Goal: Task Accomplishment & Management: Manage account settings

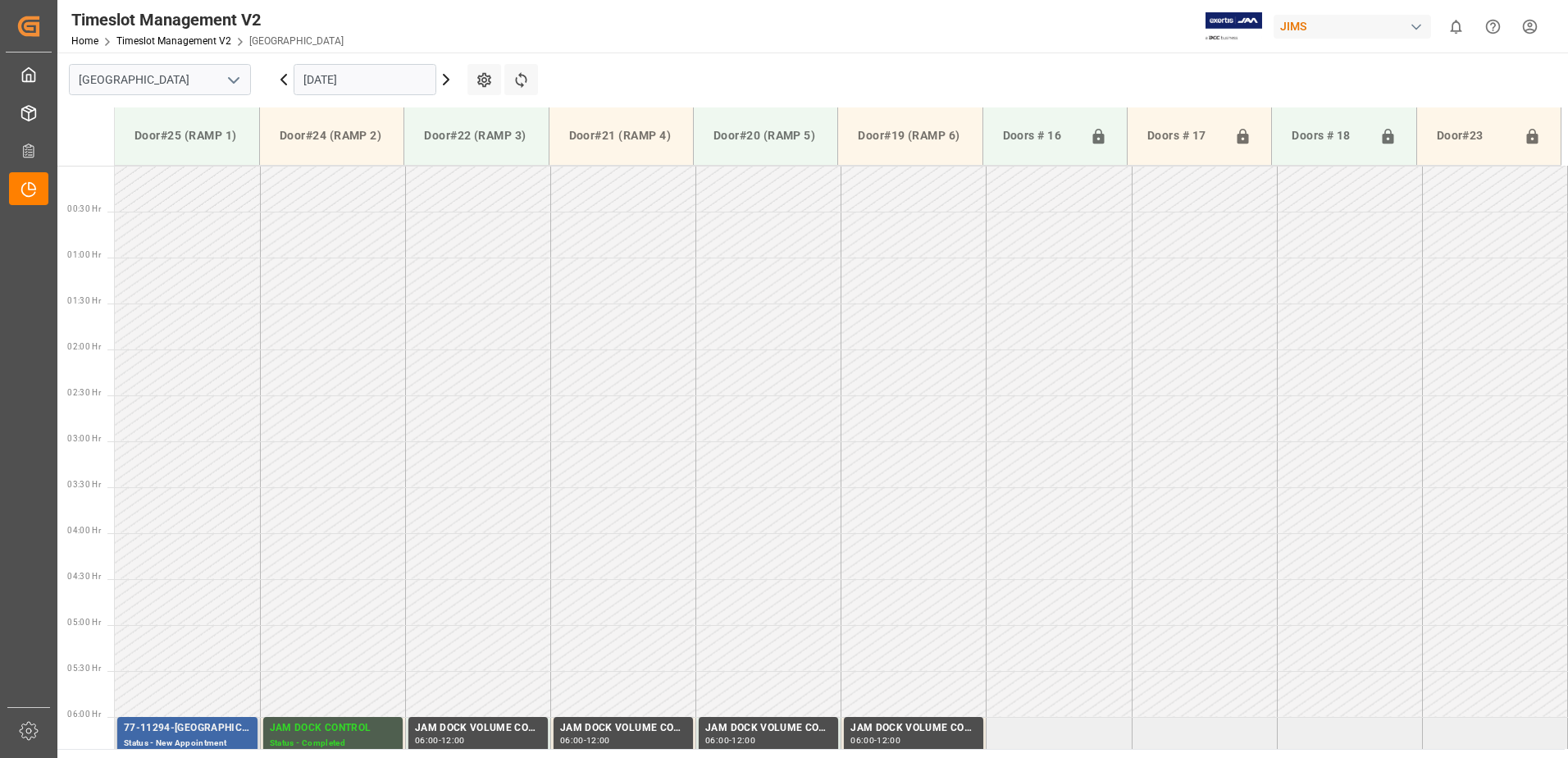
scroll to position [542, 0]
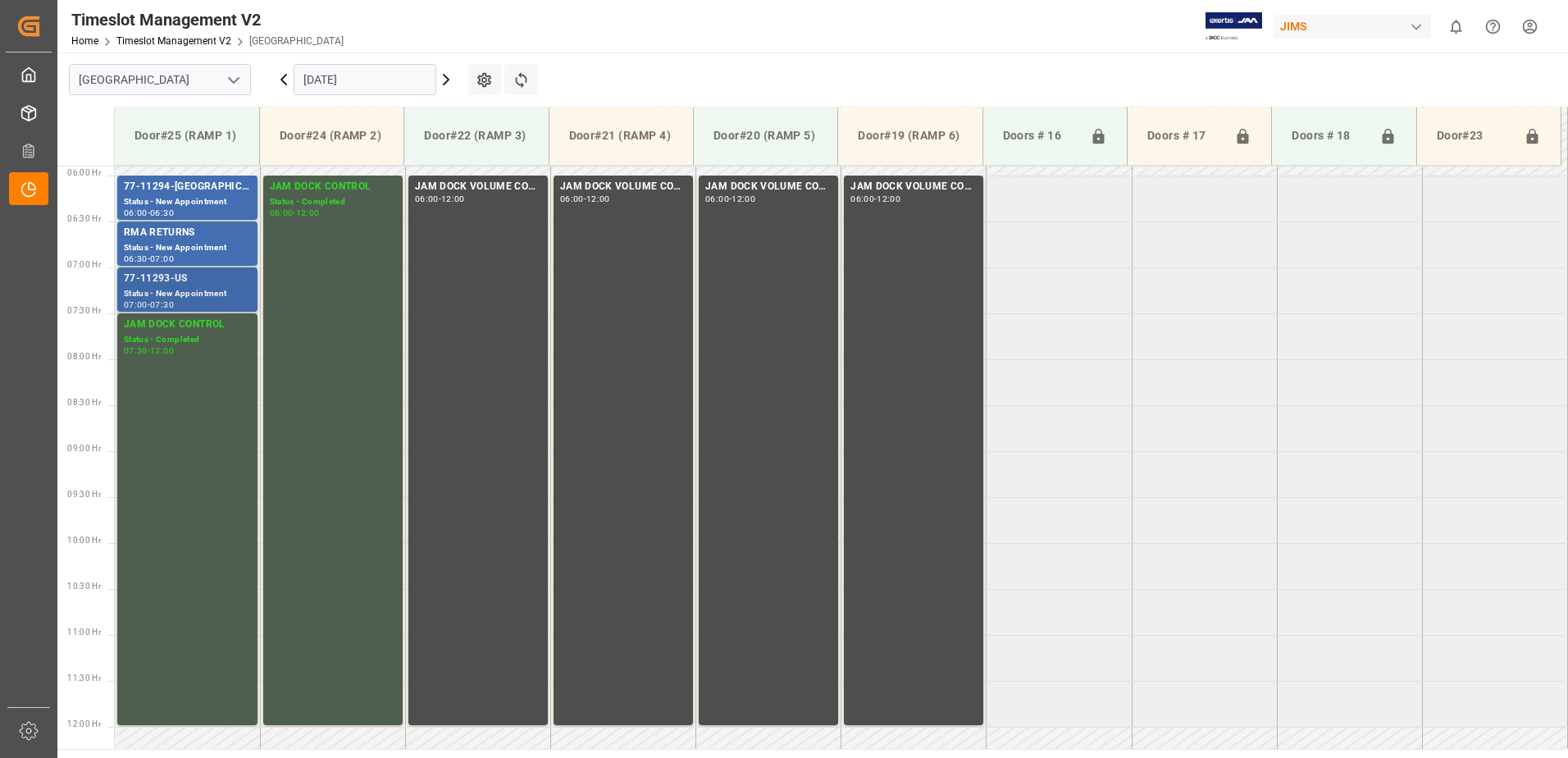
click at [176, 285] on div "77-11293-US" at bounding box center [187, 279] width 127 height 17
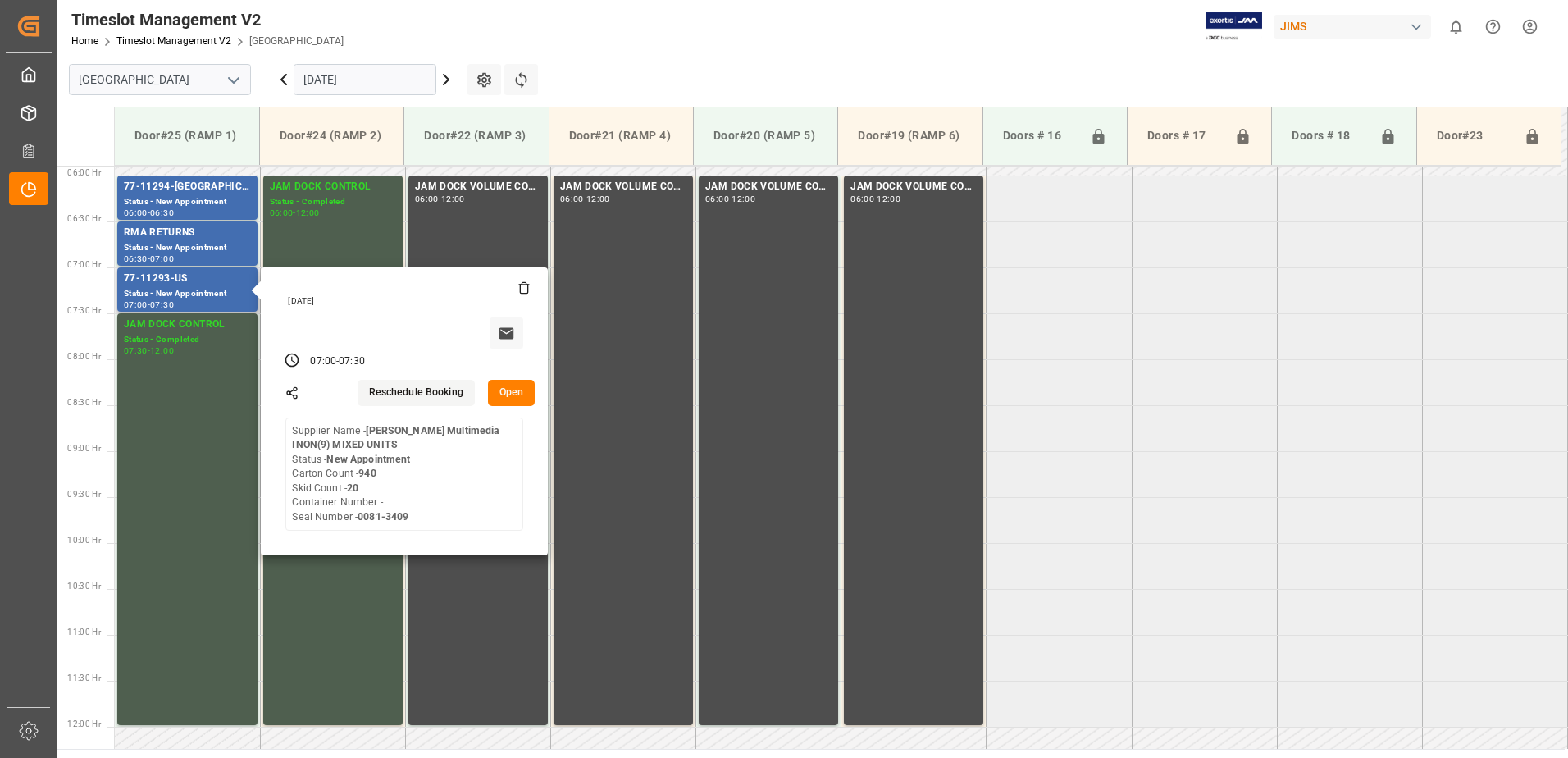
click at [506, 390] on button "Open" at bounding box center [512, 393] width 47 height 26
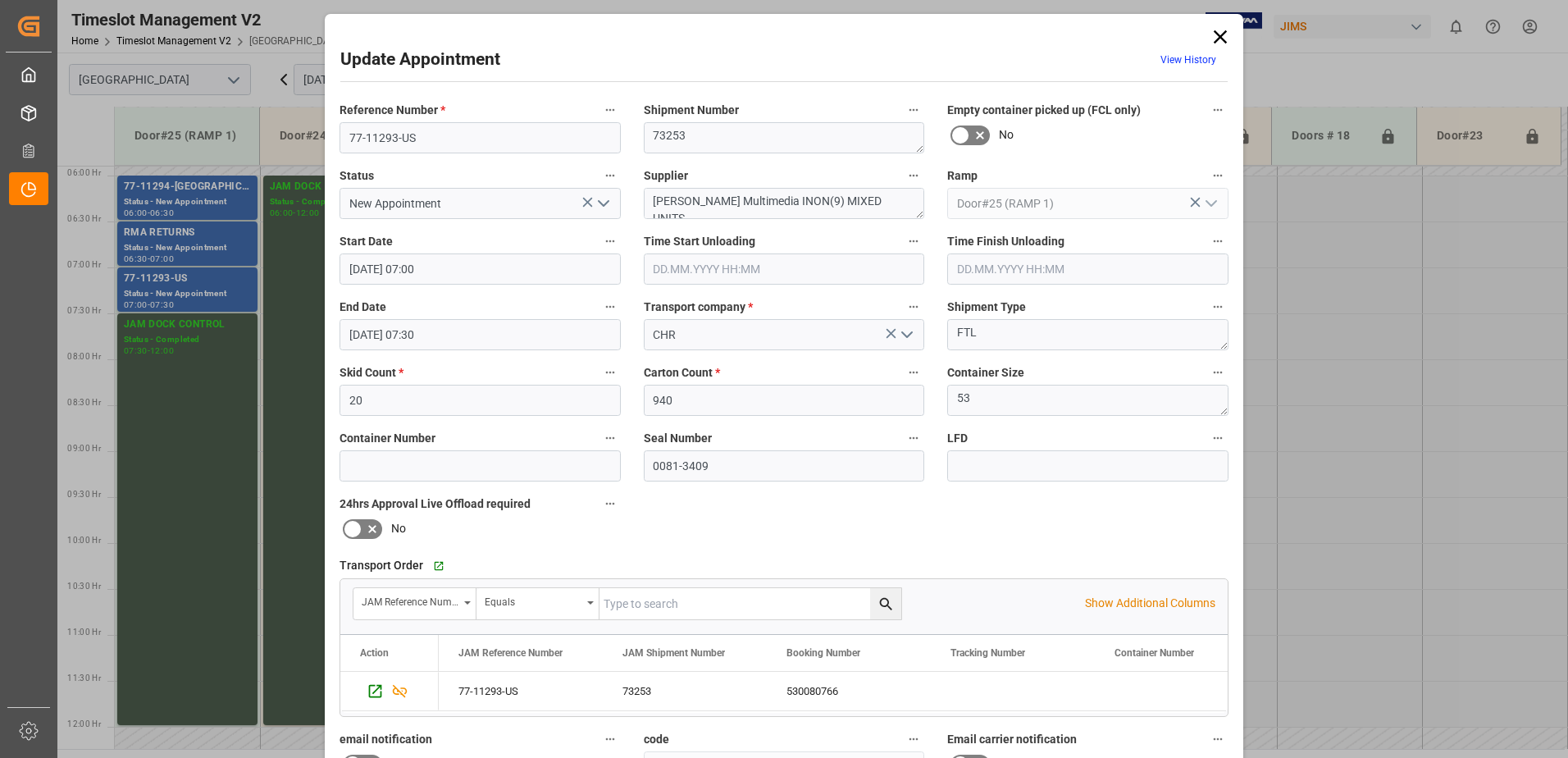
click at [599, 203] on polyline "open menu" at bounding box center [603, 204] width 10 height 5
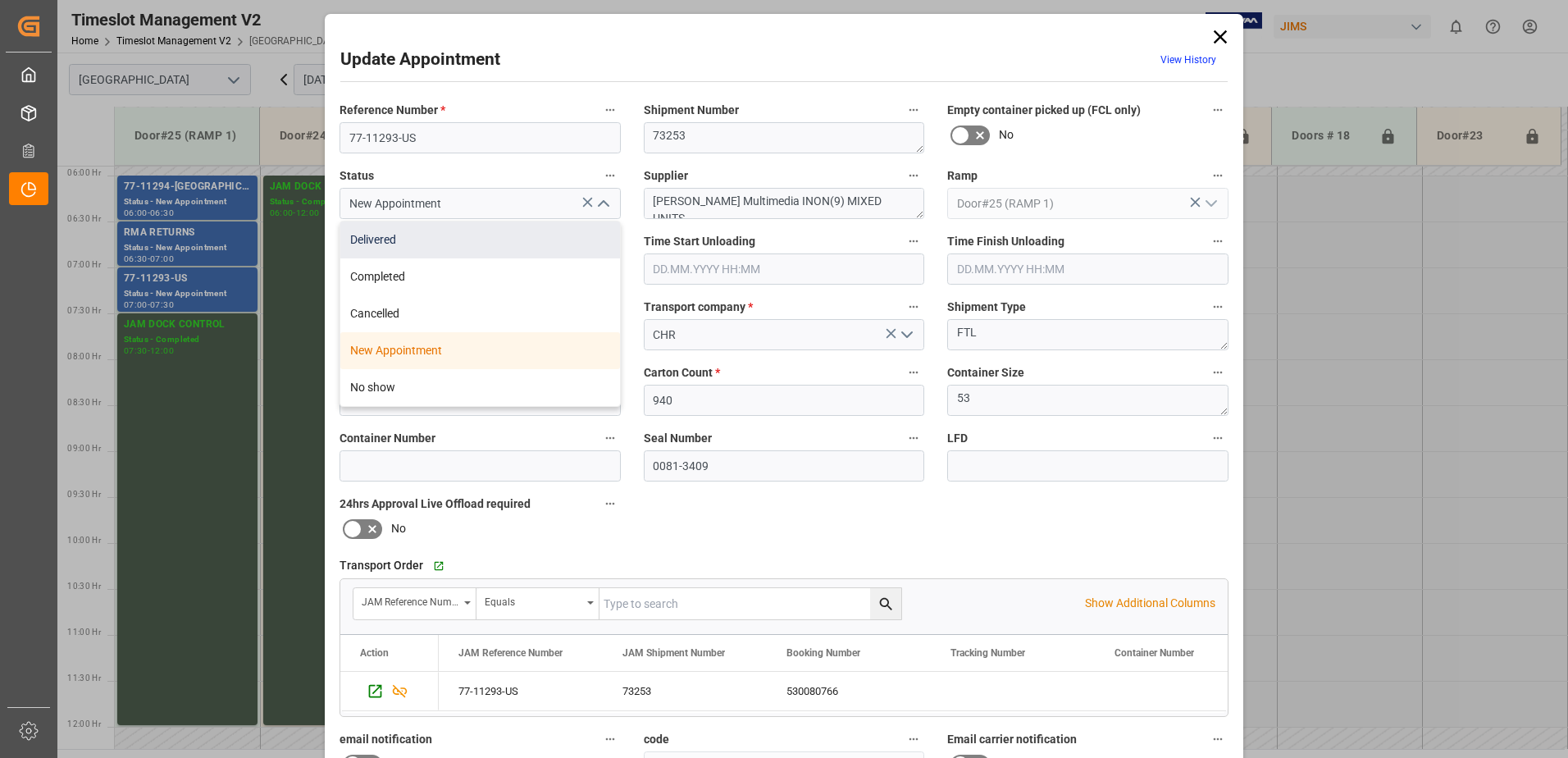
click at [402, 243] on div "Delivered" at bounding box center [480, 240] width 279 height 37
type input "Delivered"
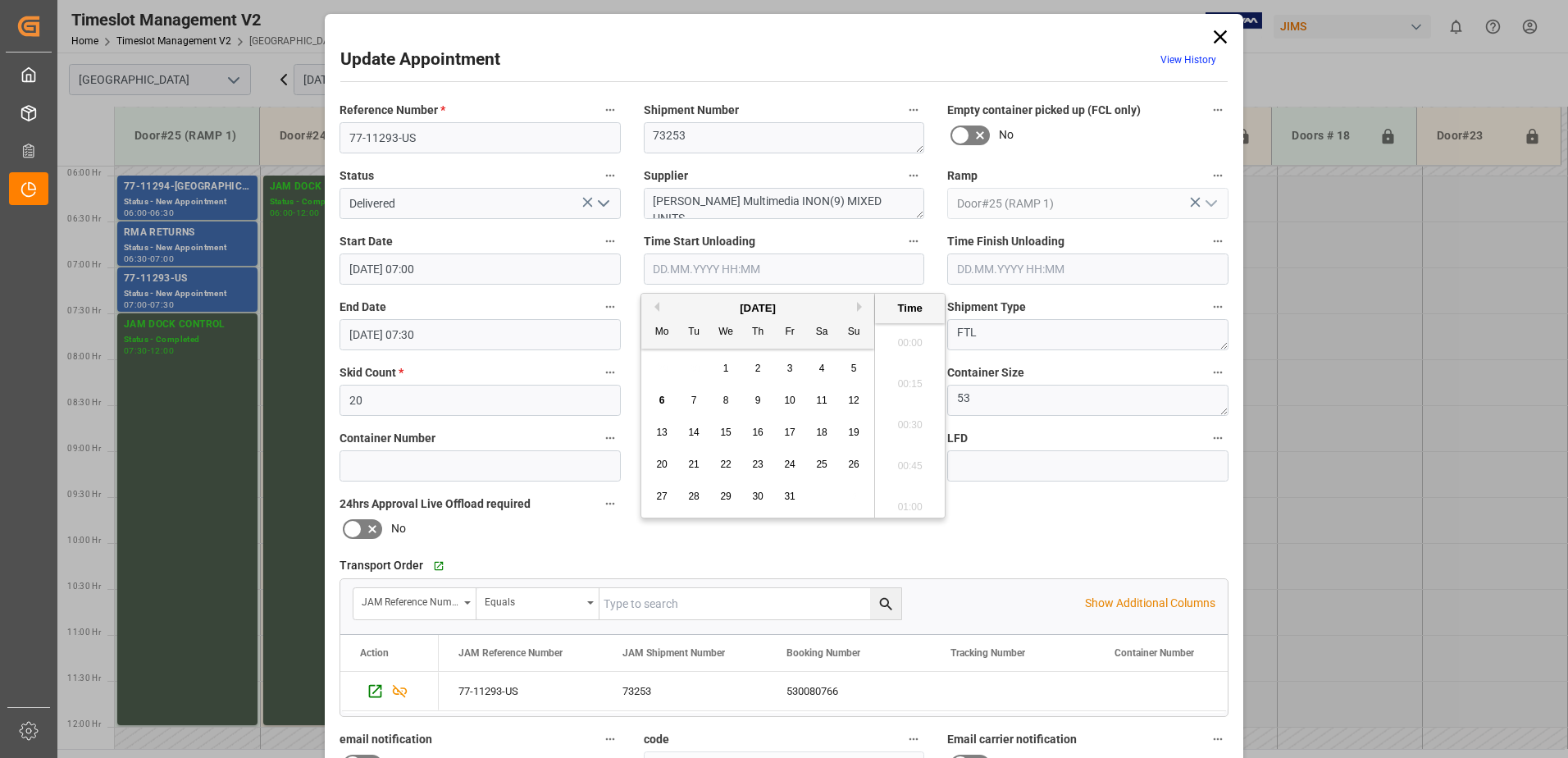
click at [706, 266] on input "text" at bounding box center [784, 268] width 281 height 31
click at [660, 402] on span "6" at bounding box center [662, 400] width 6 height 11
click at [902, 419] on li "08:15" at bounding box center [910, 419] width 69 height 41
type input "06.10.2025 08:15"
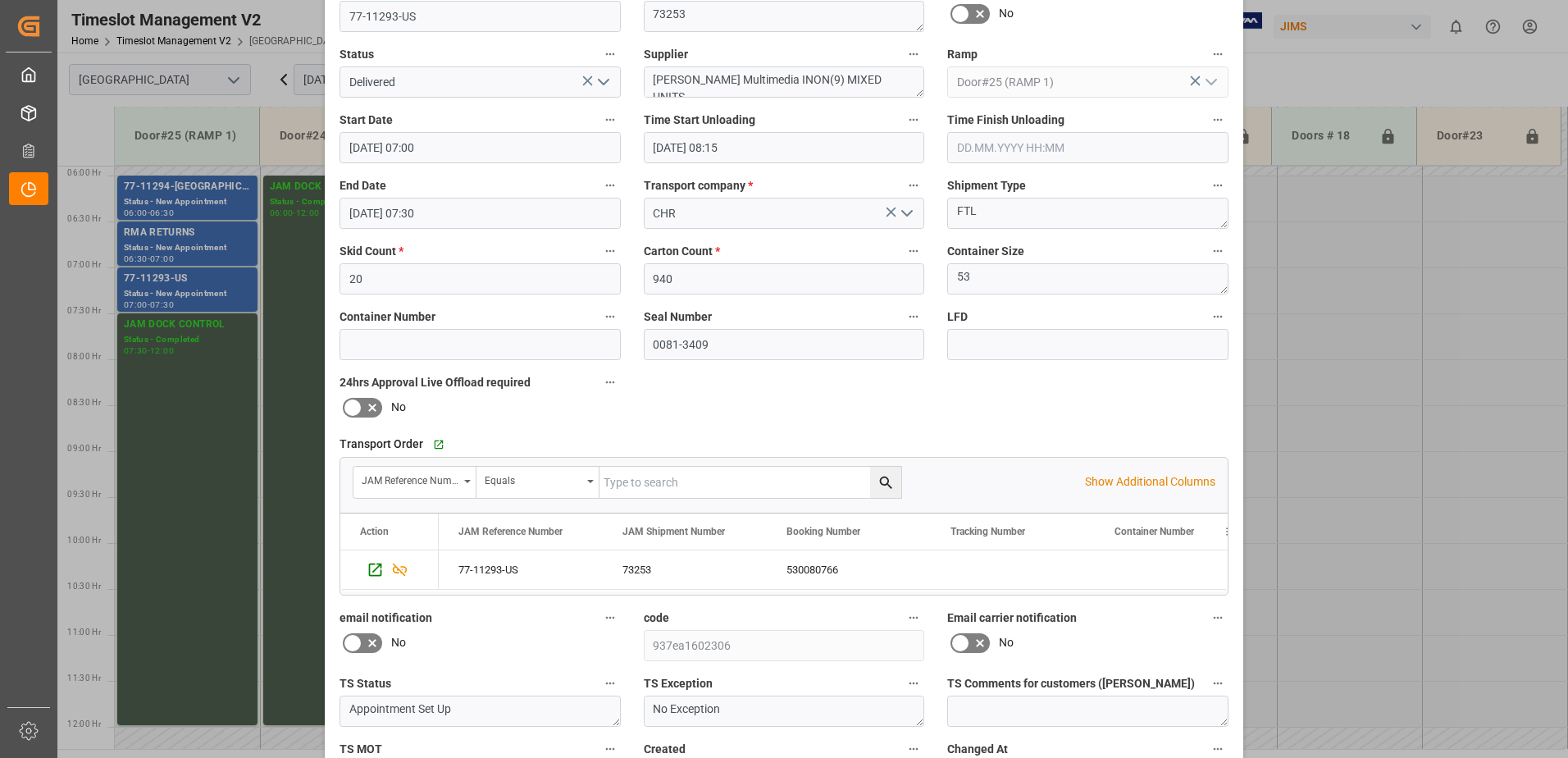
scroll to position [239, 0]
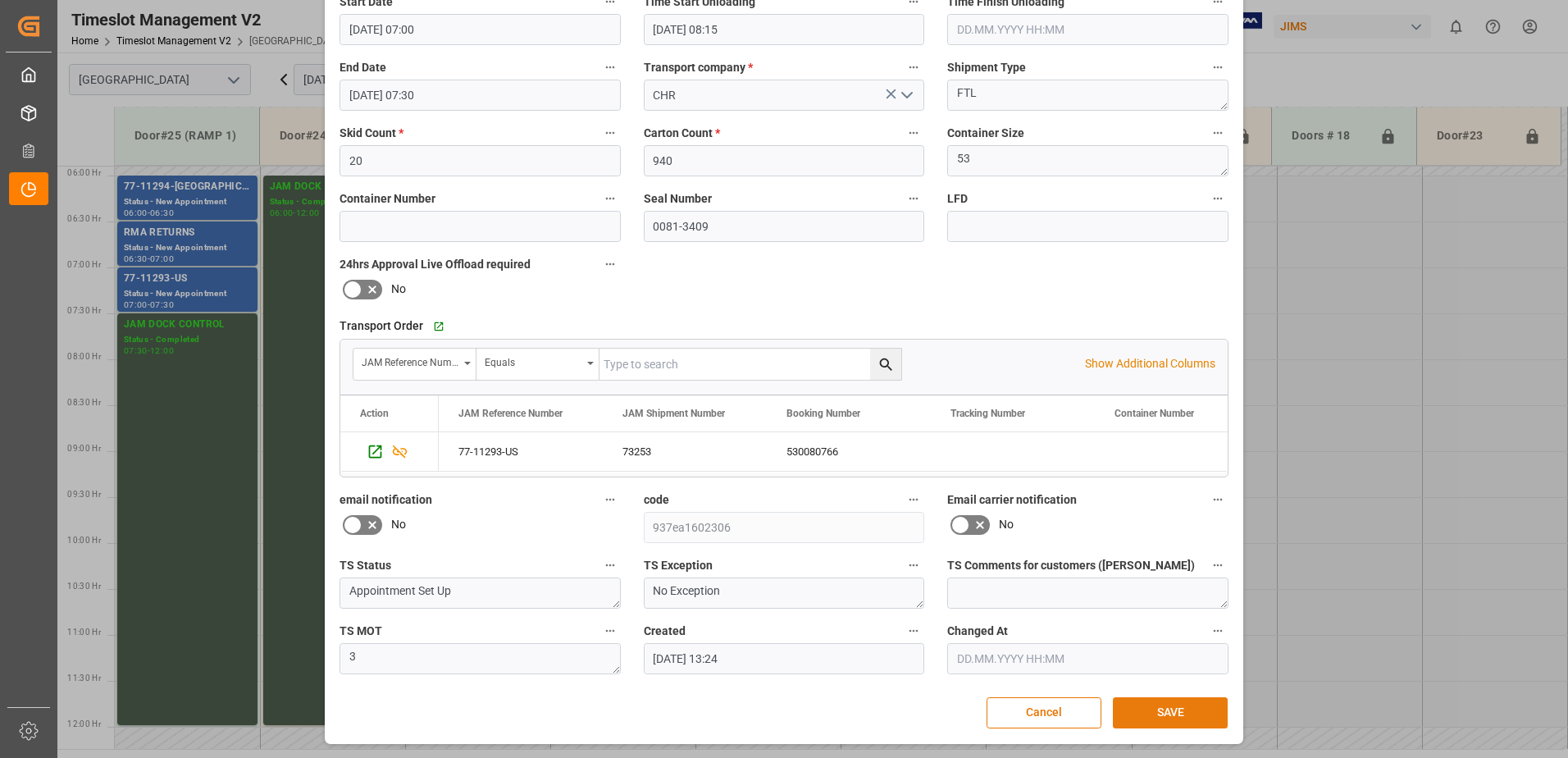
click at [1193, 717] on button "SAVE" at bounding box center [1170, 712] width 115 height 31
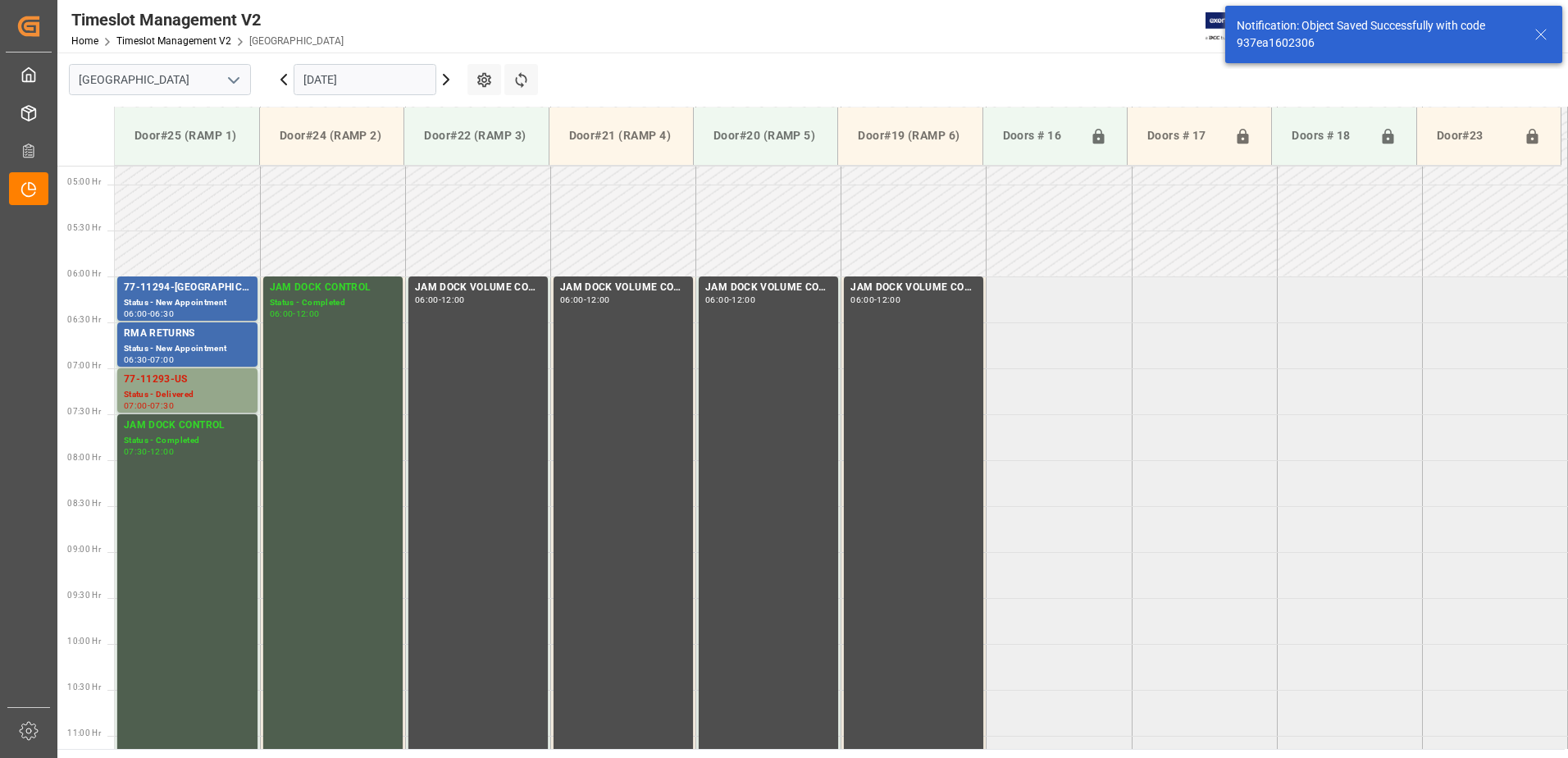
scroll to position [542, 0]
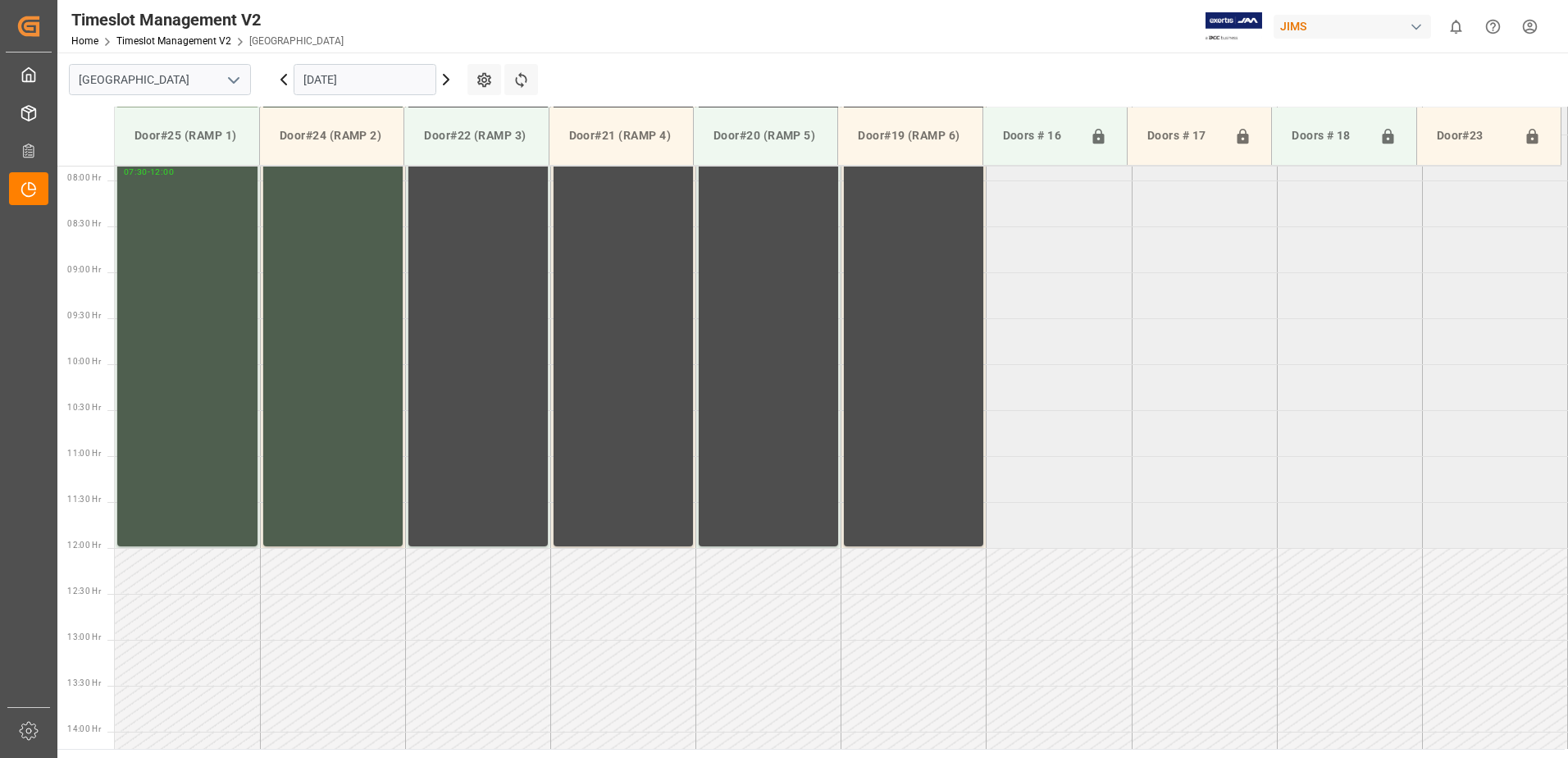
scroll to position [725, 0]
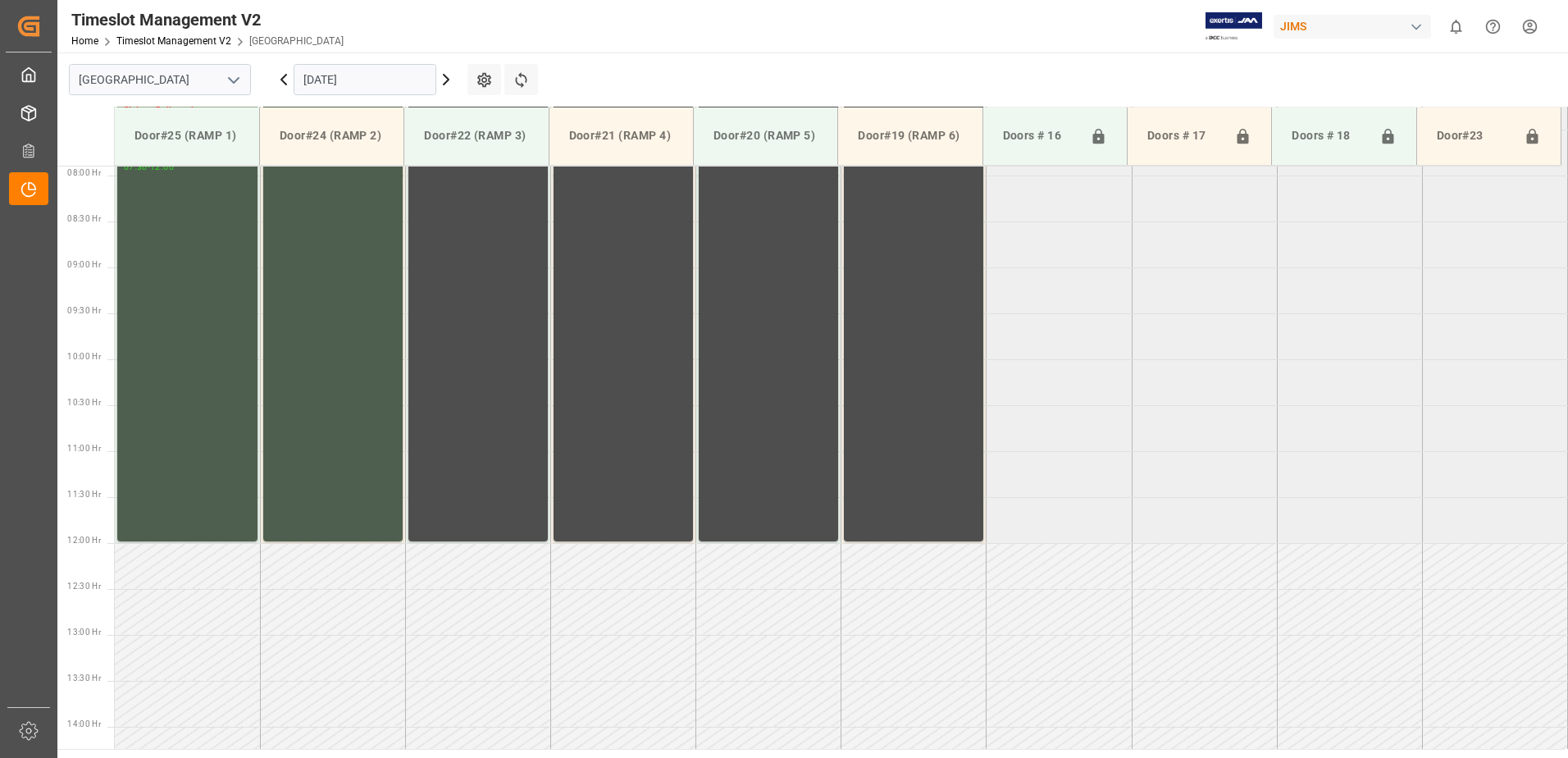
click at [396, 84] on input "[DATE]" at bounding box center [365, 79] width 142 height 31
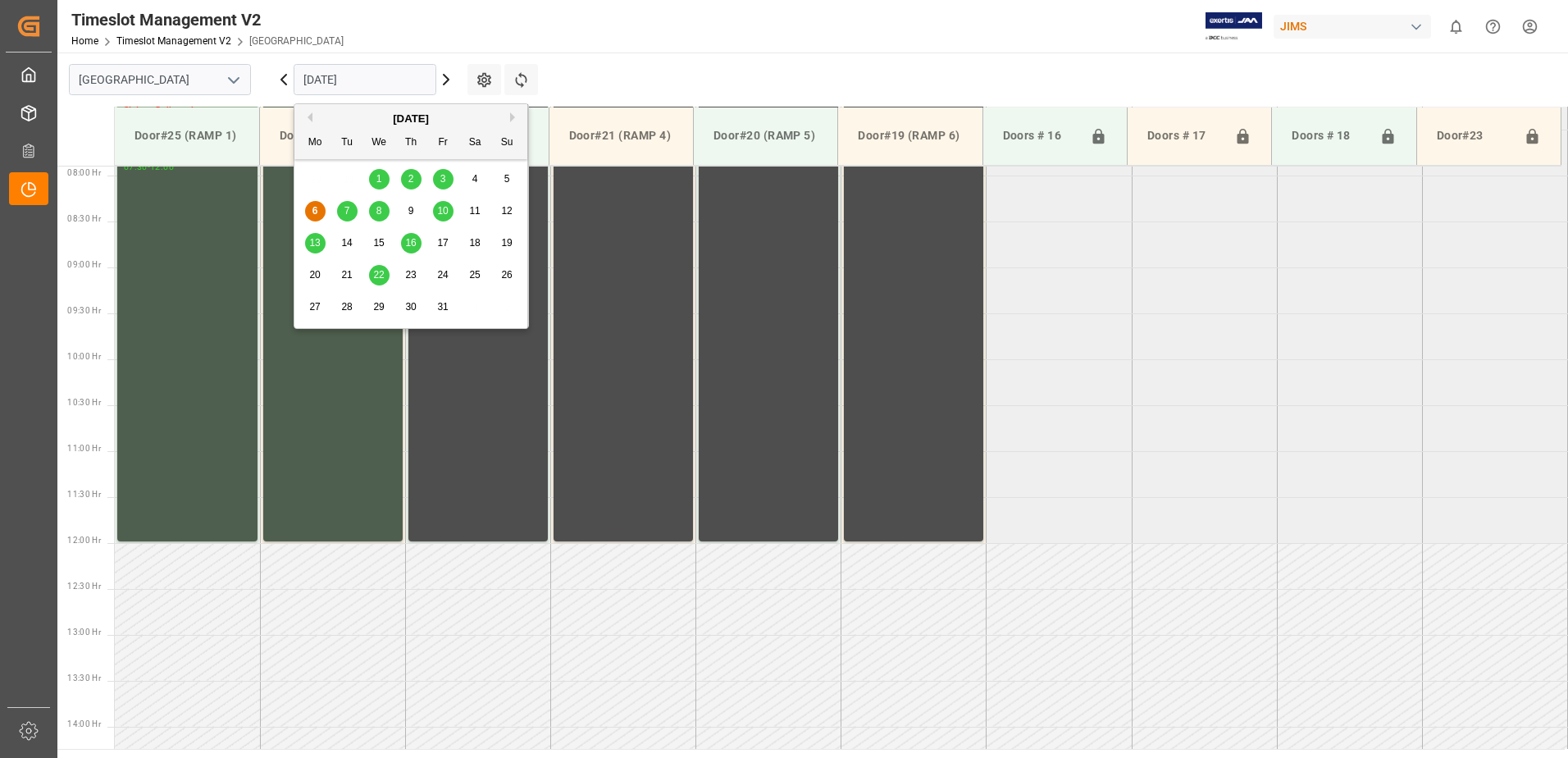
click at [350, 213] on div "7" at bounding box center [346, 212] width 20 height 19
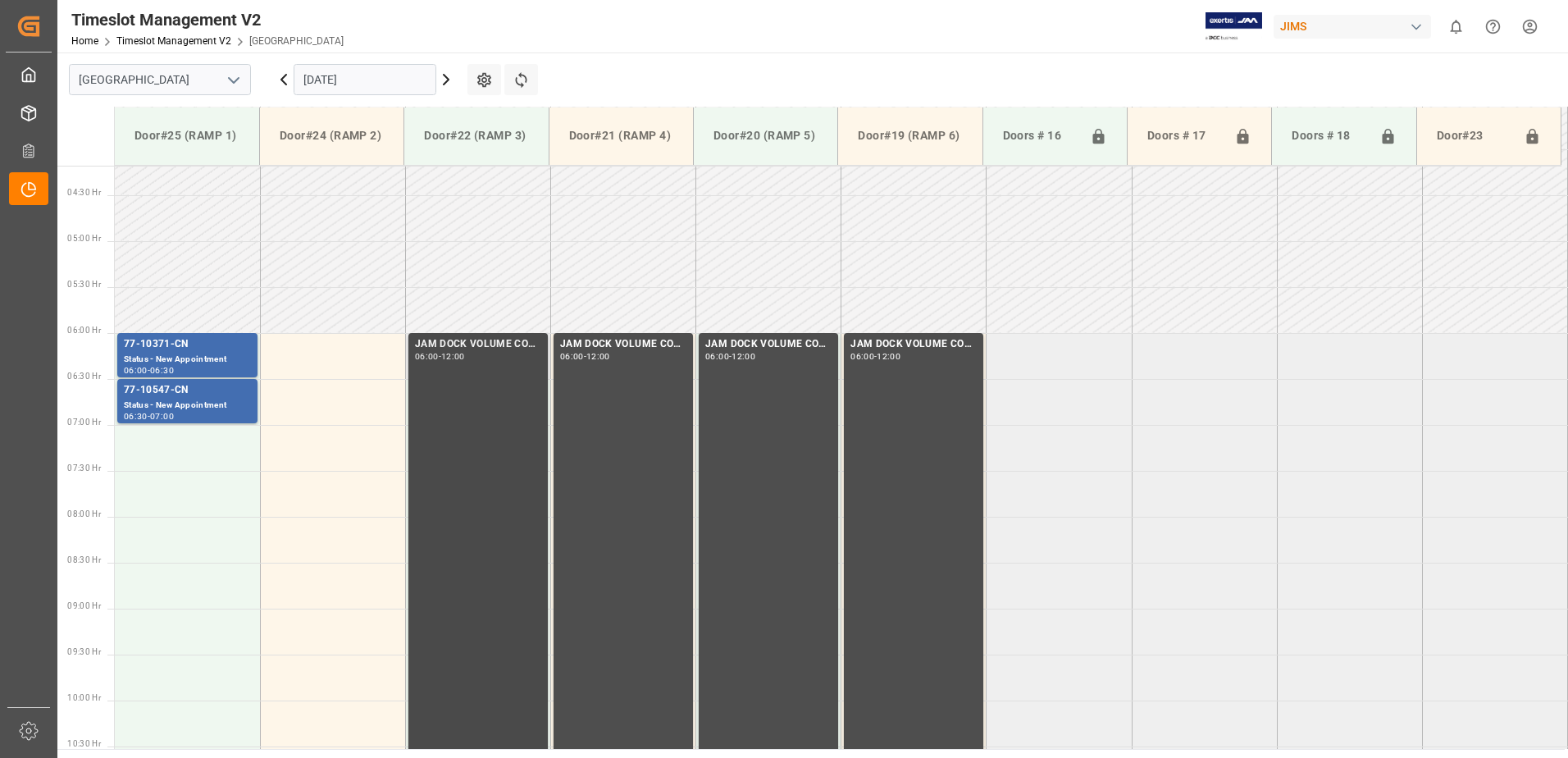
scroll to position [315, 0]
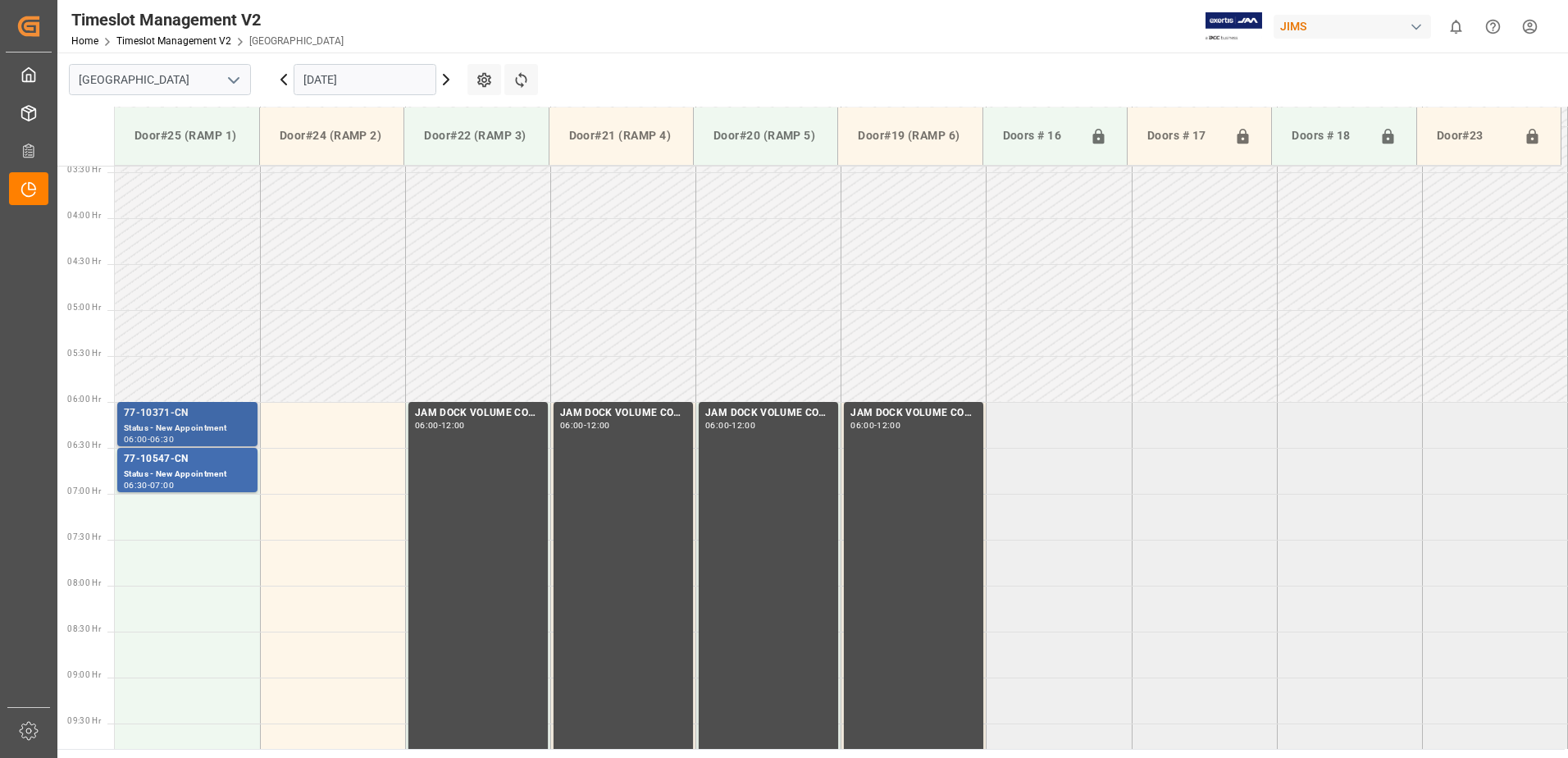
click at [165, 421] on div "77-10371-CN" at bounding box center [187, 413] width 127 height 17
click at [163, 470] on div "Status - New Appointment" at bounding box center [187, 475] width 127 height 14
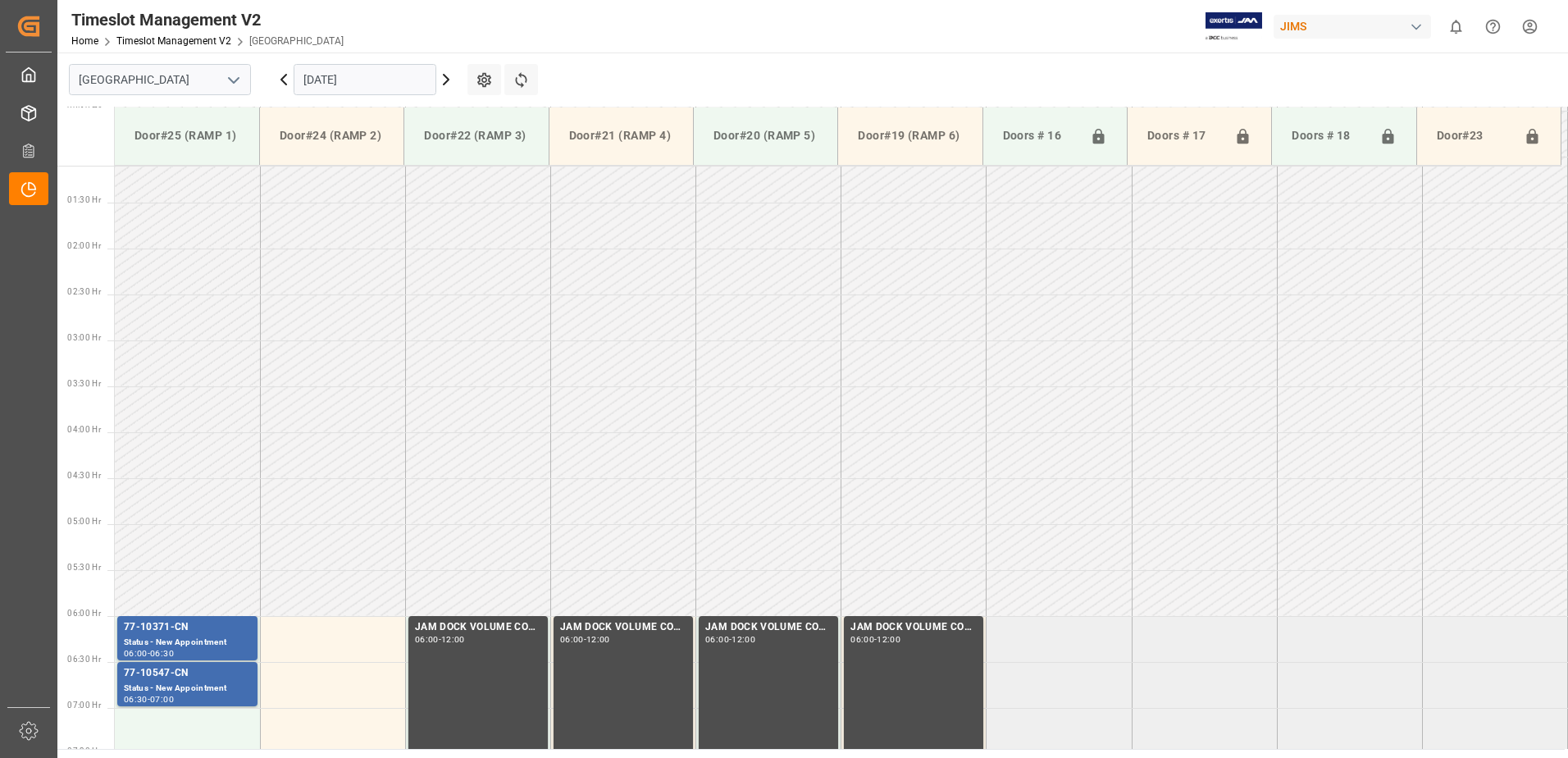
scroll to position [69, 0]
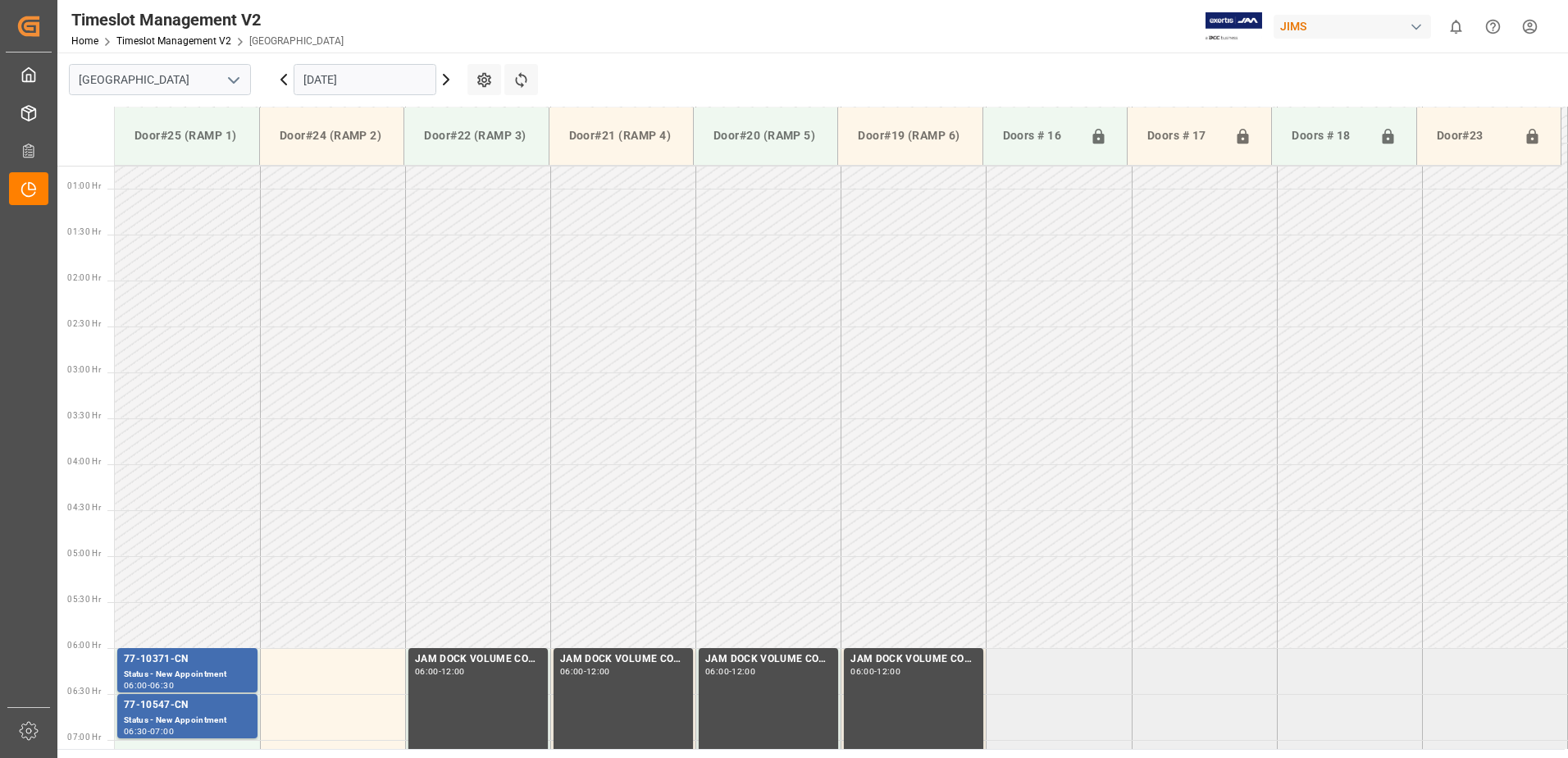
click at [283, 81] on icon at bounding box center [284, 79] width 5 height 10
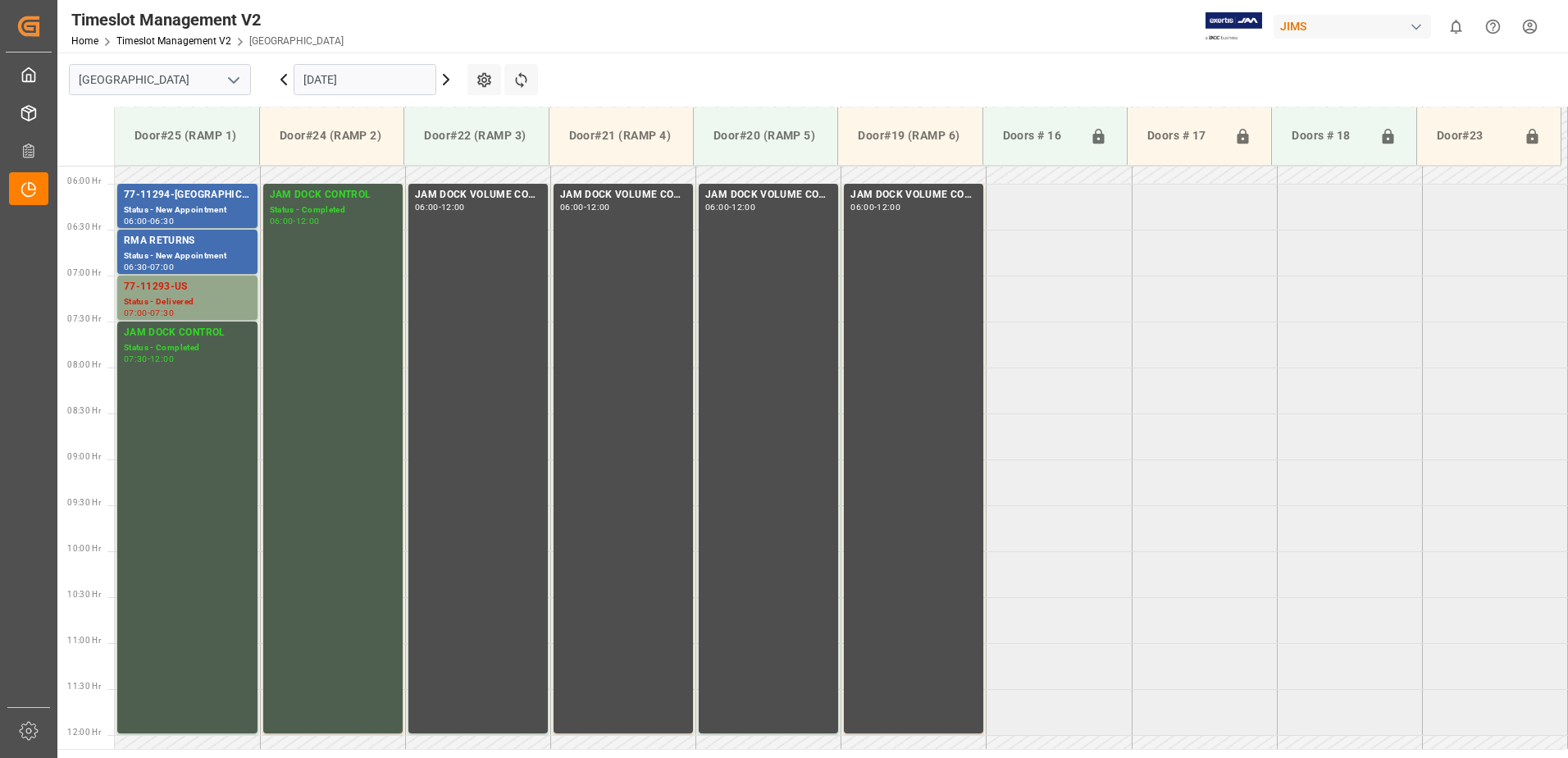
scroll to position [479, 0]
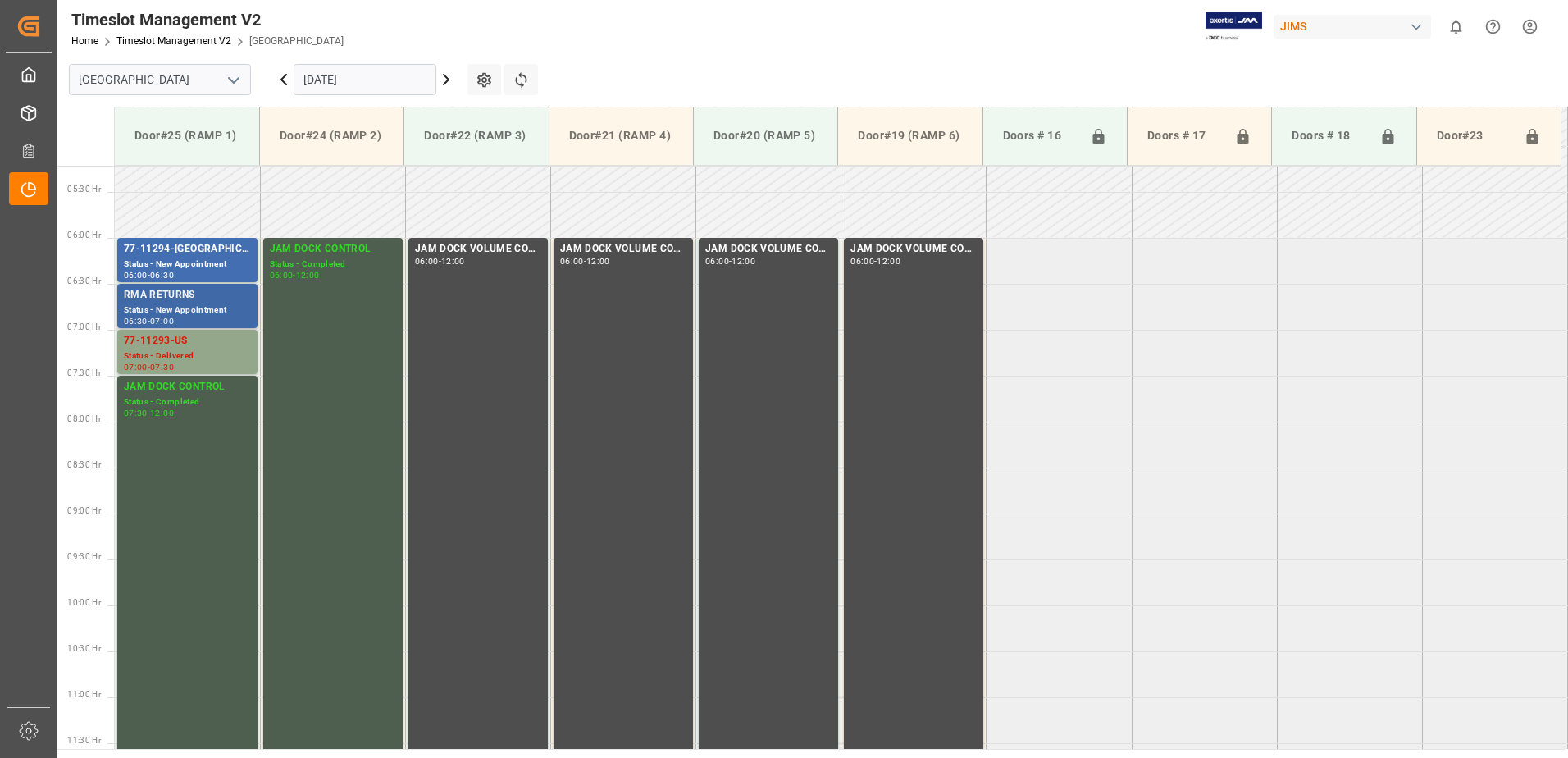
click at [174, 297] on div "RMA RETURNS" at bounding box center [187, 295] width 127 height 17
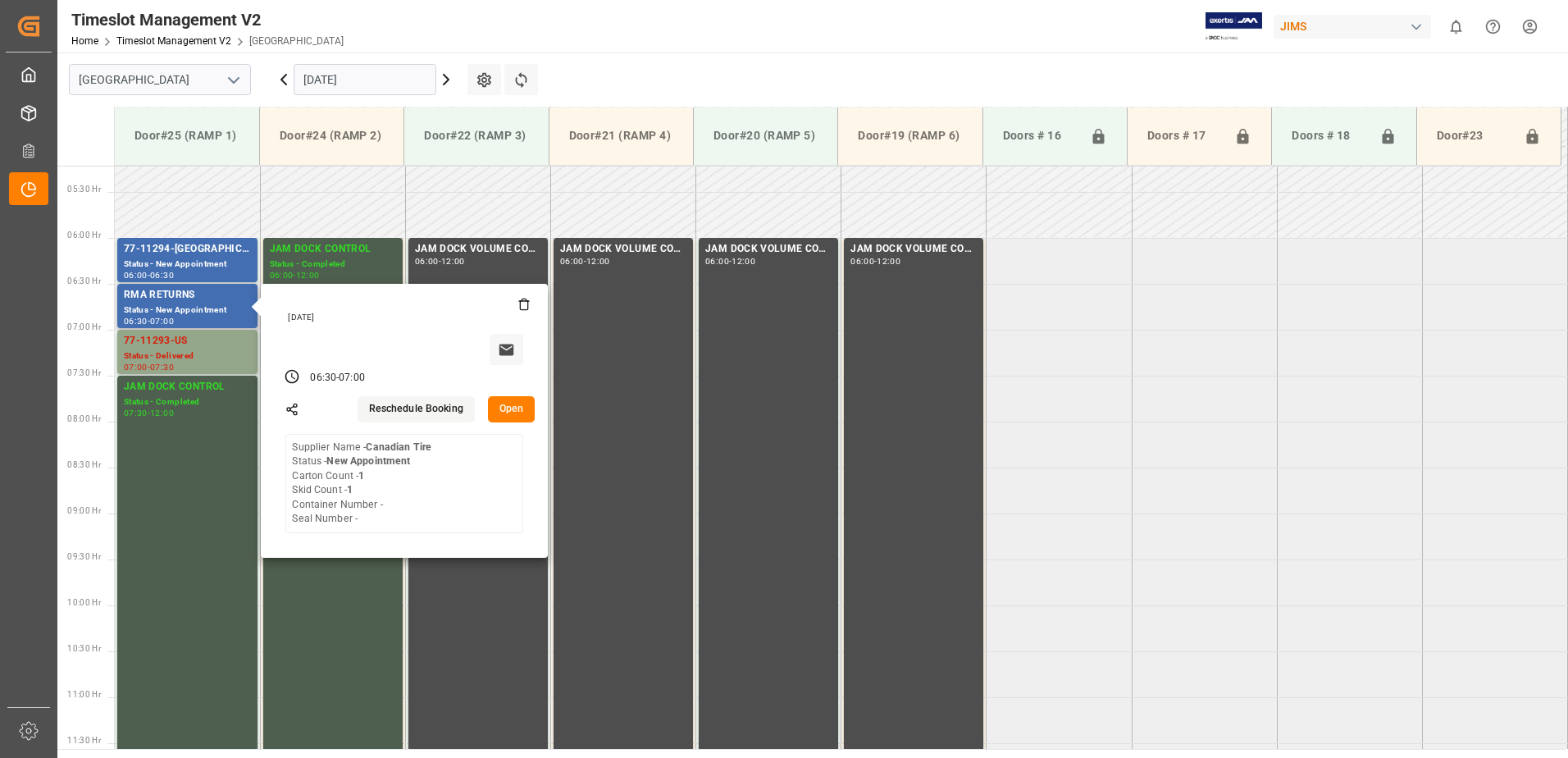
click at [515, 409] on button "Open" at bounding box center [512, 410] width 47 height 26
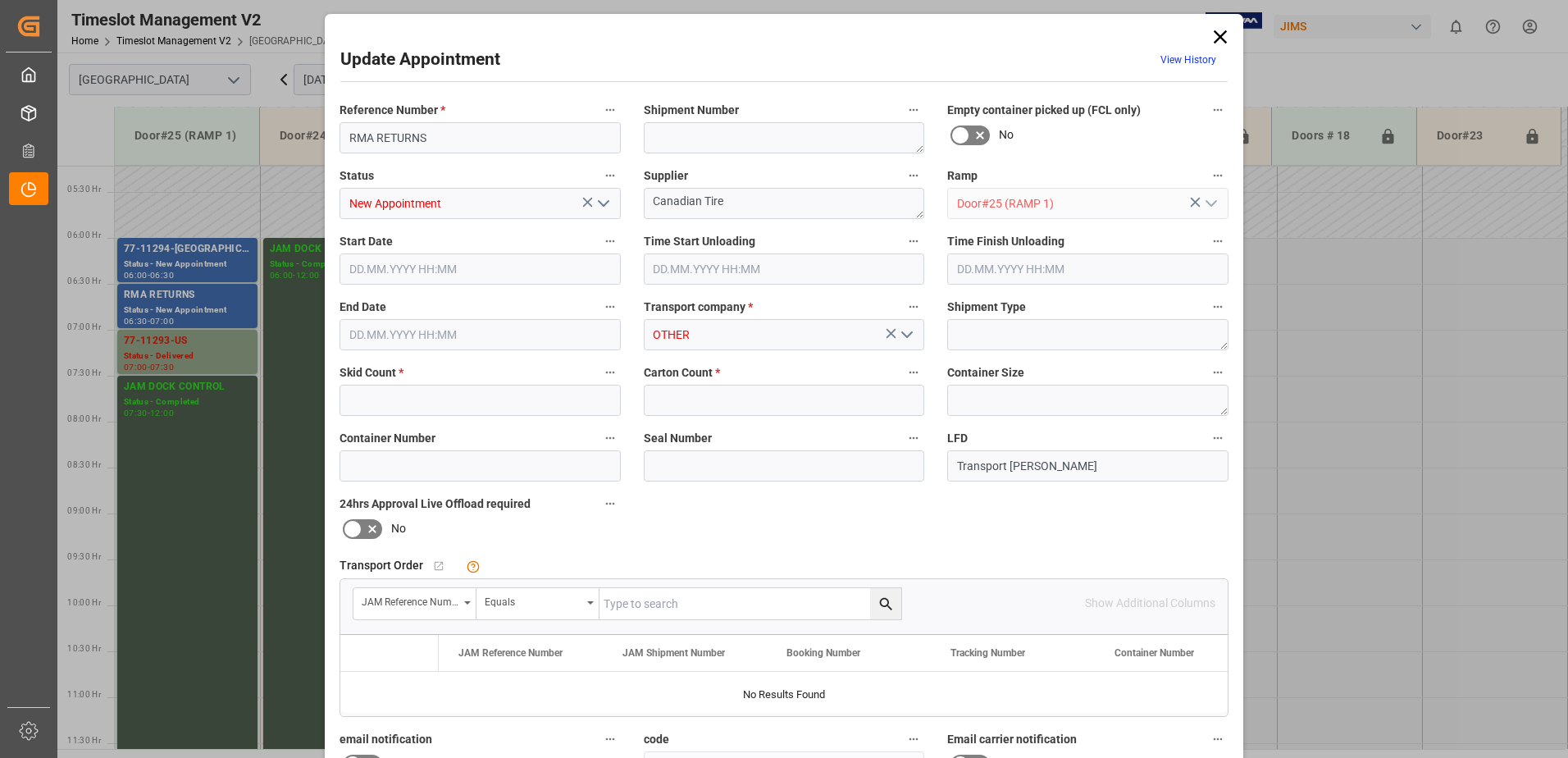
type input "1"
type input "06.10.2025 06:30"
type input "06.10.2025 07:00"
type input "03.10.2025 17:26"
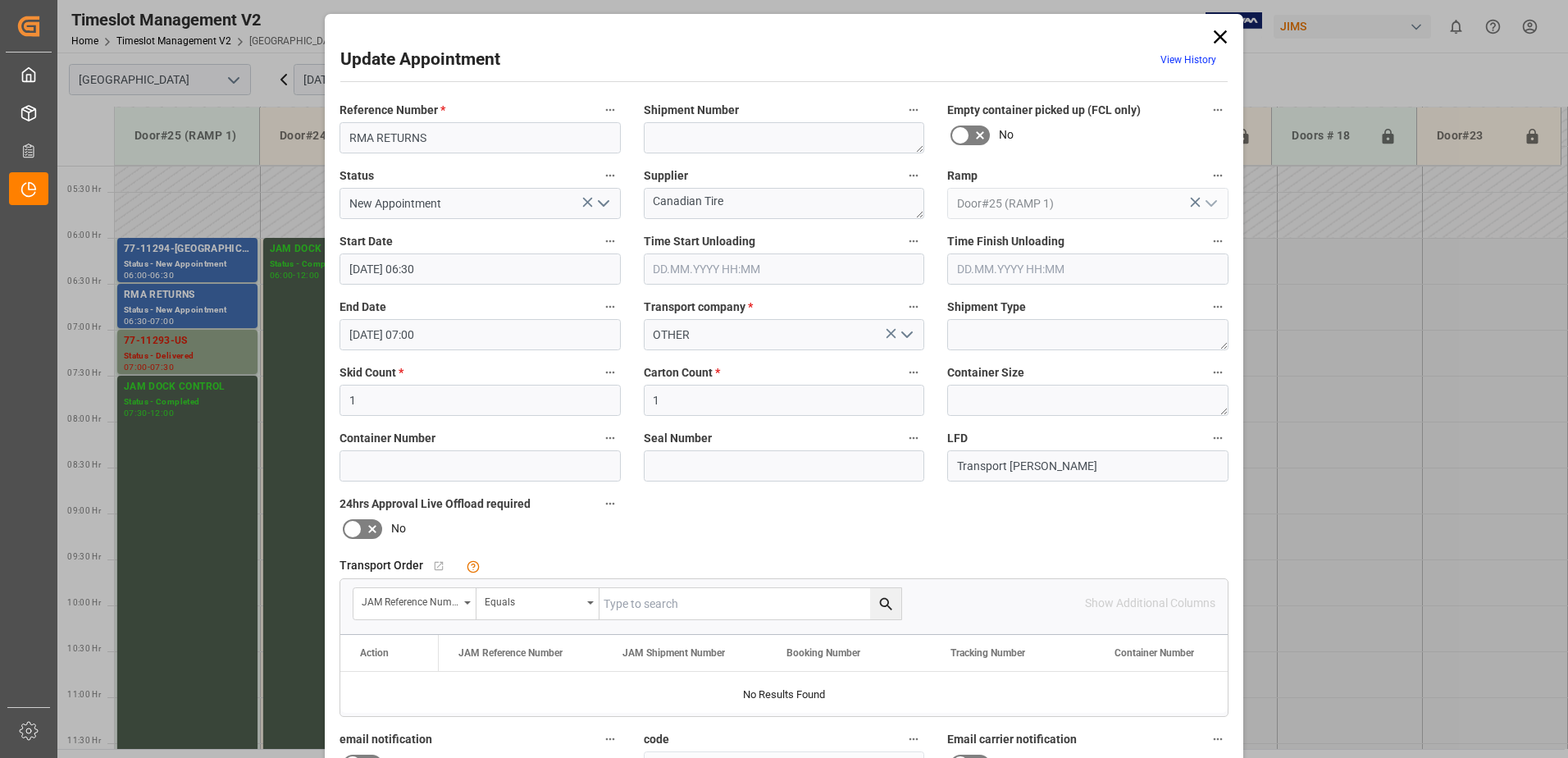
click at [1217, 37] on icon at bounding box center [1220, 37] width 13 height 13
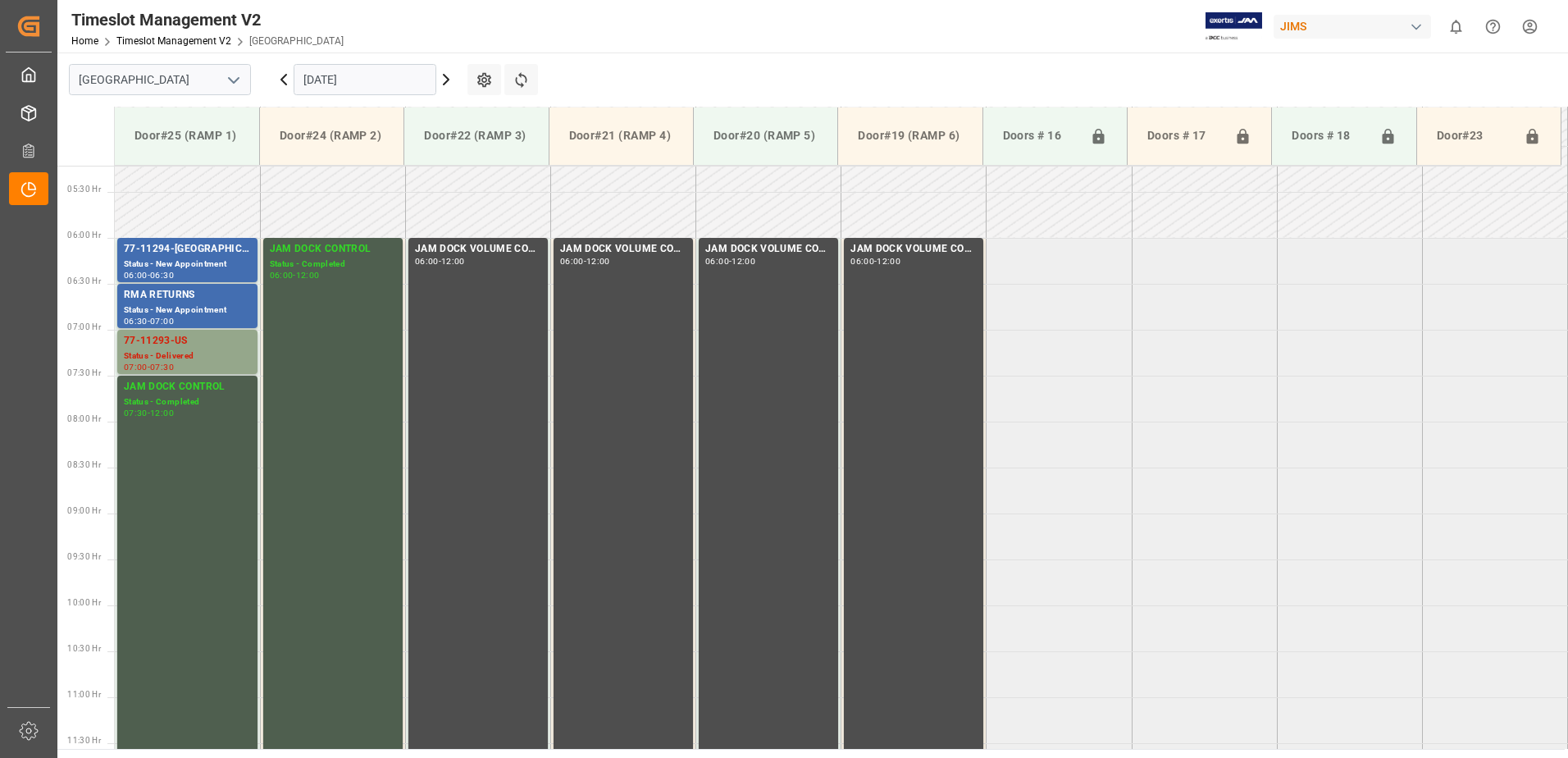
click at [379, 80] on input "[DATE]" at bounding box center [365, 79] width 142 height 31
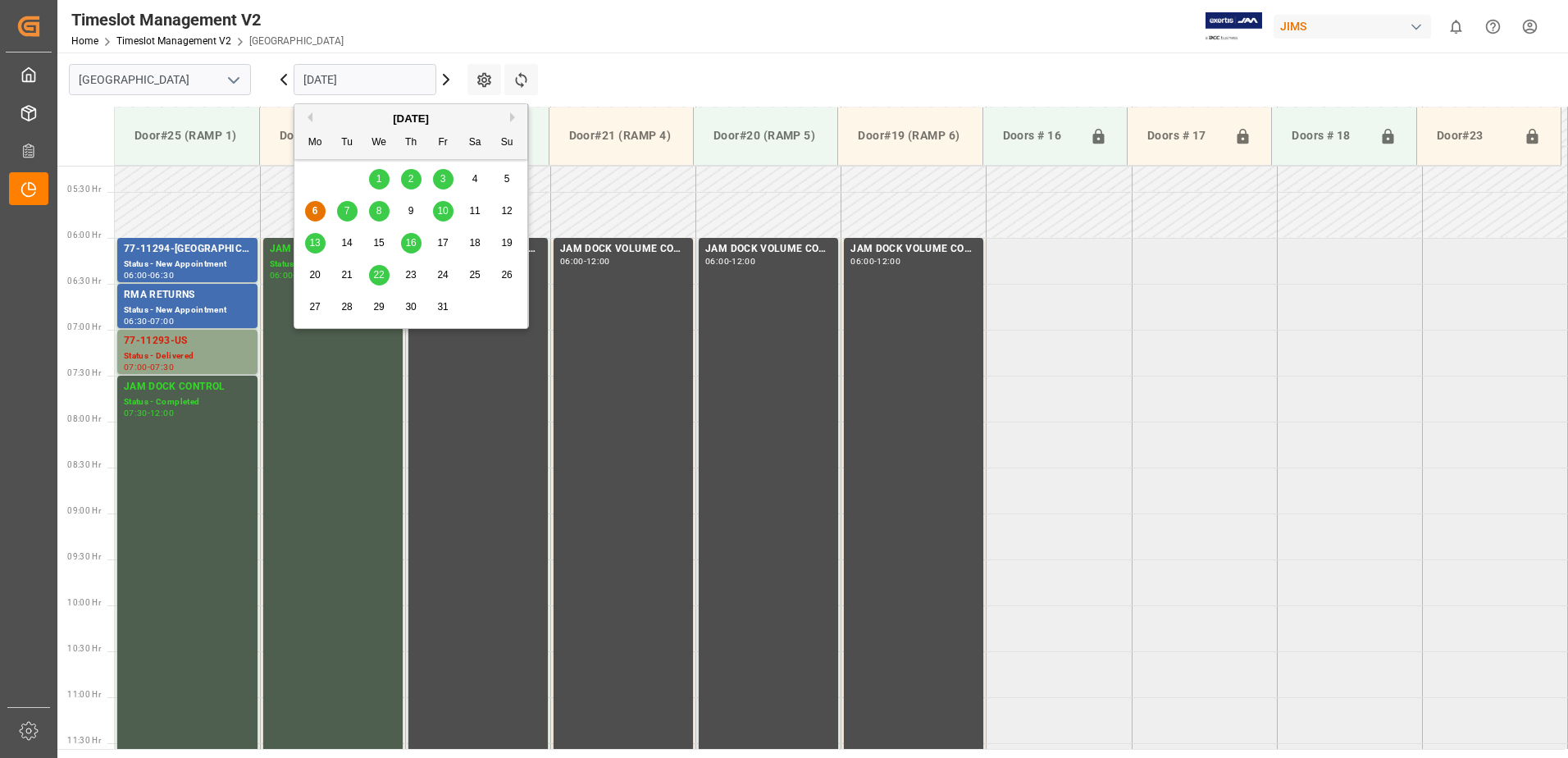
click at [380, 212] on span "8" at bounding box center [379, 210] width 6 height 11
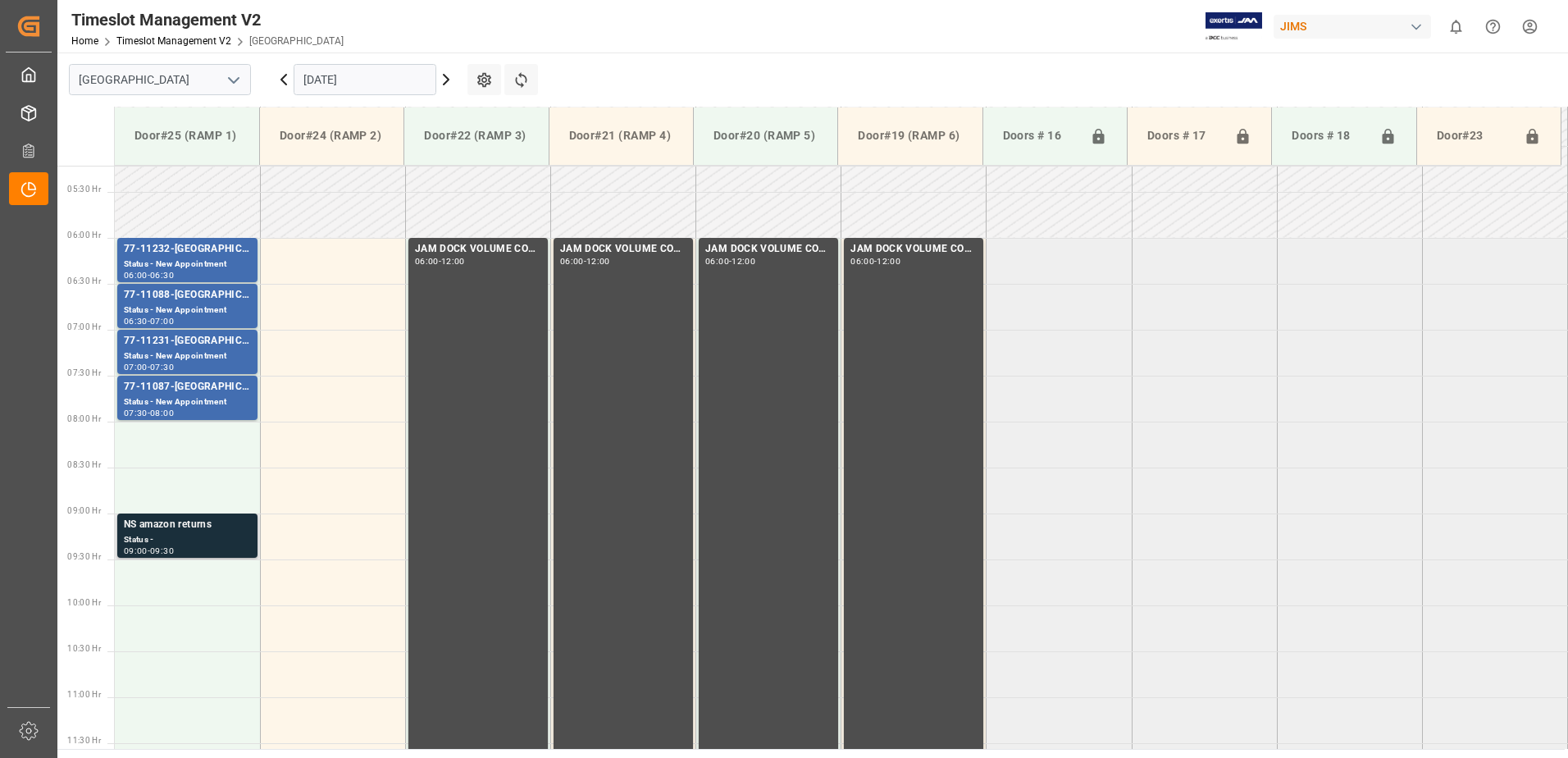
click at [183, 537] on div "Status -" at bounding box center [187, 540] width 127 height 14
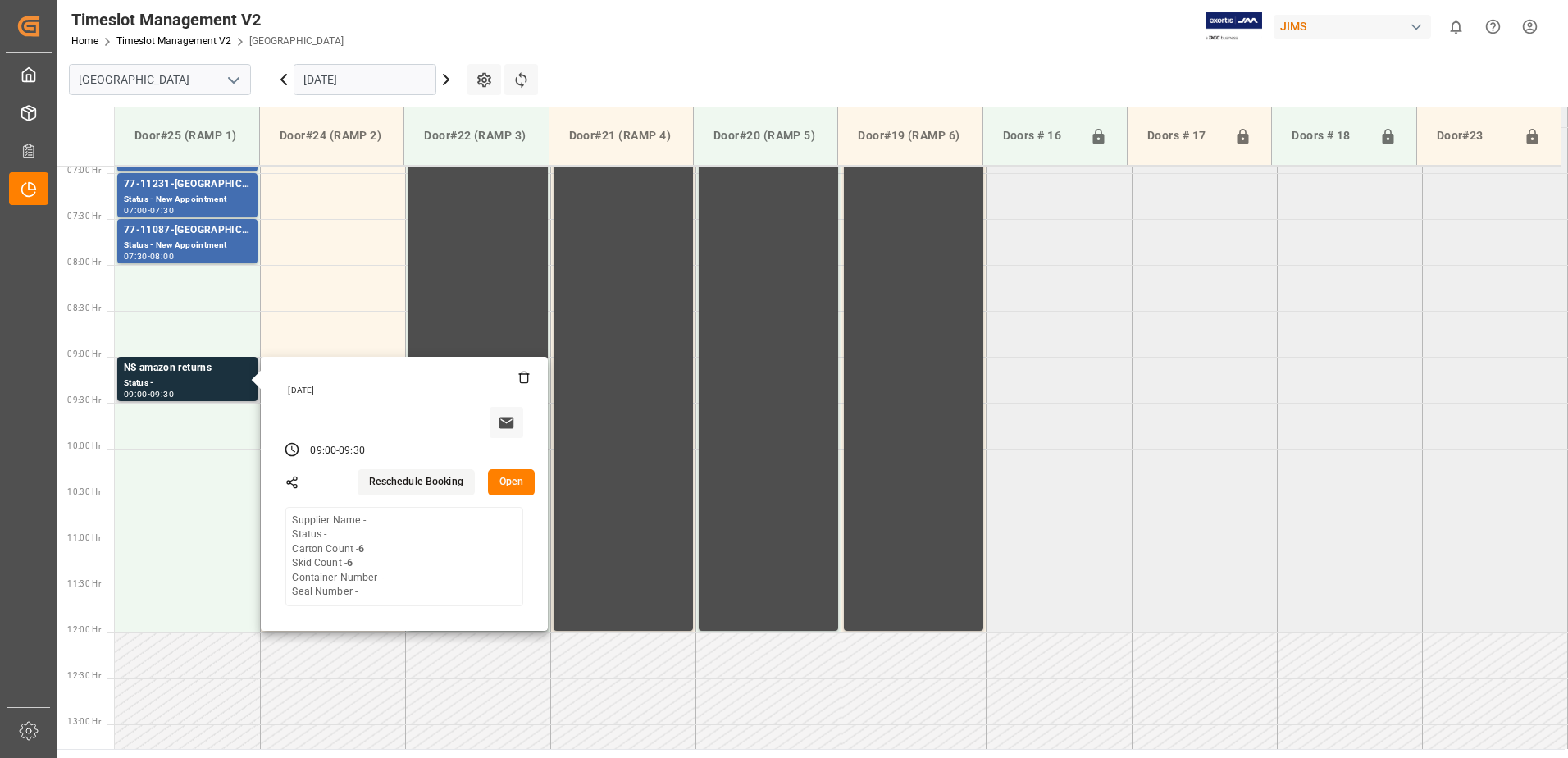
scroll to position [643, 0]
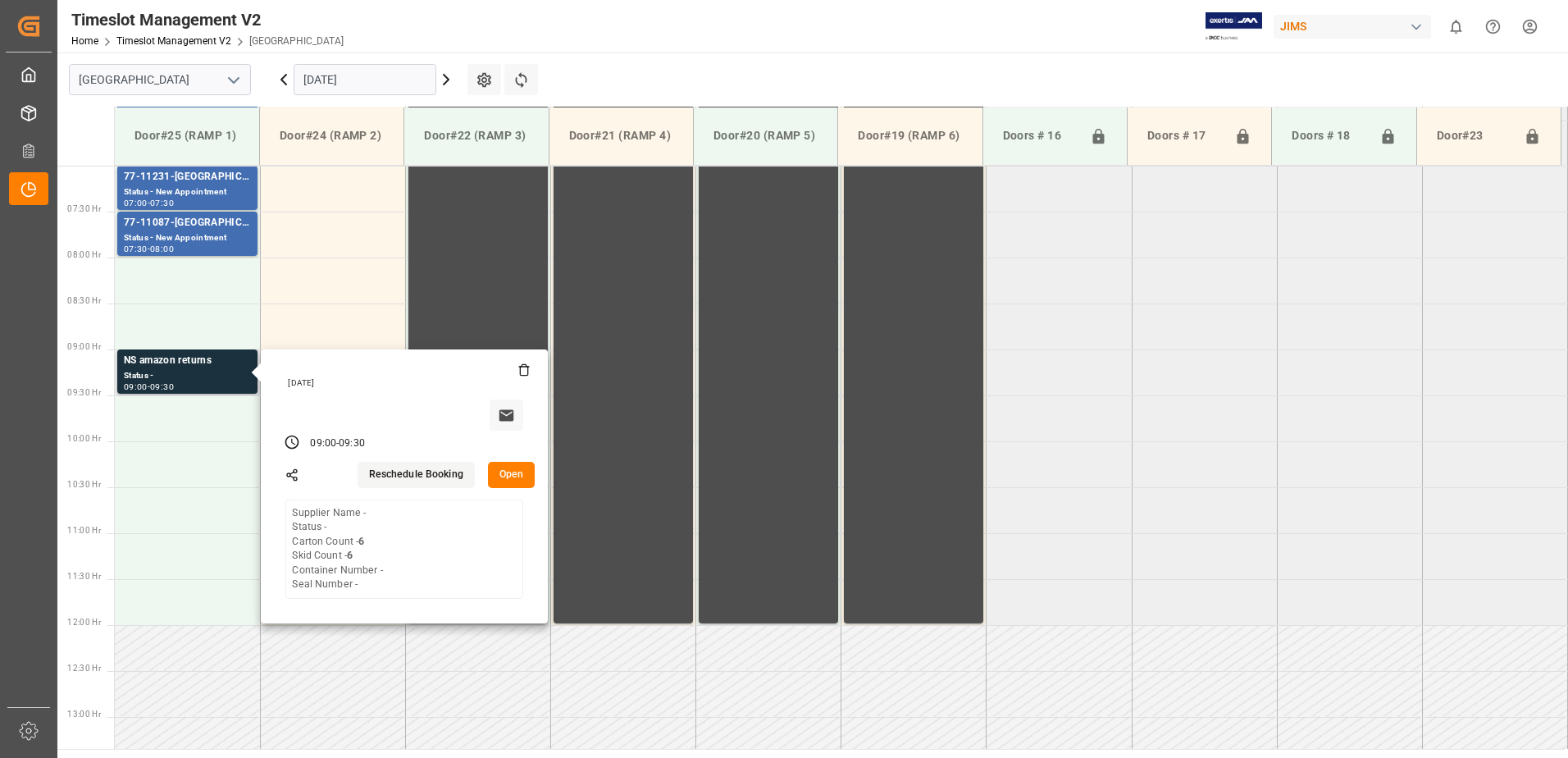
click at [512, 468] on button "Open" at bounding box center [512, 475] width 47 height 26
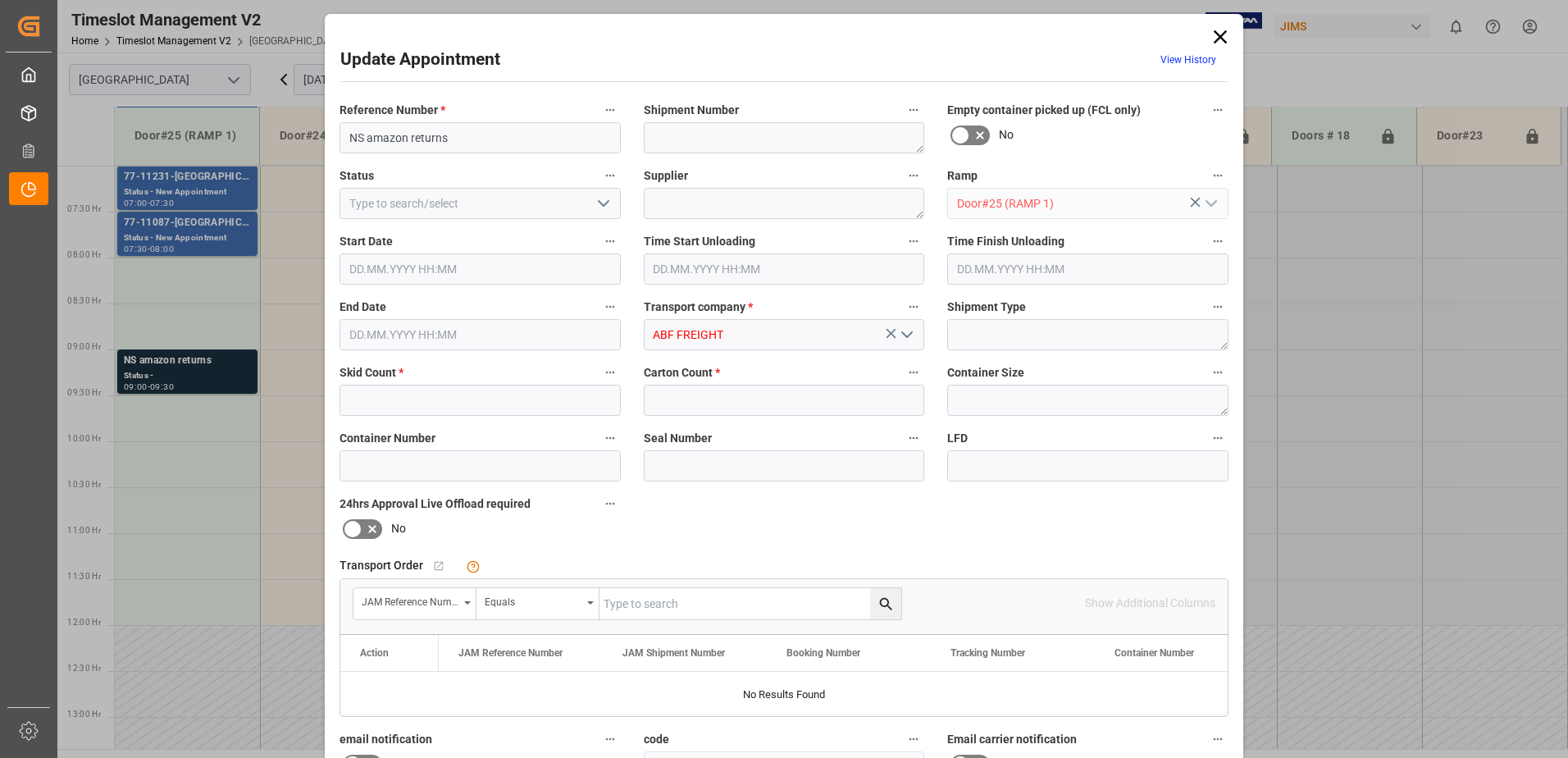
type input "6"
type input "08.10.2025 09:00"
type input "08.10.2025 09:30"
type input "06.10.2025 13:15"
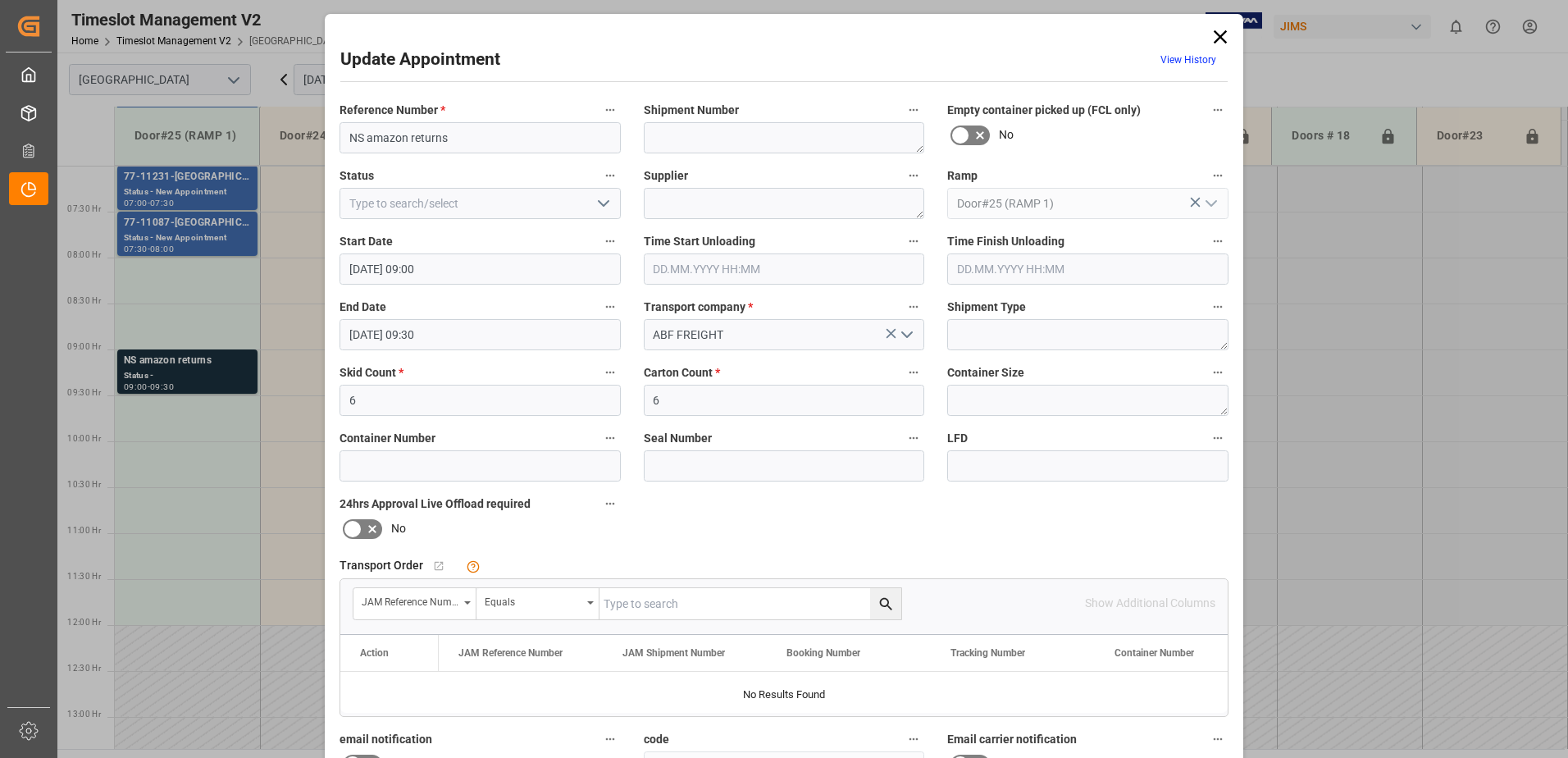
click at [604, 201] on icon "open menu" at bounding box center [604, 203] width 19 height 19
click at [468, 349] on div "New Appointment" at bounding box center [480, 351] width 279 height 37
type input "New Appointment"
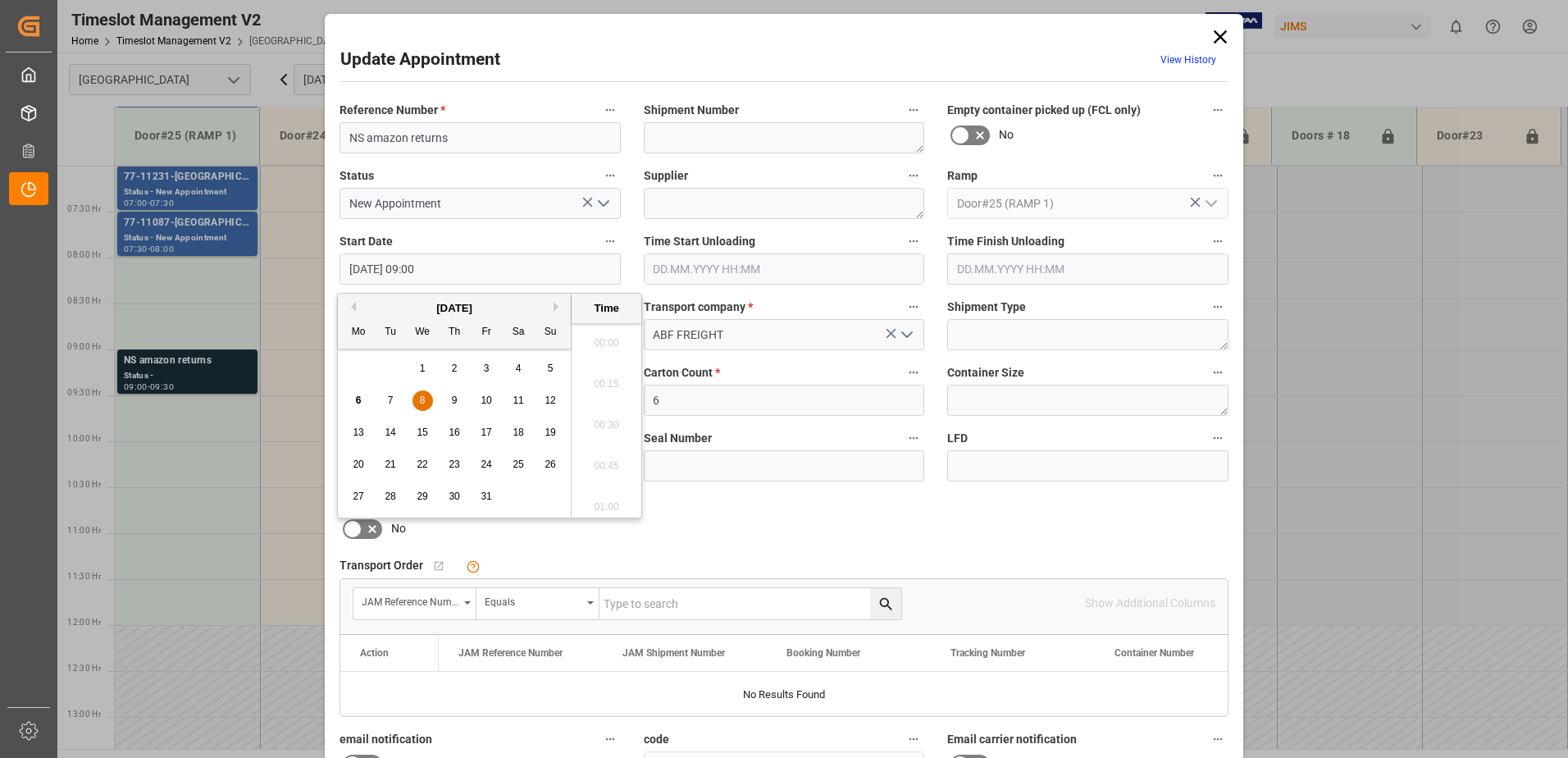
scroll to position [1401, 0]
click at [457, 270] on input "08.10.2025 09:00" at bounding box center [480, 268] width 281 height 31
click at [421, 397] on span "8" at bounding box center [423, 400] width 6 height 11
click at [602, 337] on li "08:00" at bounding box center [606, 338] width 69 height 41
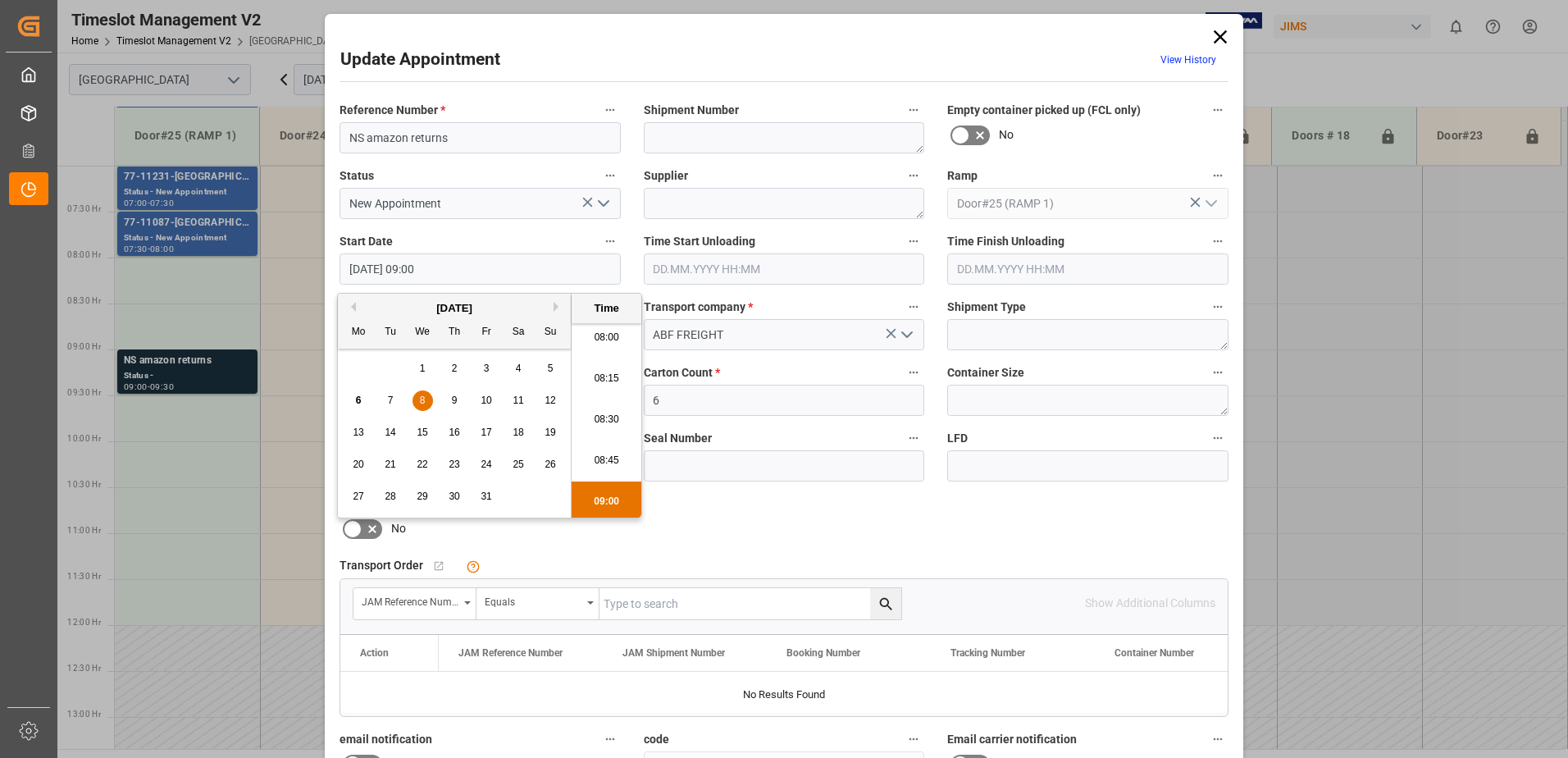
type input "08.10.2025 08:00"
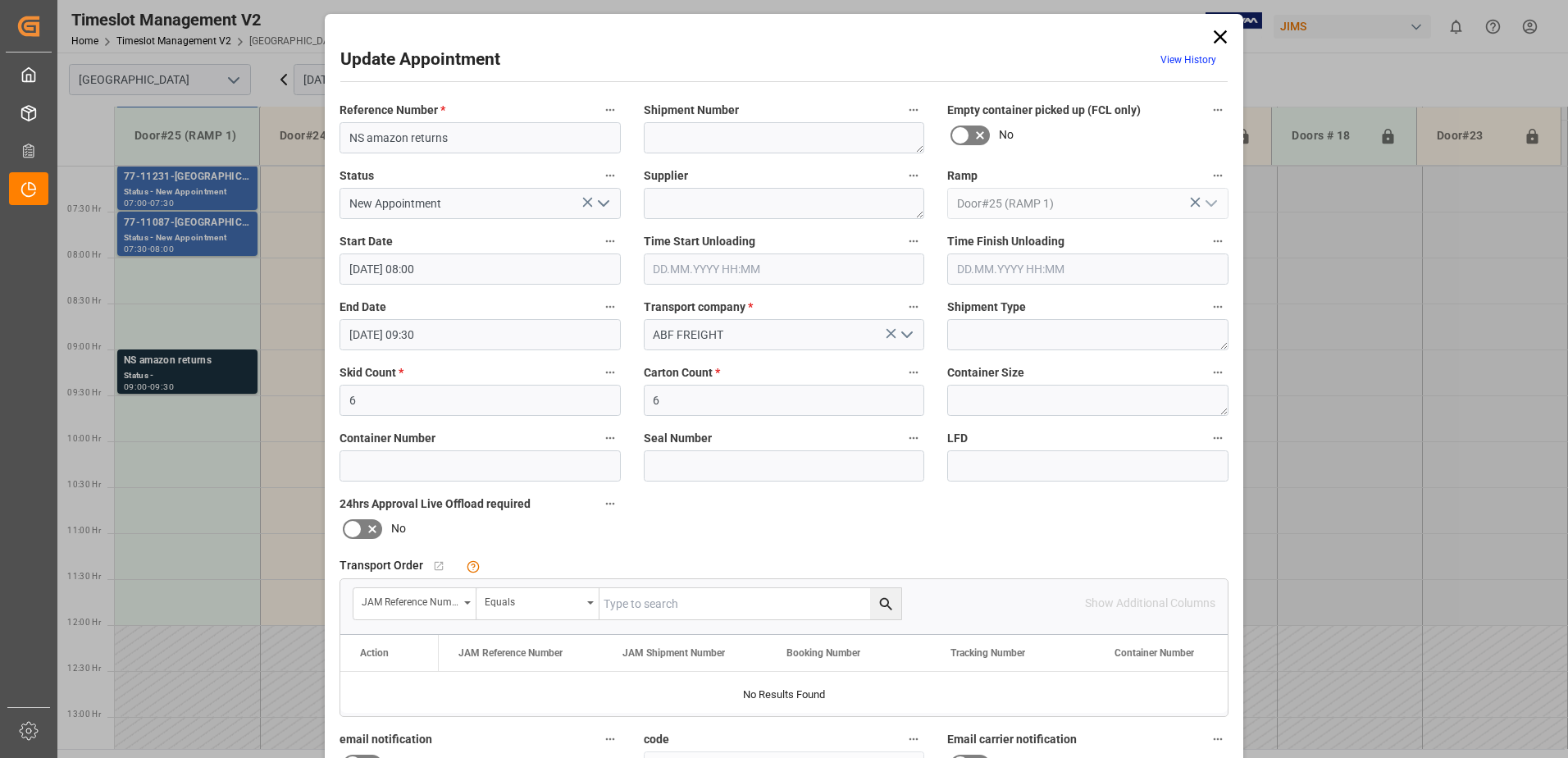
click at [536, 333] on input "08.10.2025 09:30" at bounding box center [480, 334] width 281 height 31
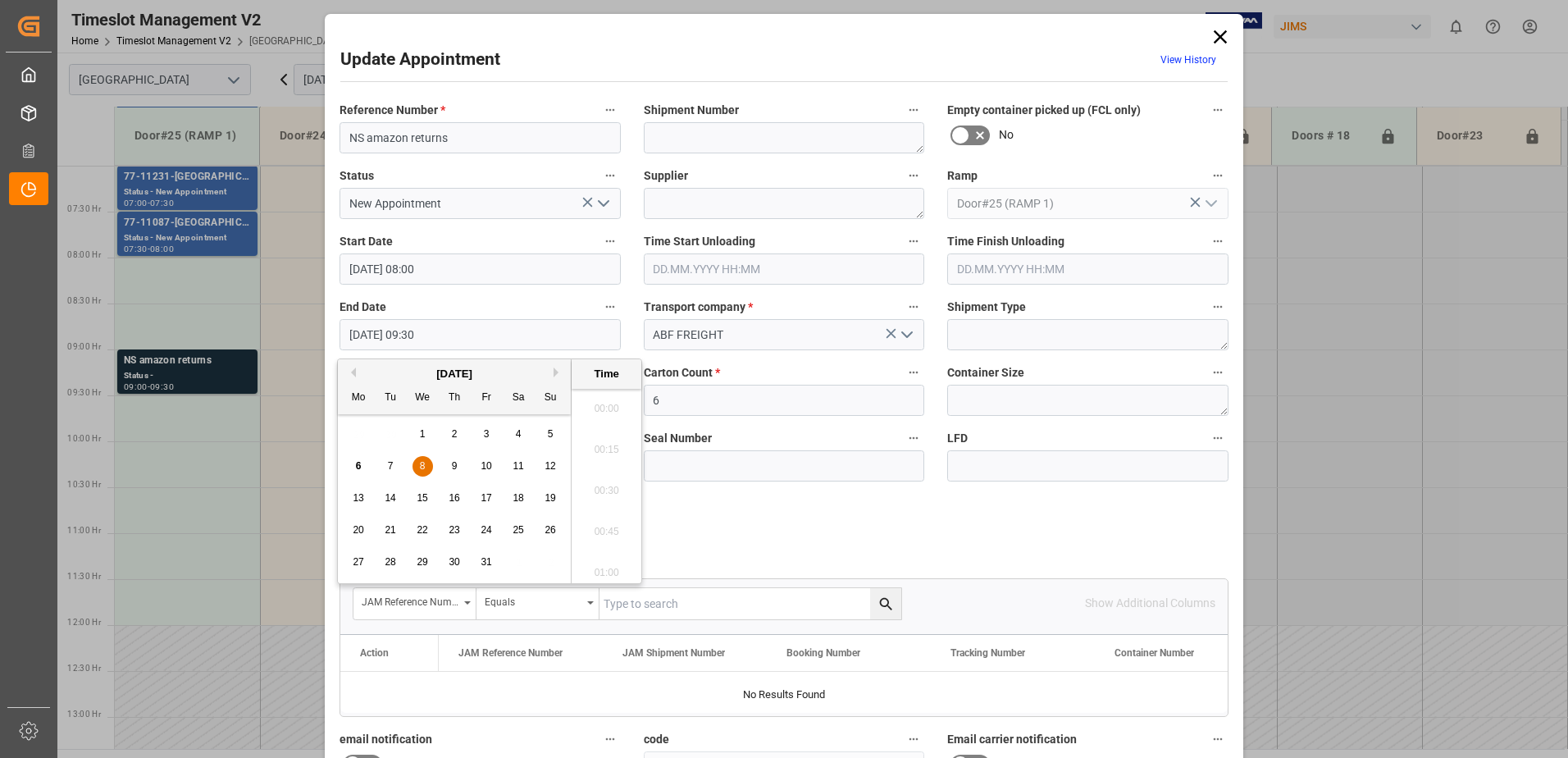
scroll to position [1483, 0]
click at [425, 467] on div "8" at bounding box center [422, 467] width 20 height 19
click at [601, 484] on li "08:30" at bounding box center [606, 485] width 69 height 41
type input "08.10.2025 08:30"
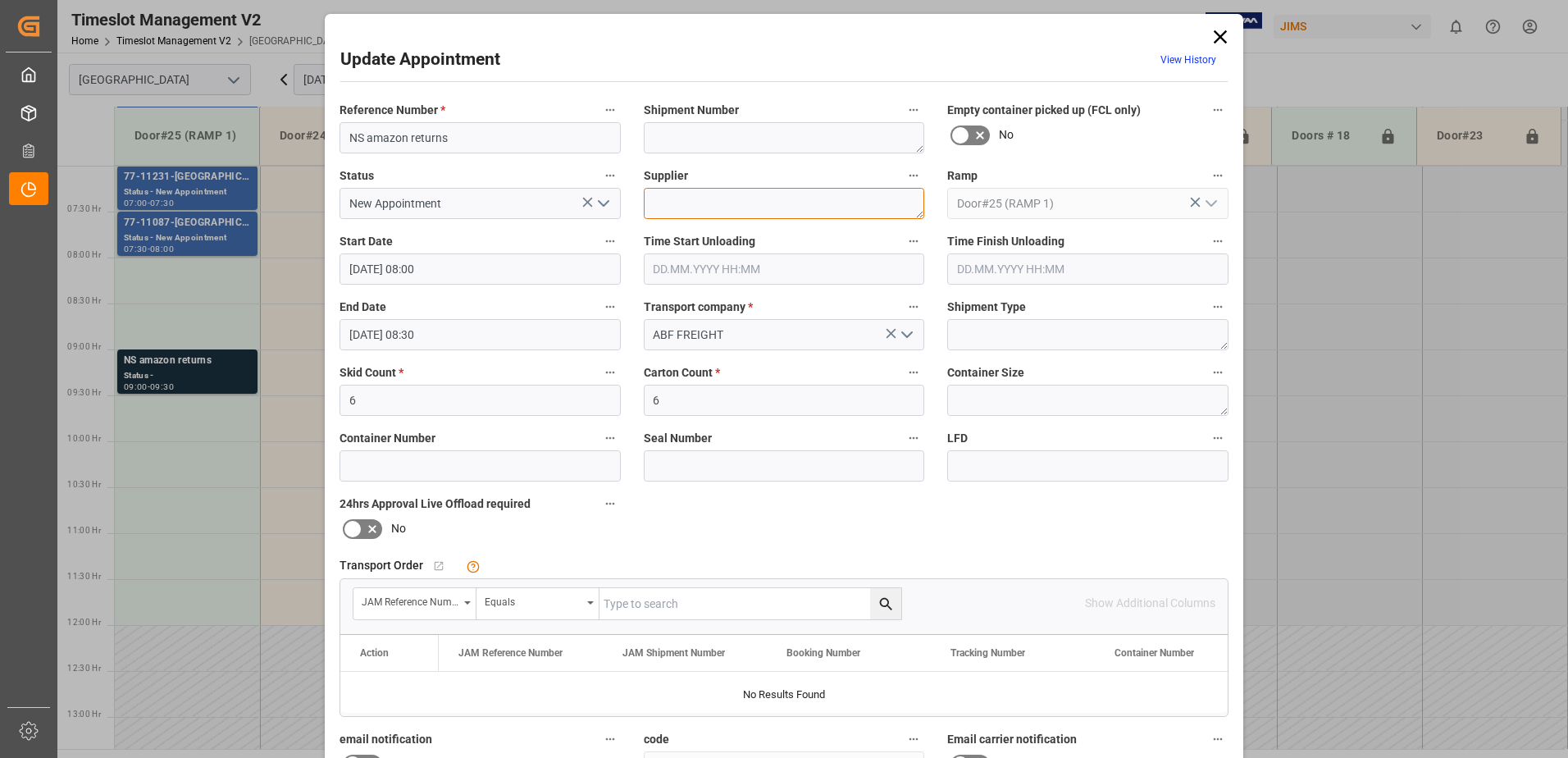
click at [737, 202] on textarea at bounding box center [784, 203] width 281 height 31
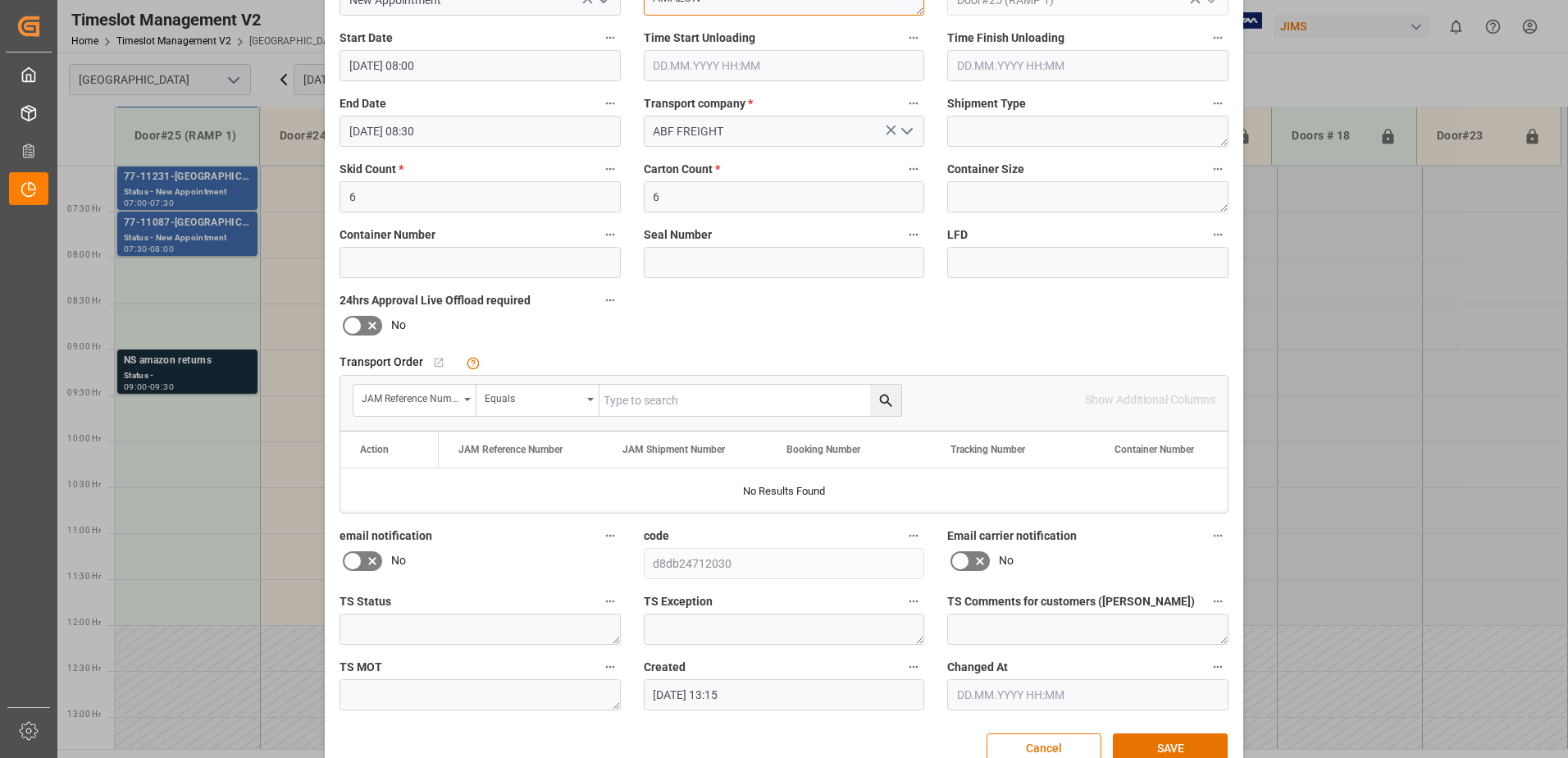
scroll to position [239, 0]
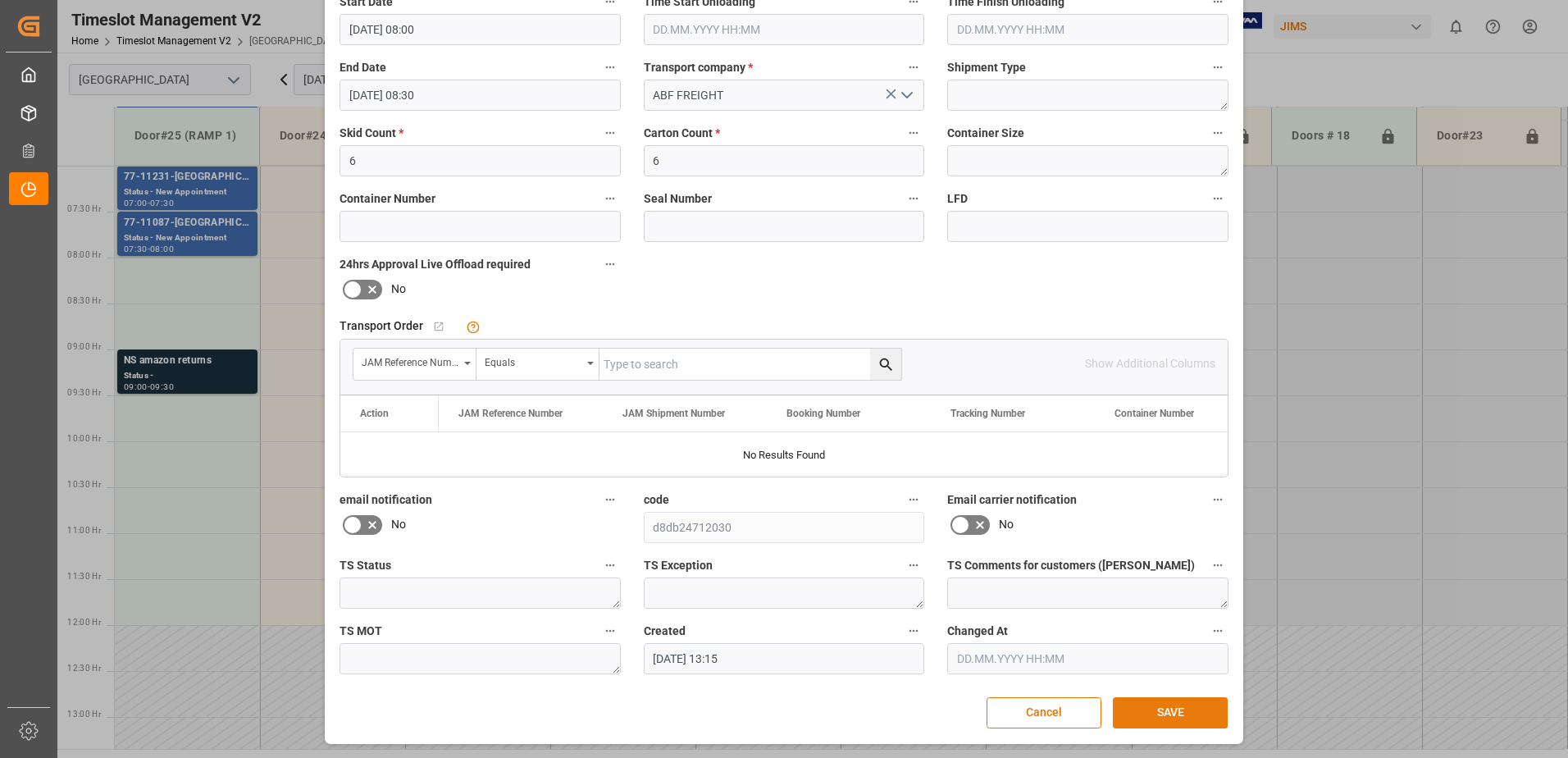
type textarea "AMAZON"
click at [1161, 712] on button "SAVE" at bounding box center [1170, 712] width 115 height 31
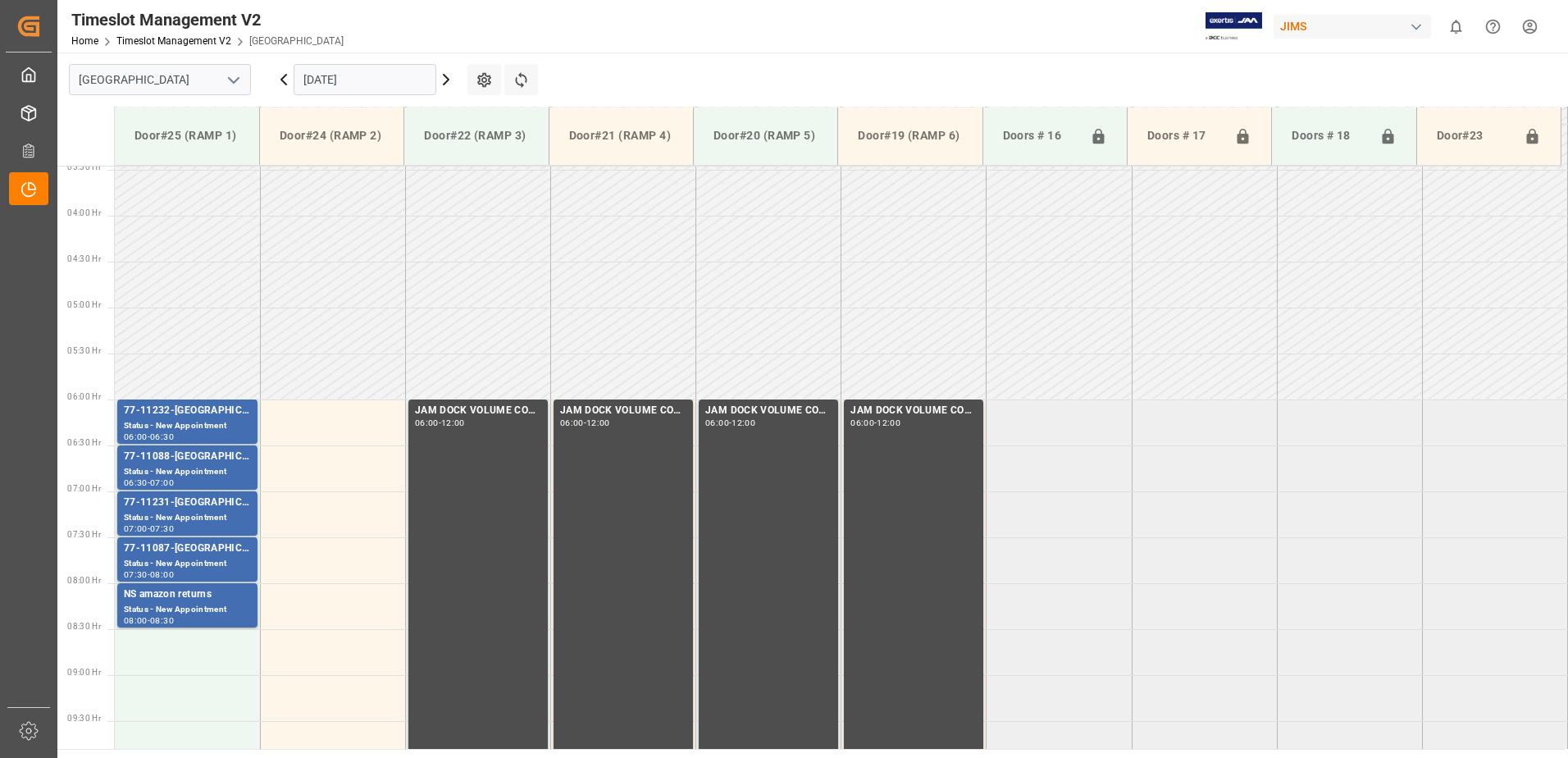
scroll to position [305, 0]
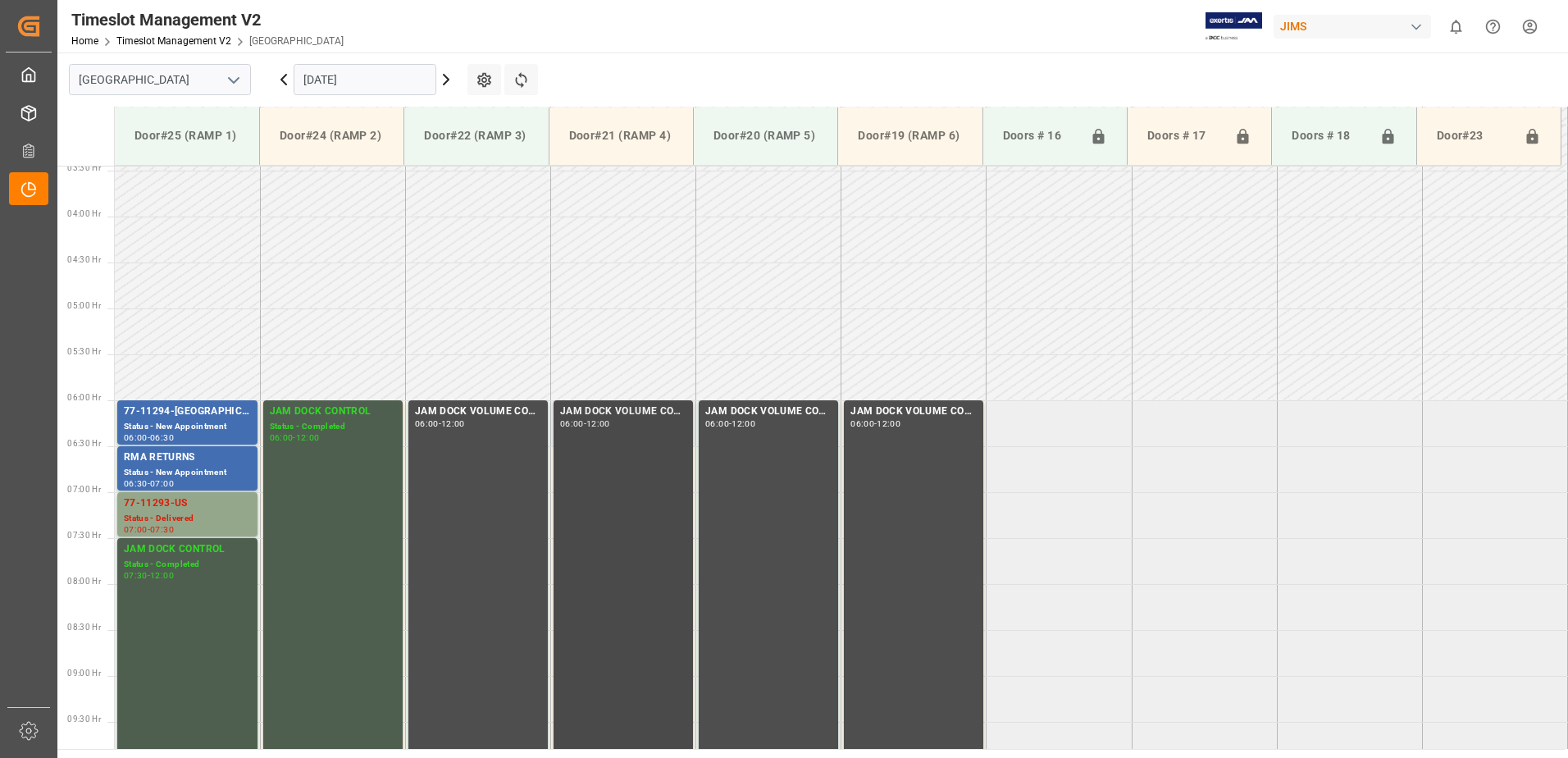
scroll to position [315, 0]
click at [443, 80] on icon at bounding box center [446, 79] width 19 height 19
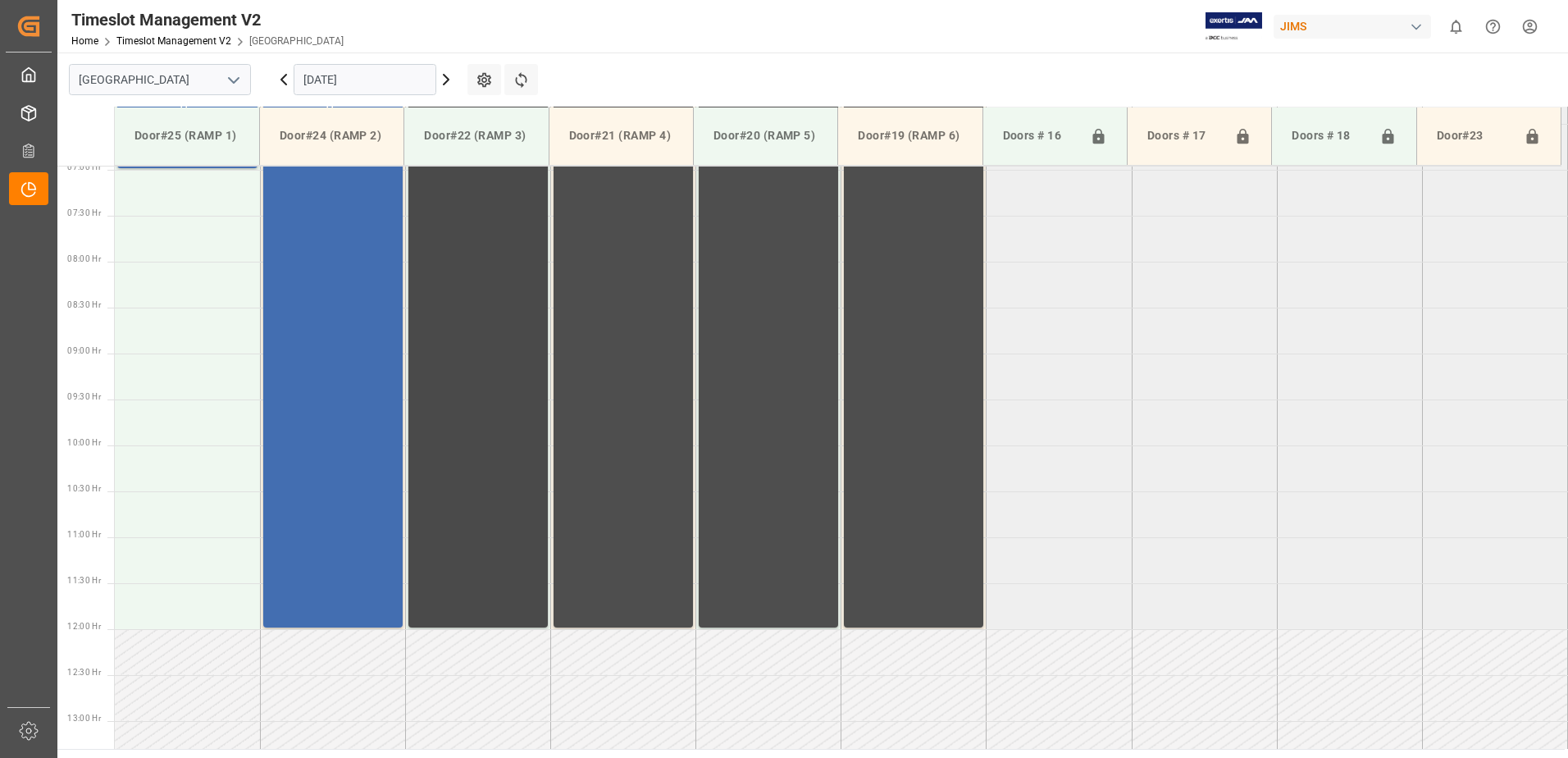
scroll to position [397, 0]
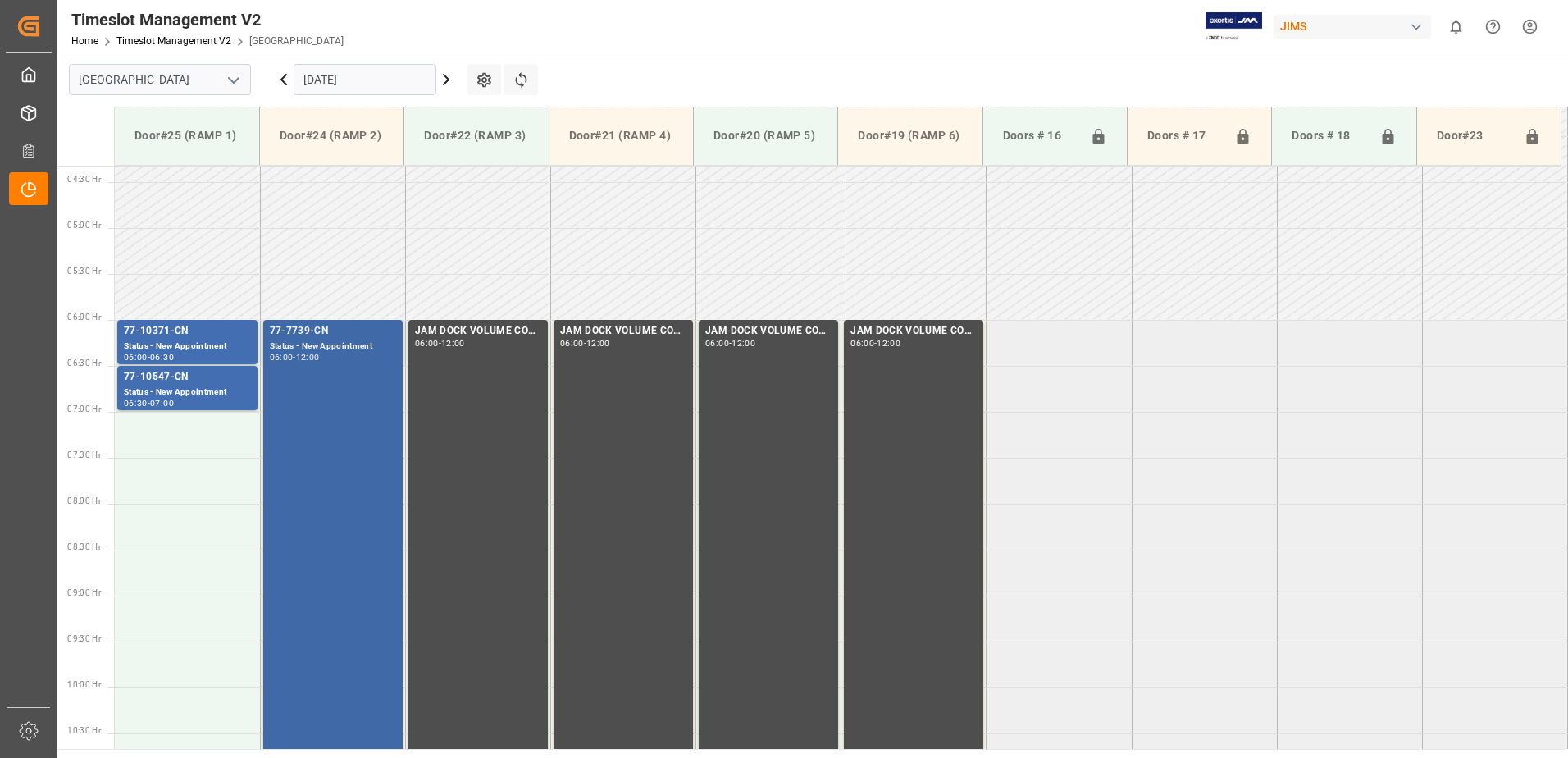
click at [316, 383] on div "77-7739-CN Status - New Appointment 06:00 - 12:00" at bounding box center [333, 595] width 127 height 543
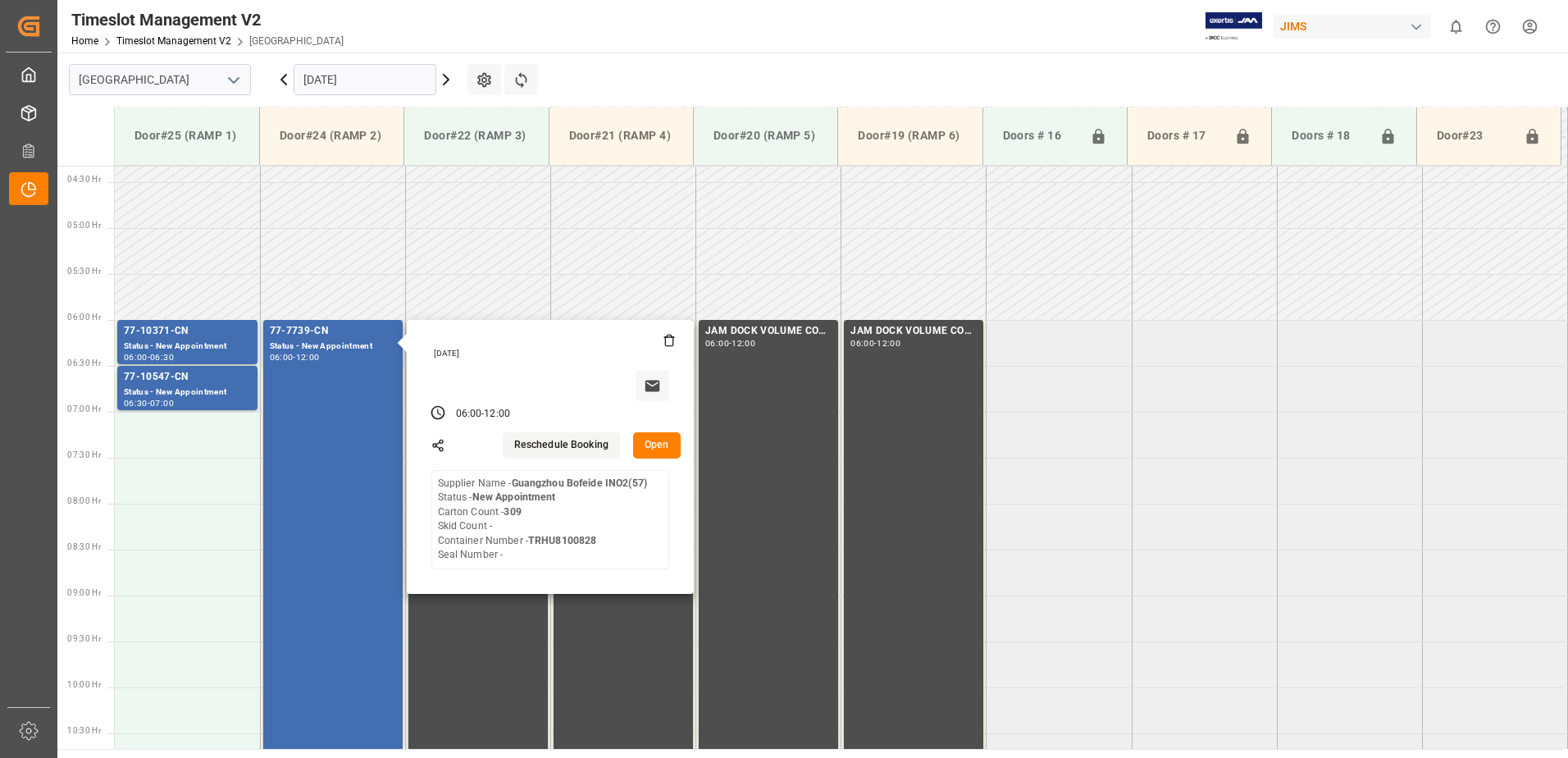
click at [654, 443] on button "Open" at bounding box center [657, 446] width 47 height 26
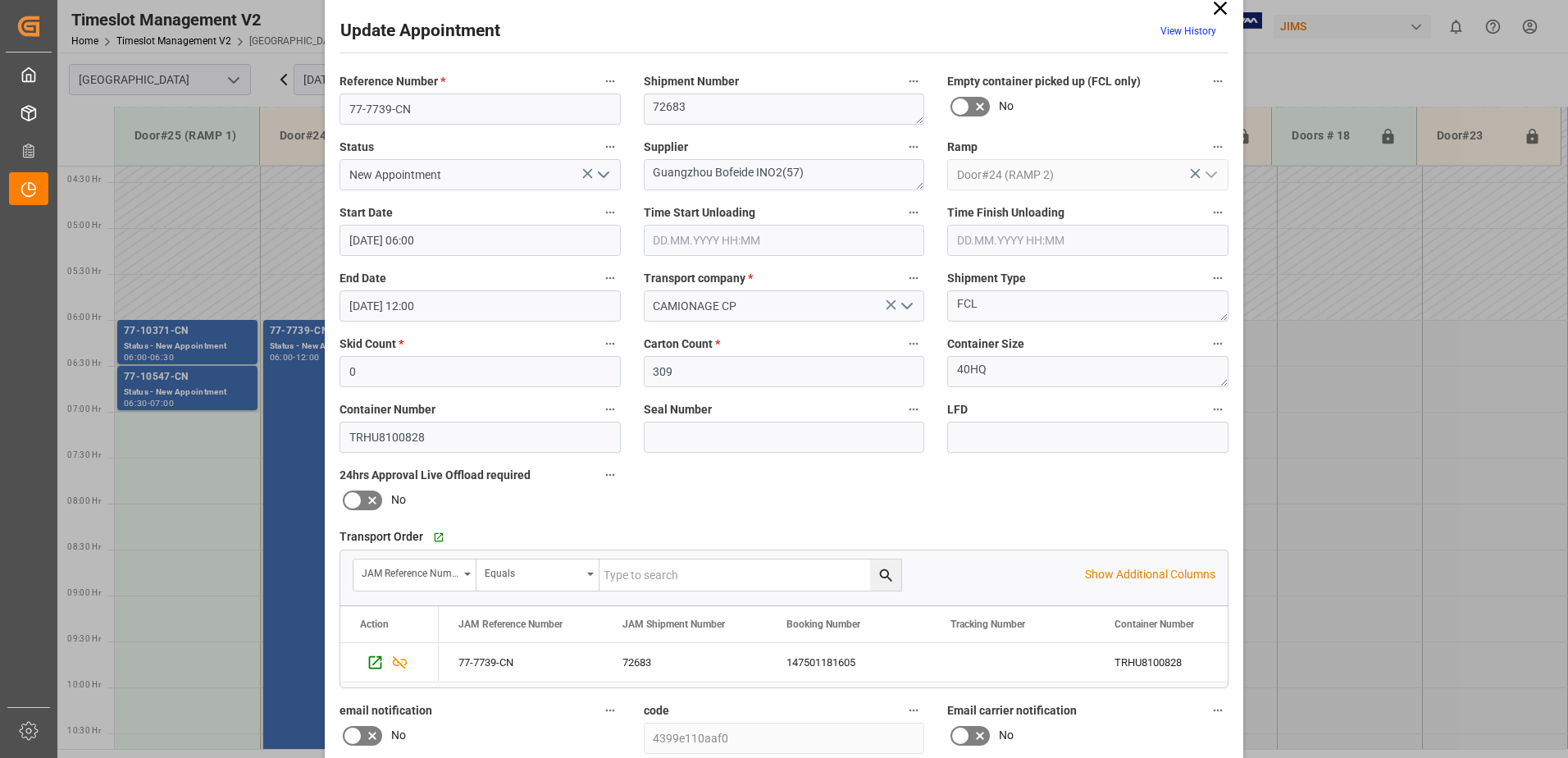
scroll to position [0, 0]
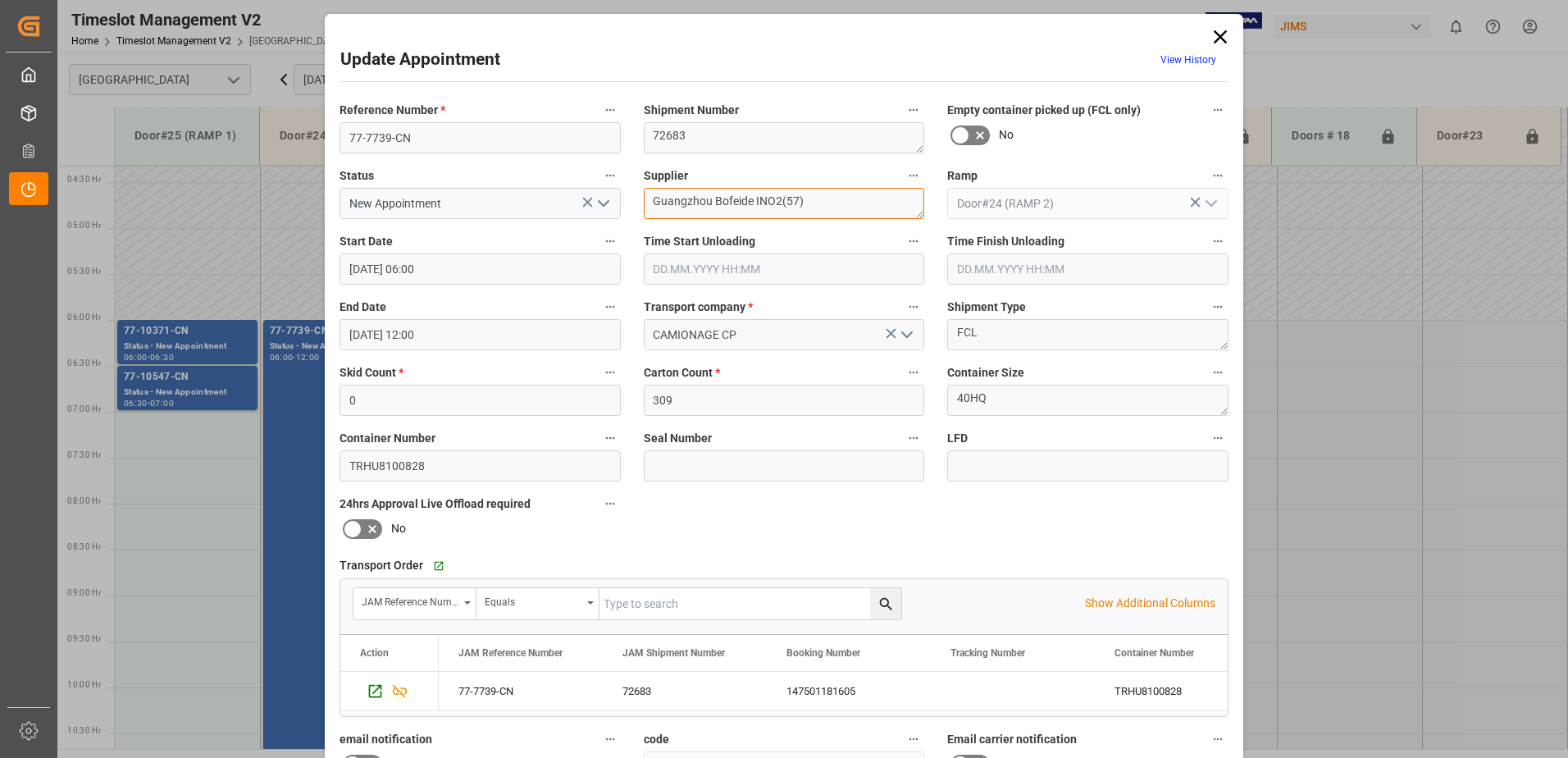
click at [795, 200] on textarea "Guangzhou Bofeide INO2(57)" at bounding box center [784, 203] width 281 height 31
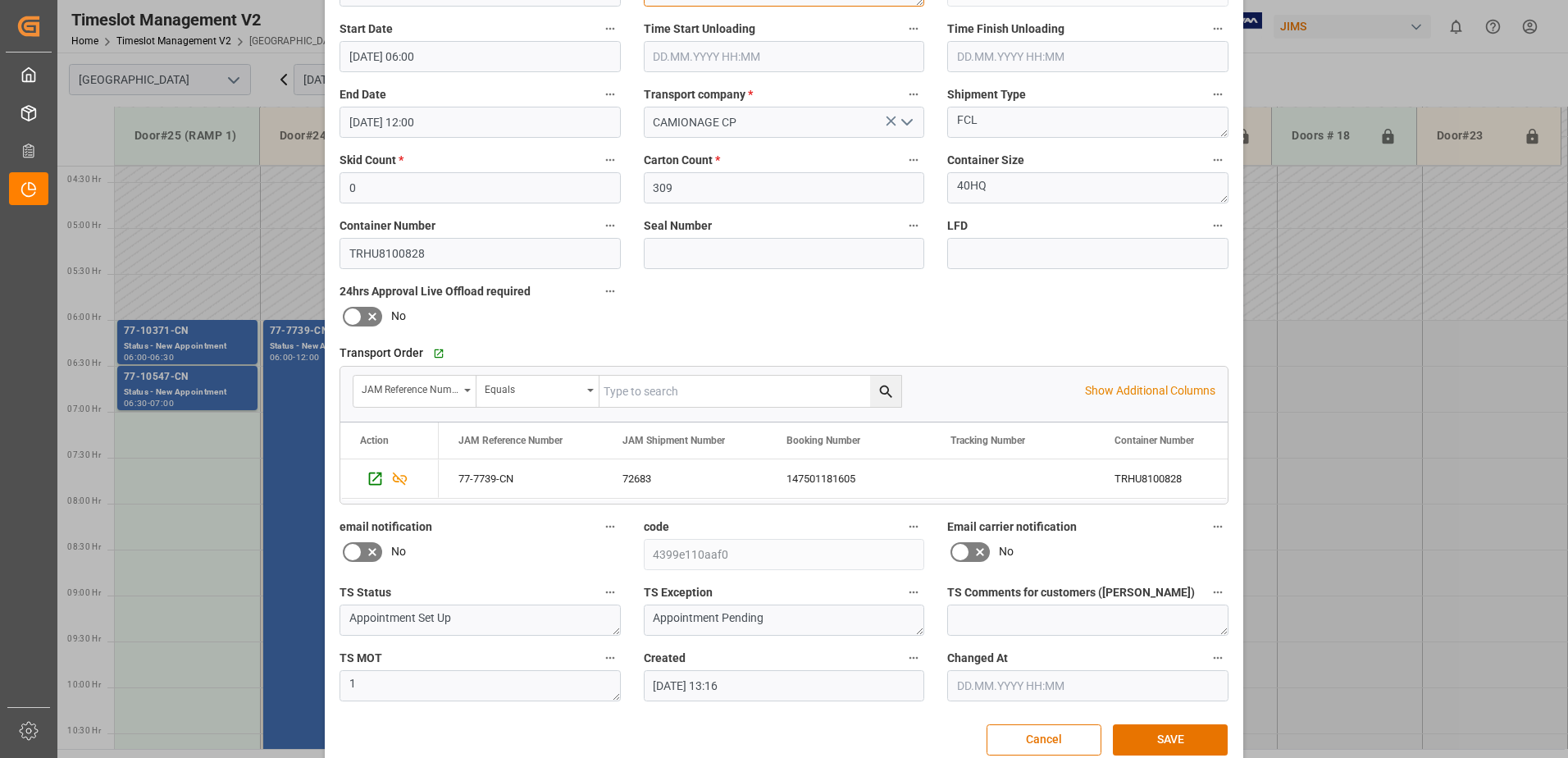
scroll to position [239, 0]
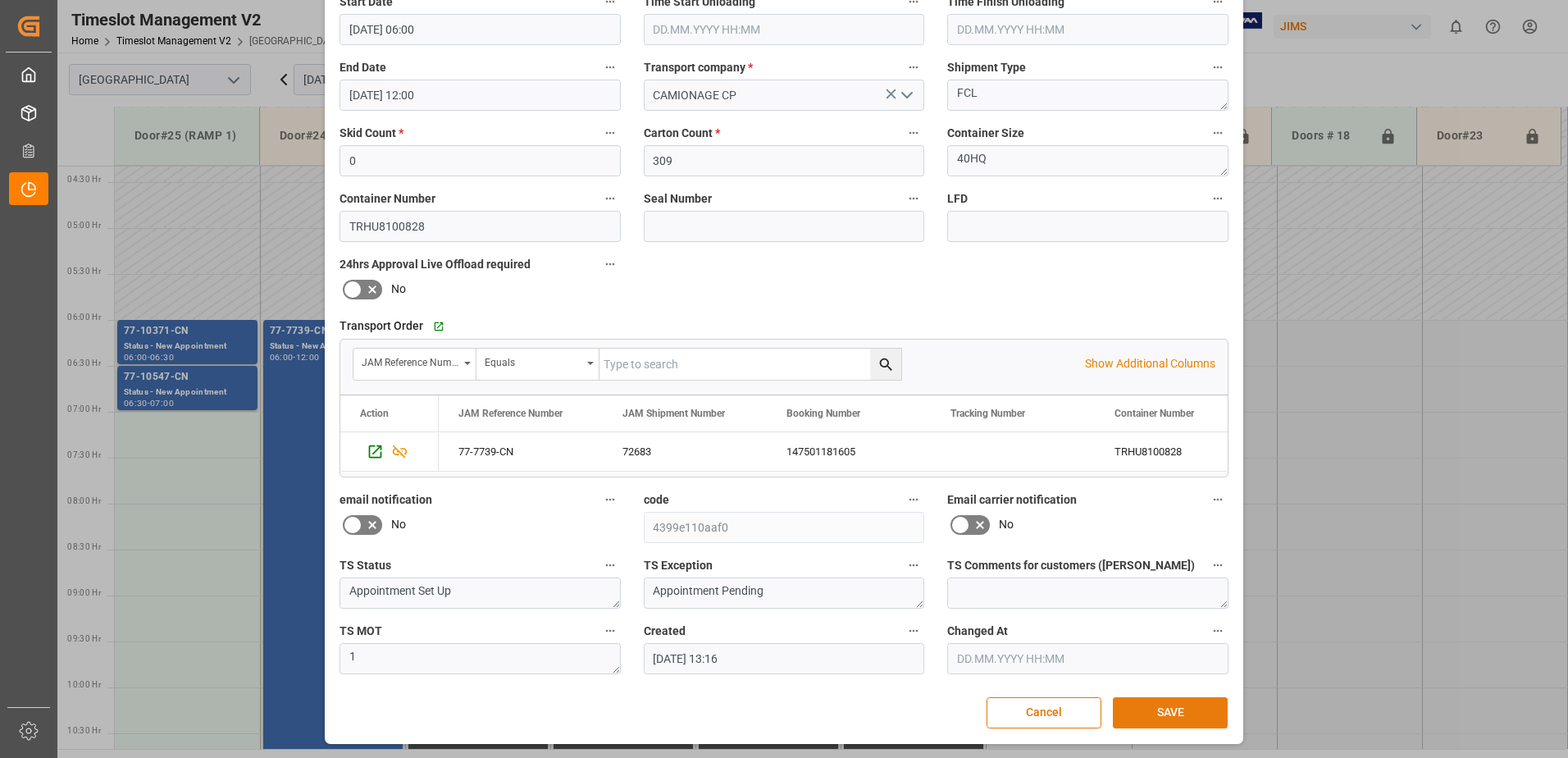
type textarea "Guangzhou Bofeide INO2(58)"
click at [1193, 711] on button "SAVE" at bounding box center [1170, 712] width 115 height 31
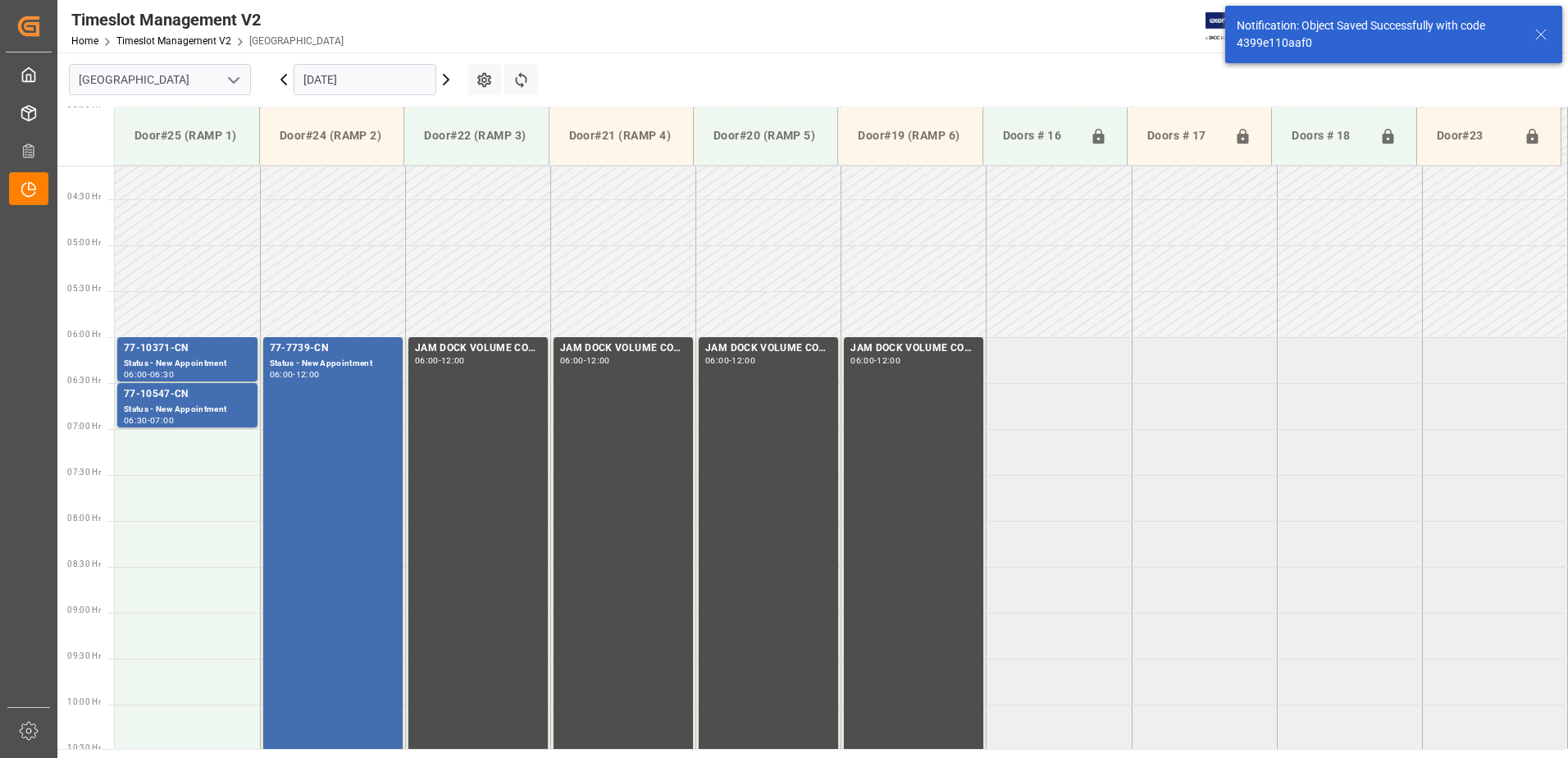
scroll to position [449, 0]
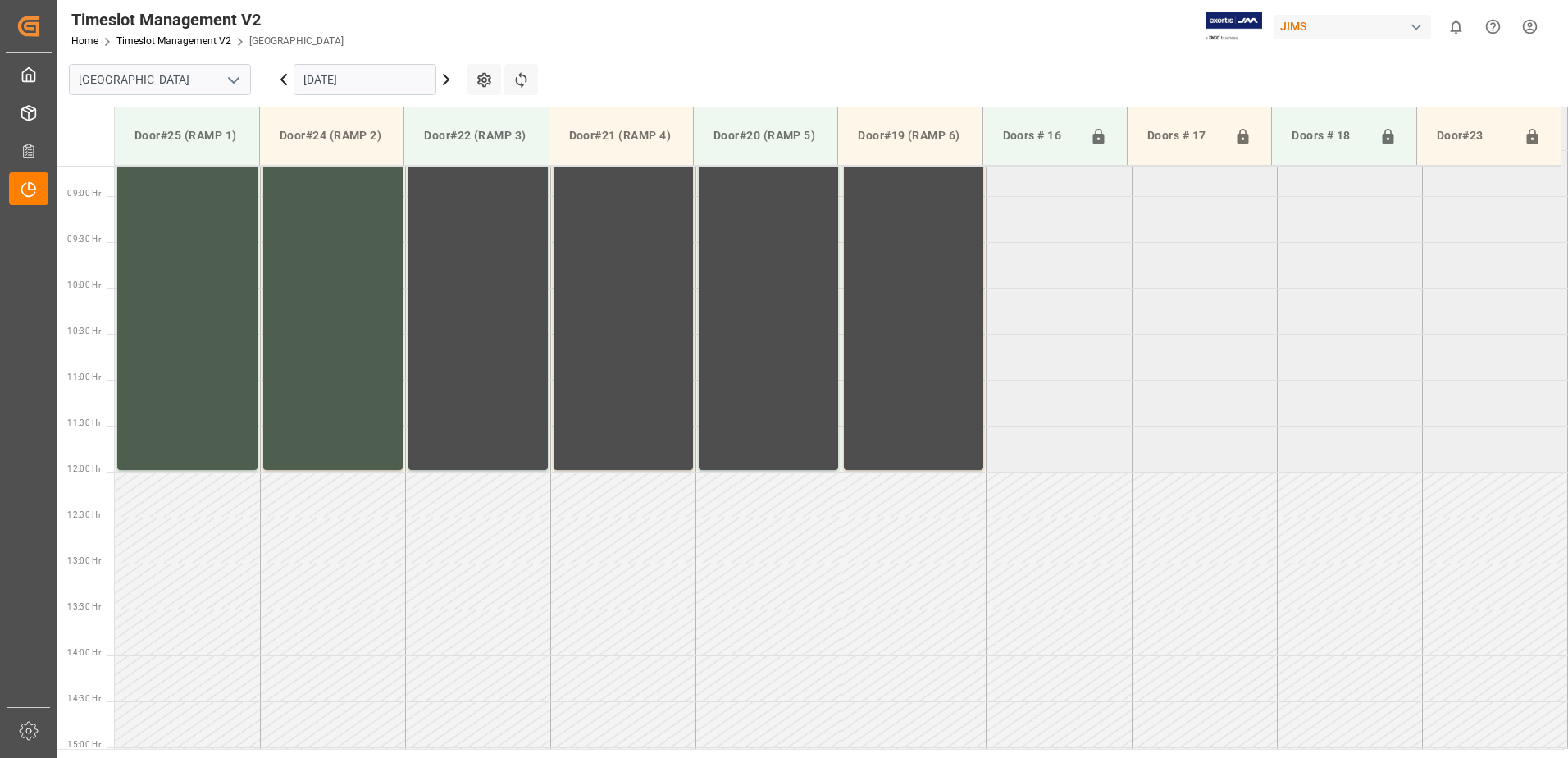
scroll to position [817, 0]
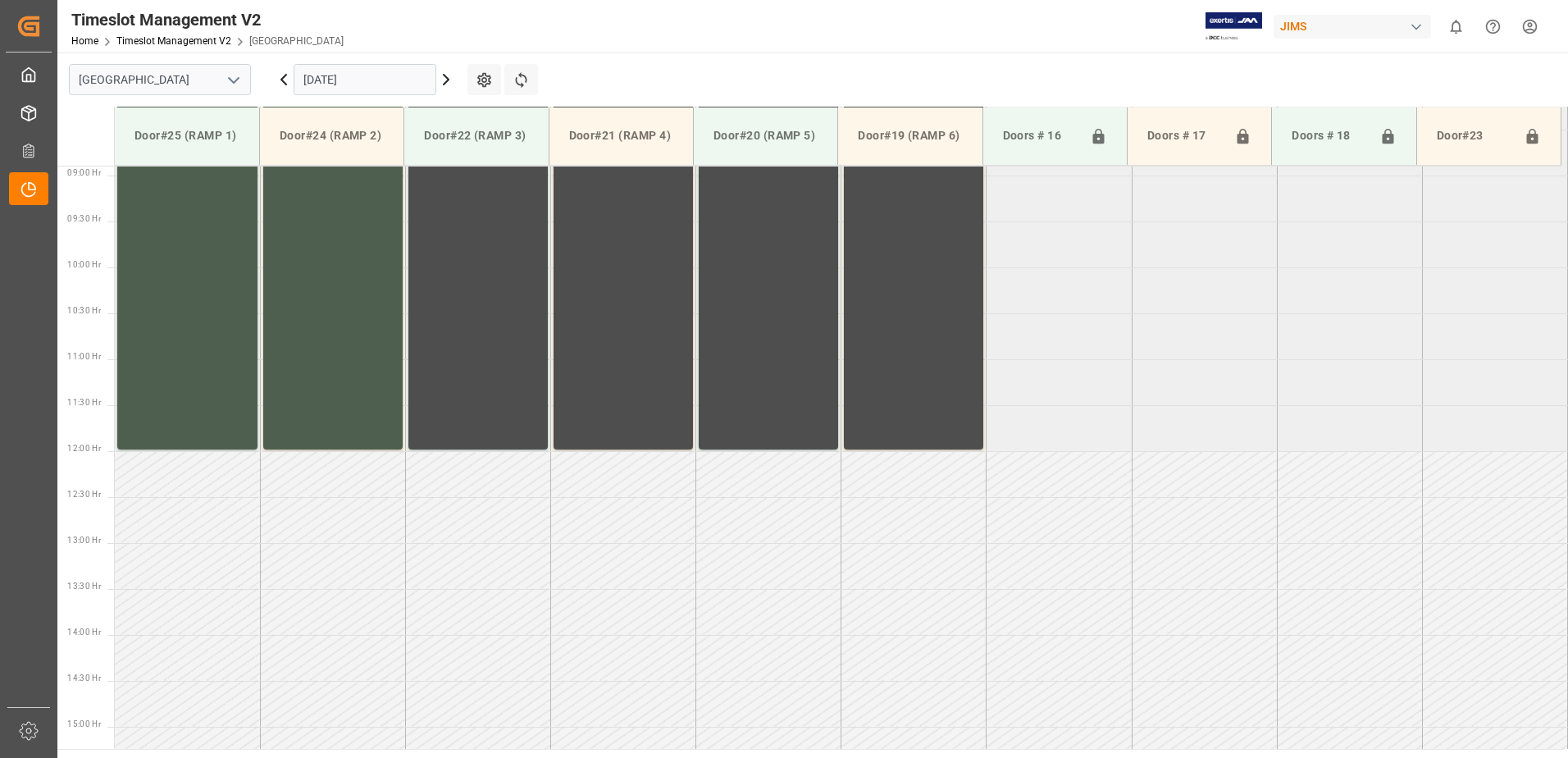
click at [446, 80] on icon at bounding box center [446, 79] width 19 height 19
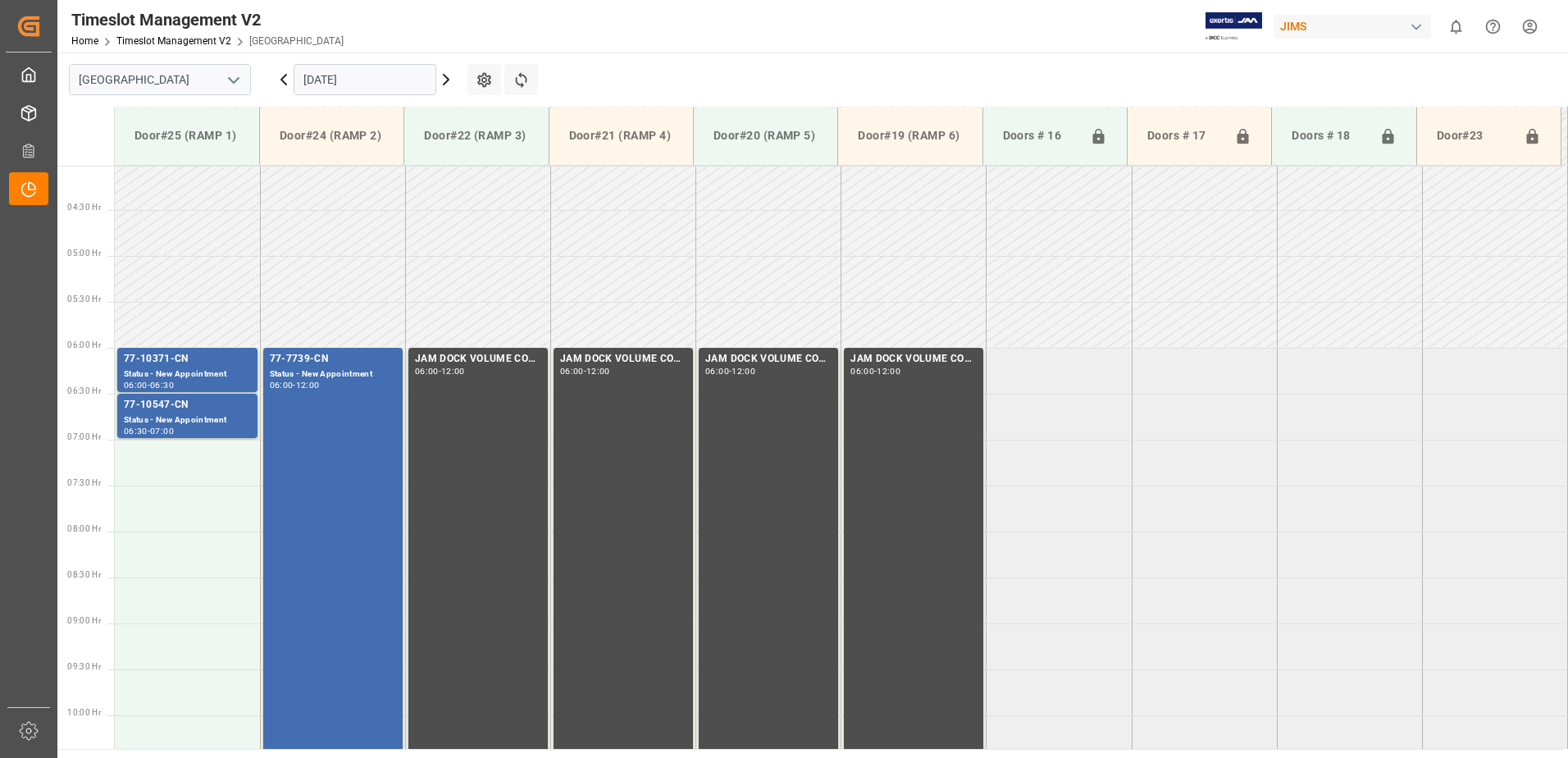
scroll to position [407, 0]
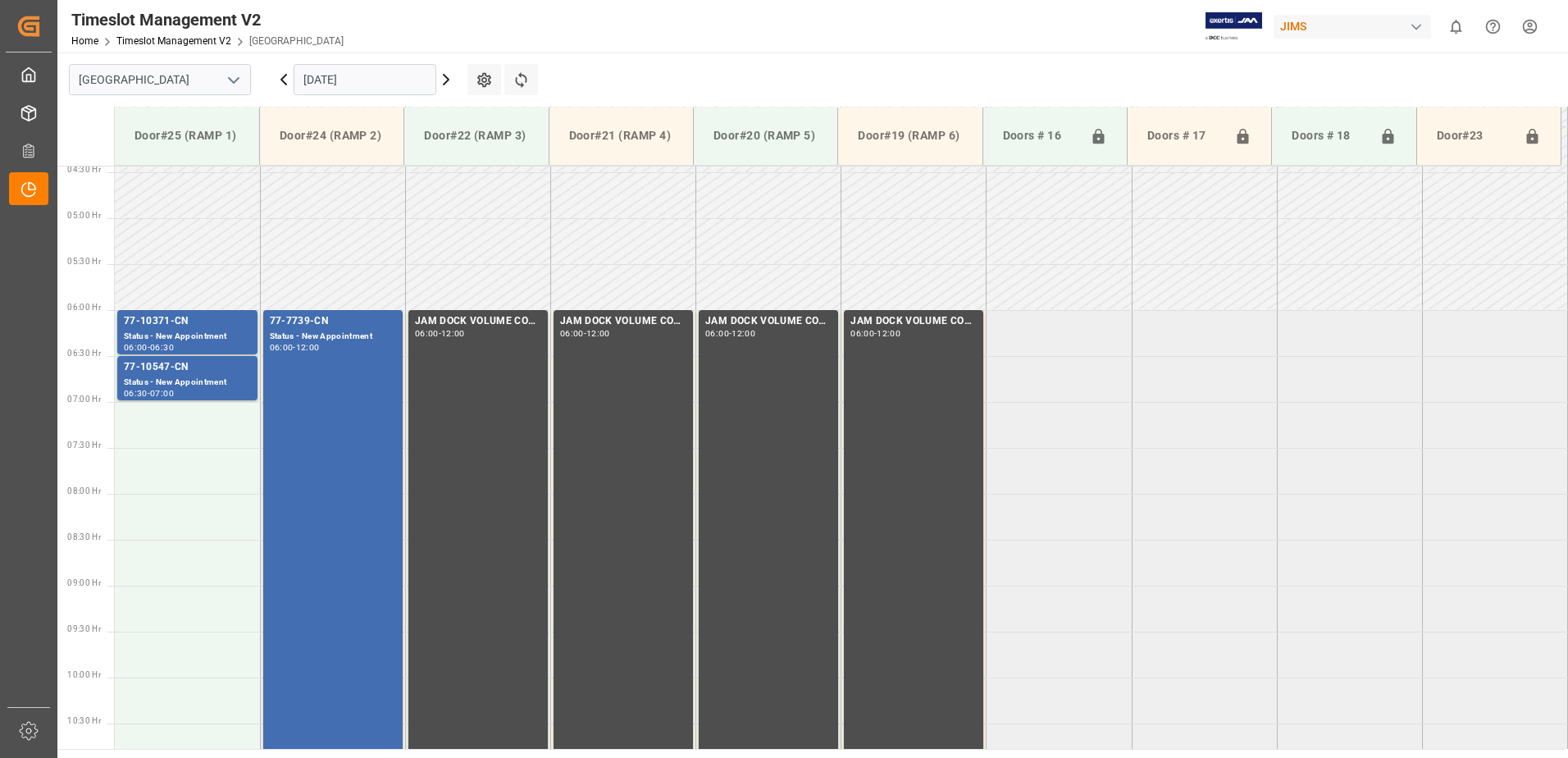
click at [395, 80] on input "07.10.2025" at bounding box center [365, 79] width 142 height 31
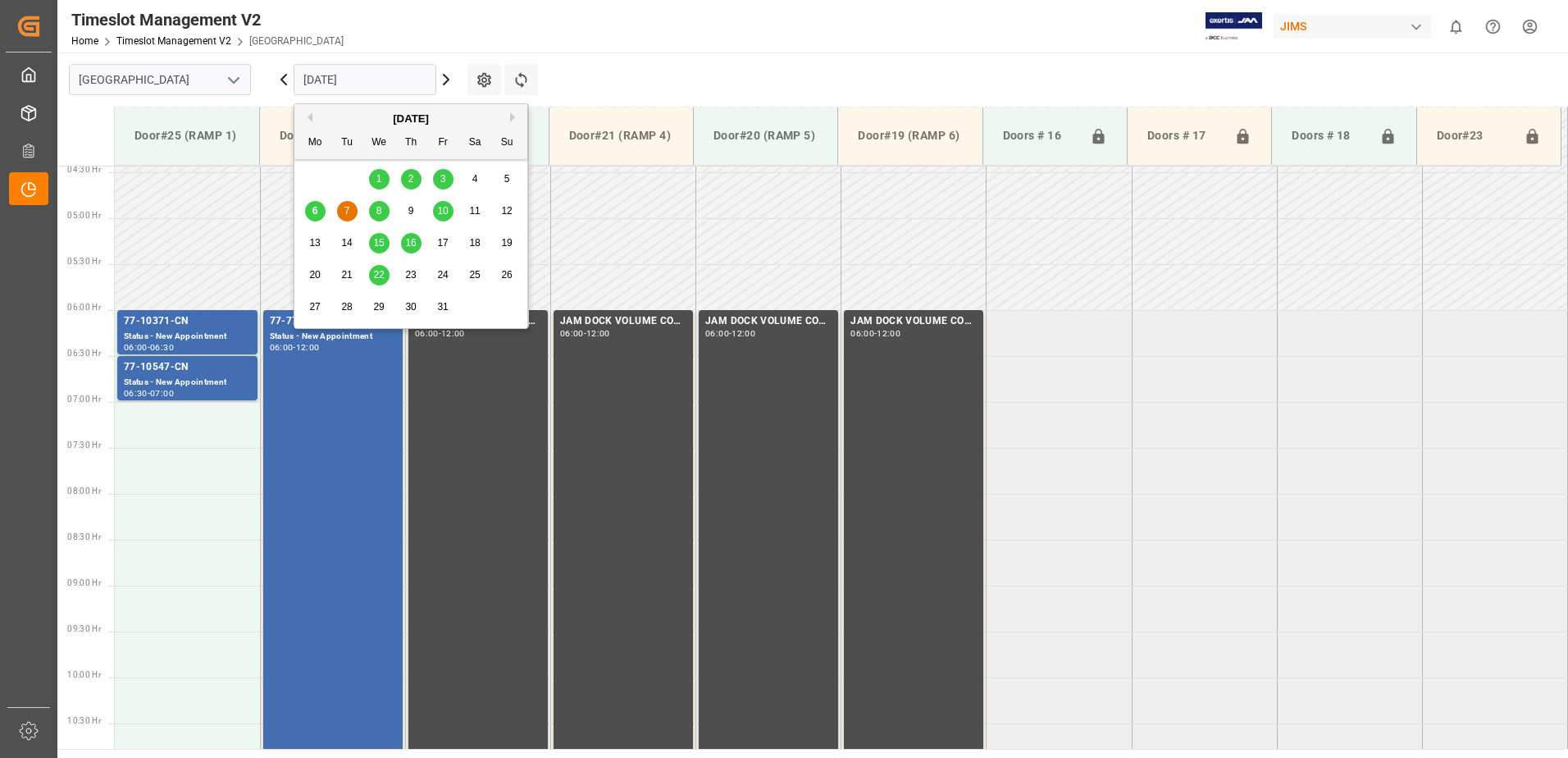
click at [381, 214] on span "8" at bounding box center [379, 210] width 6 height 11
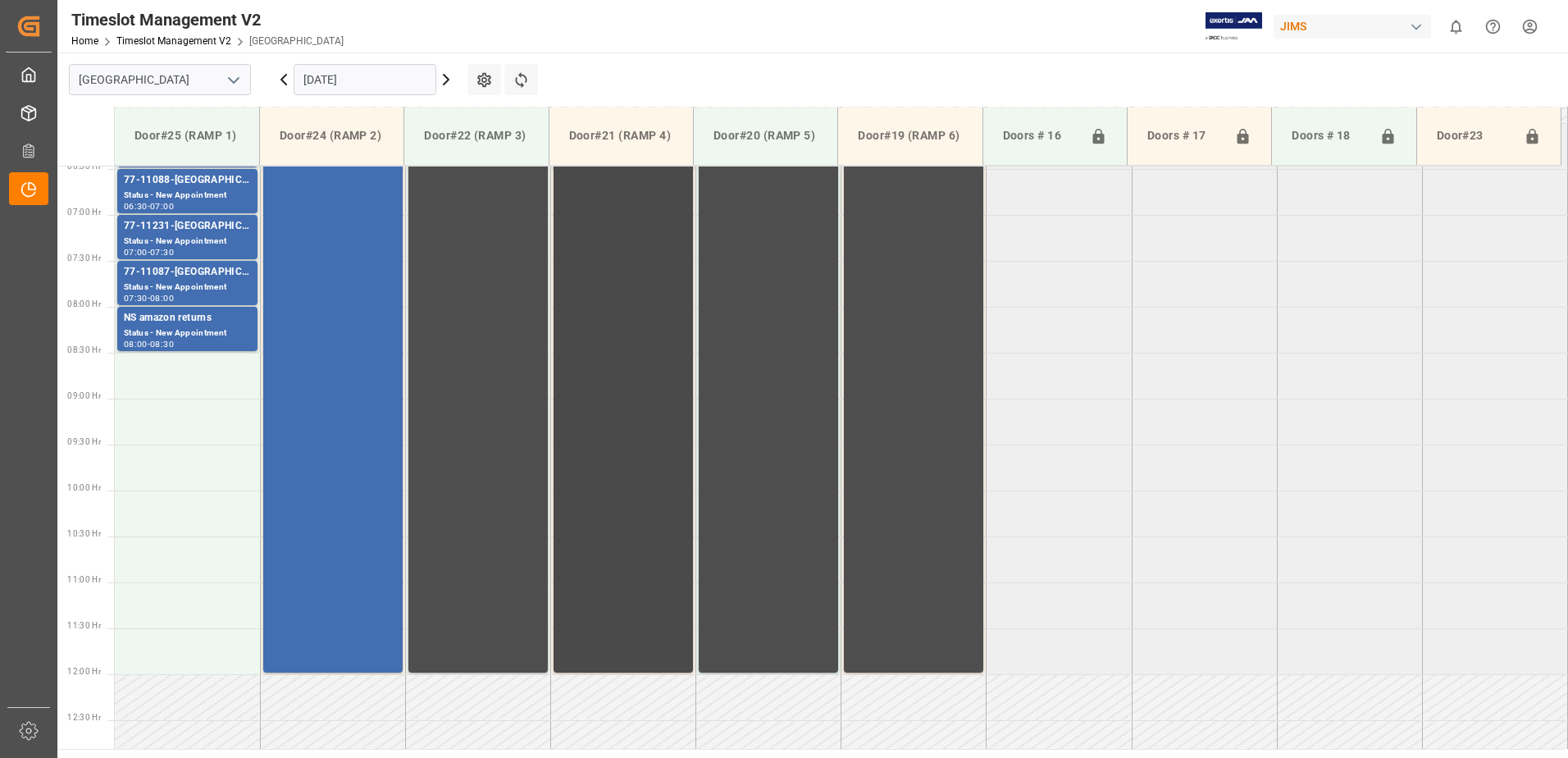
scroll to position [489, 0]
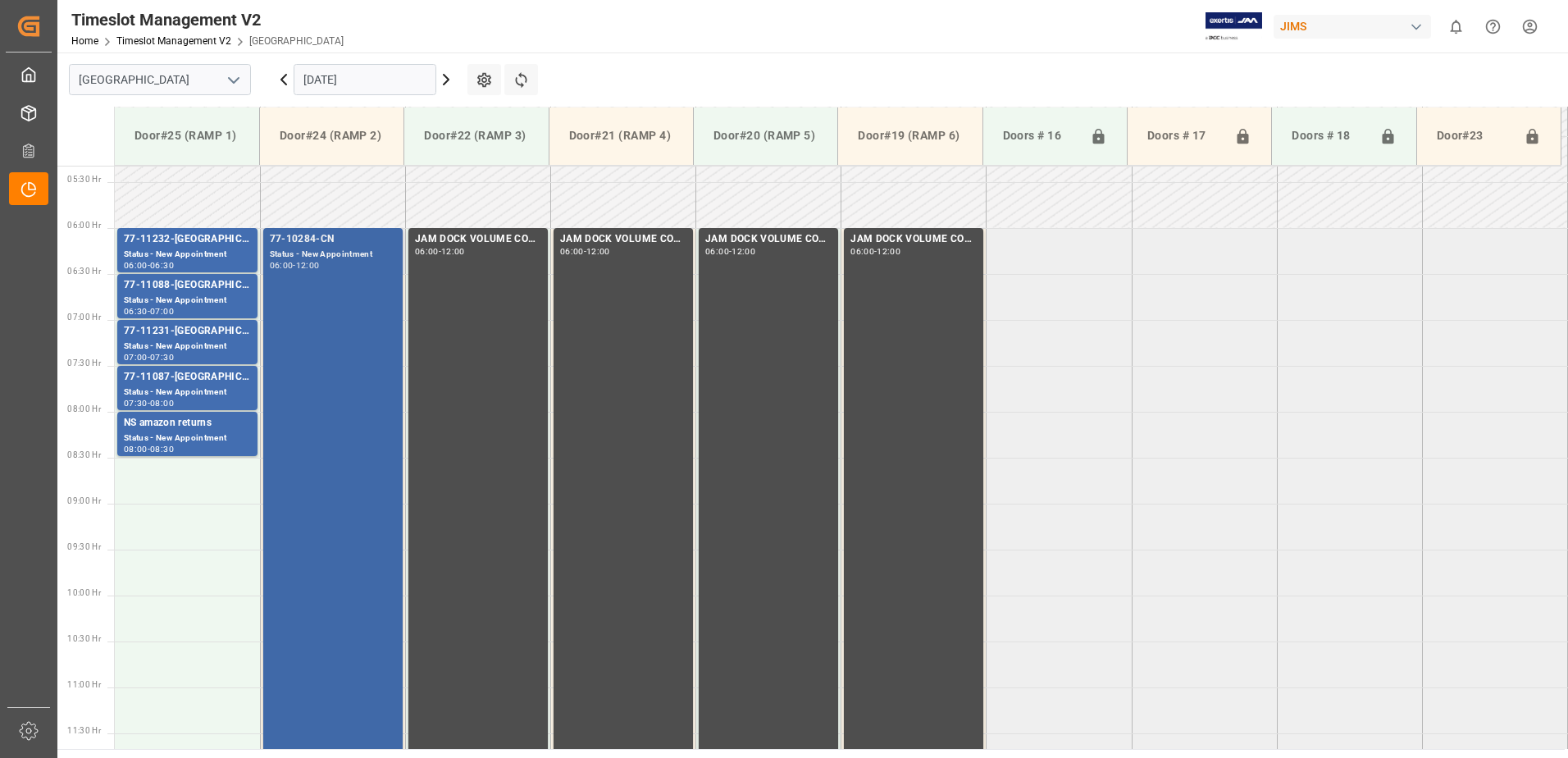
click at [324, 311] on div "77-10284-CN Status - New Appointment 06:00 - 12:00" at bounding box center [333, 503] width 127 height 543
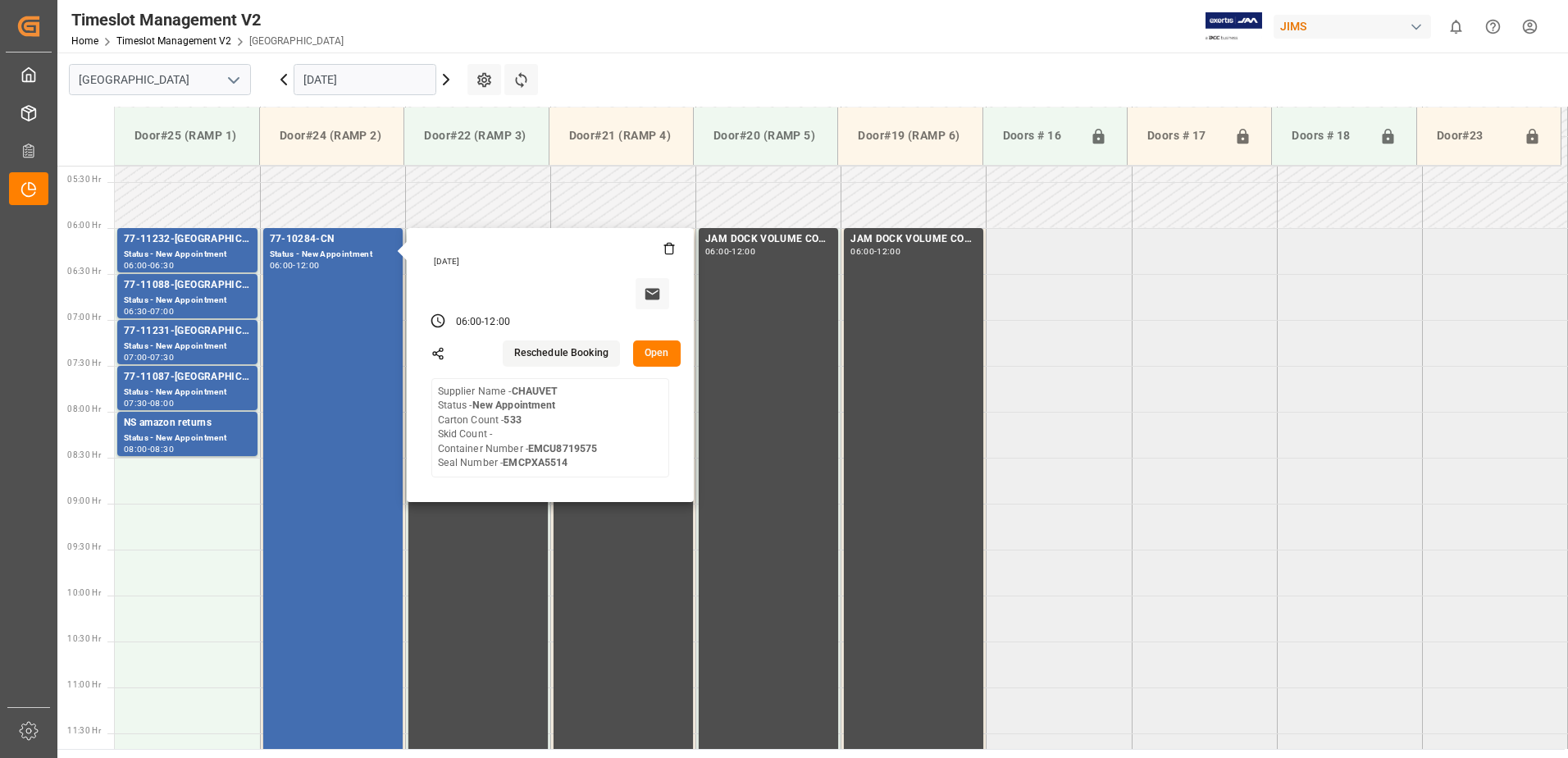
click at [655, 353] on button "Open" at bounding box center [657, 353] width 47 height 26
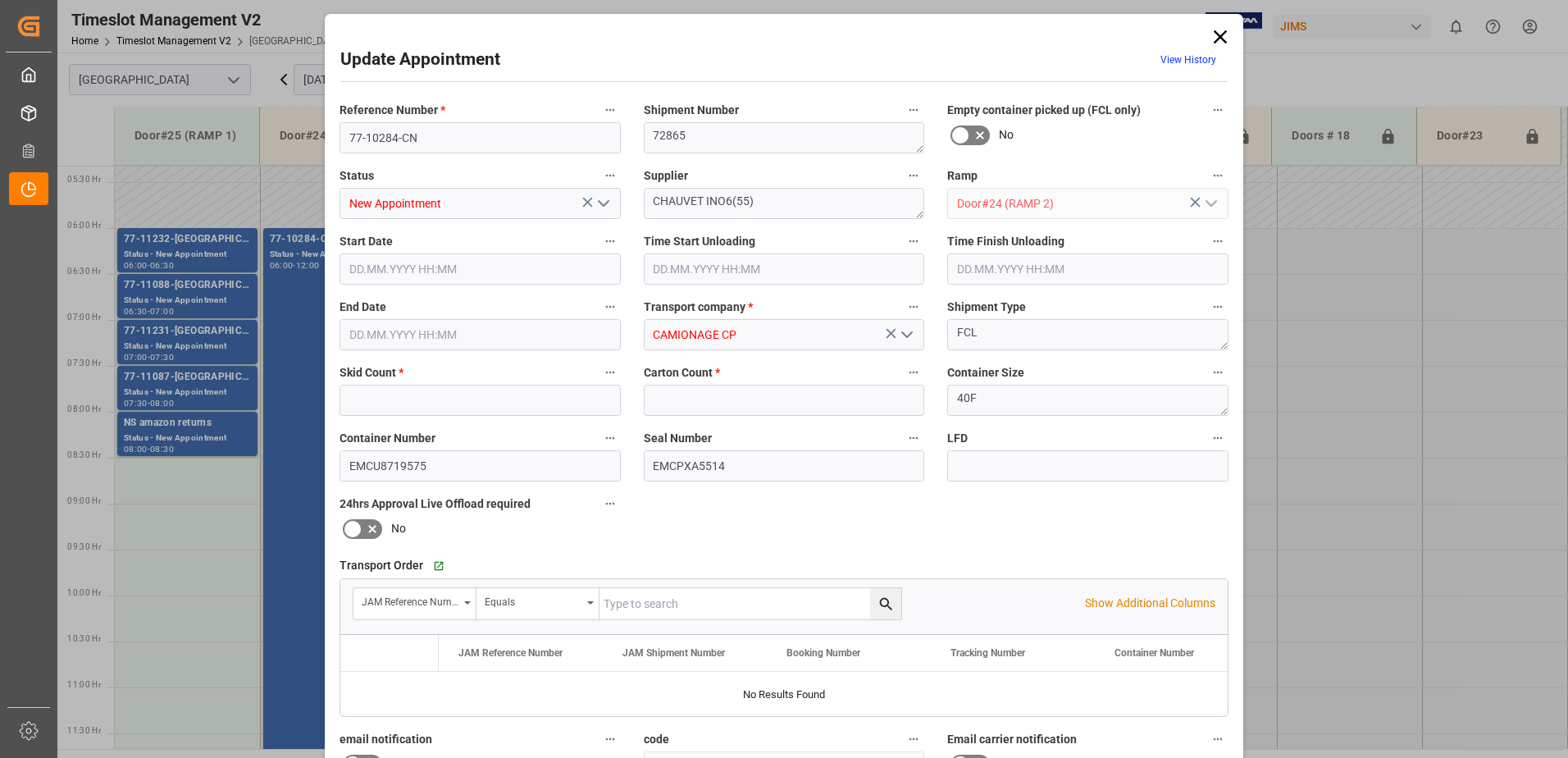
type input "0"
type input "533"
type input "08.10.2025 06:00"
type input "08.10.2025 12:00"
type input "06.10.2025 13:30"
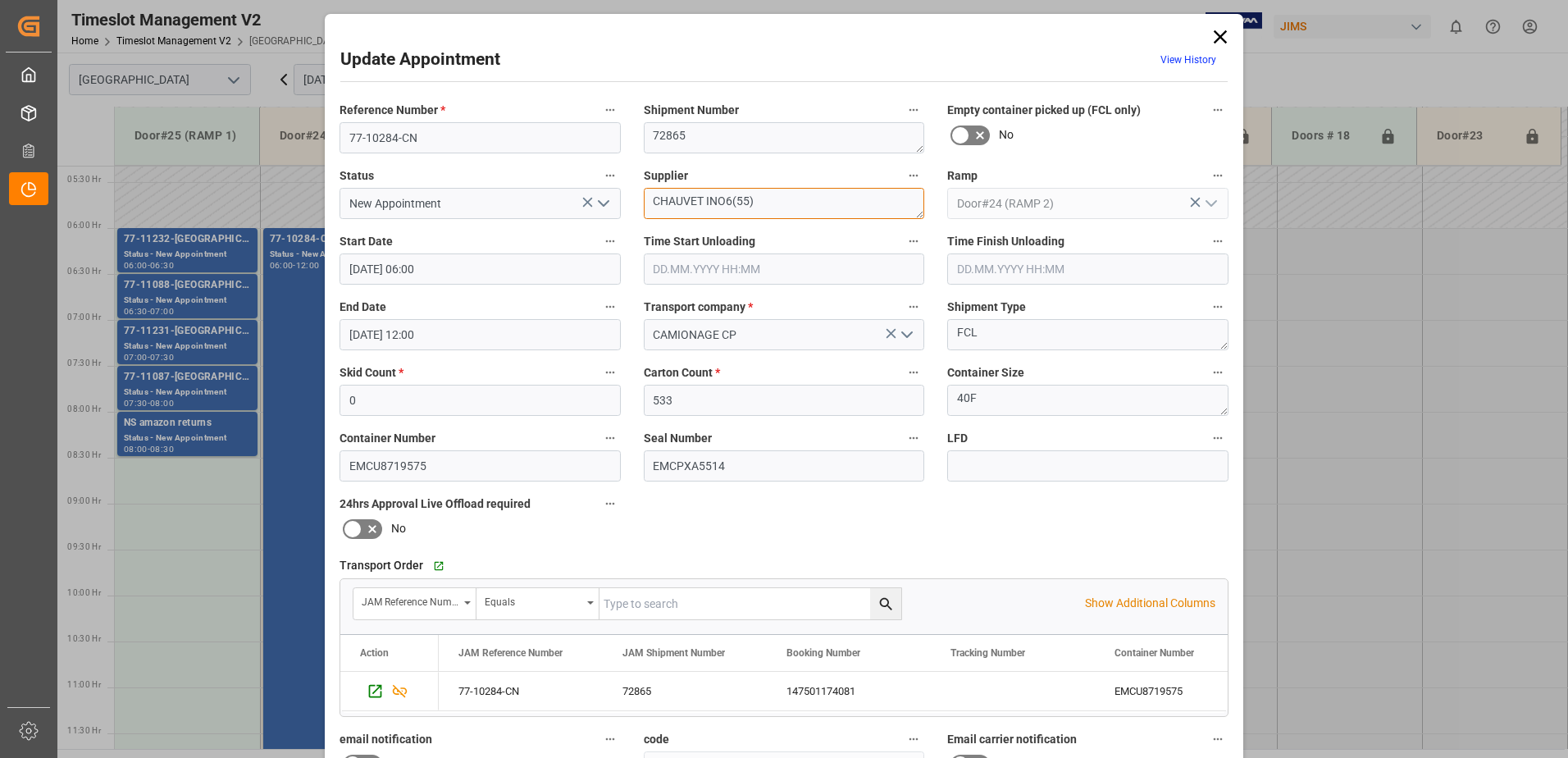
click at [747, 201] on textarea "CHAUVET INO6(55)" at bounding box center [784, 203] width 281 height 31
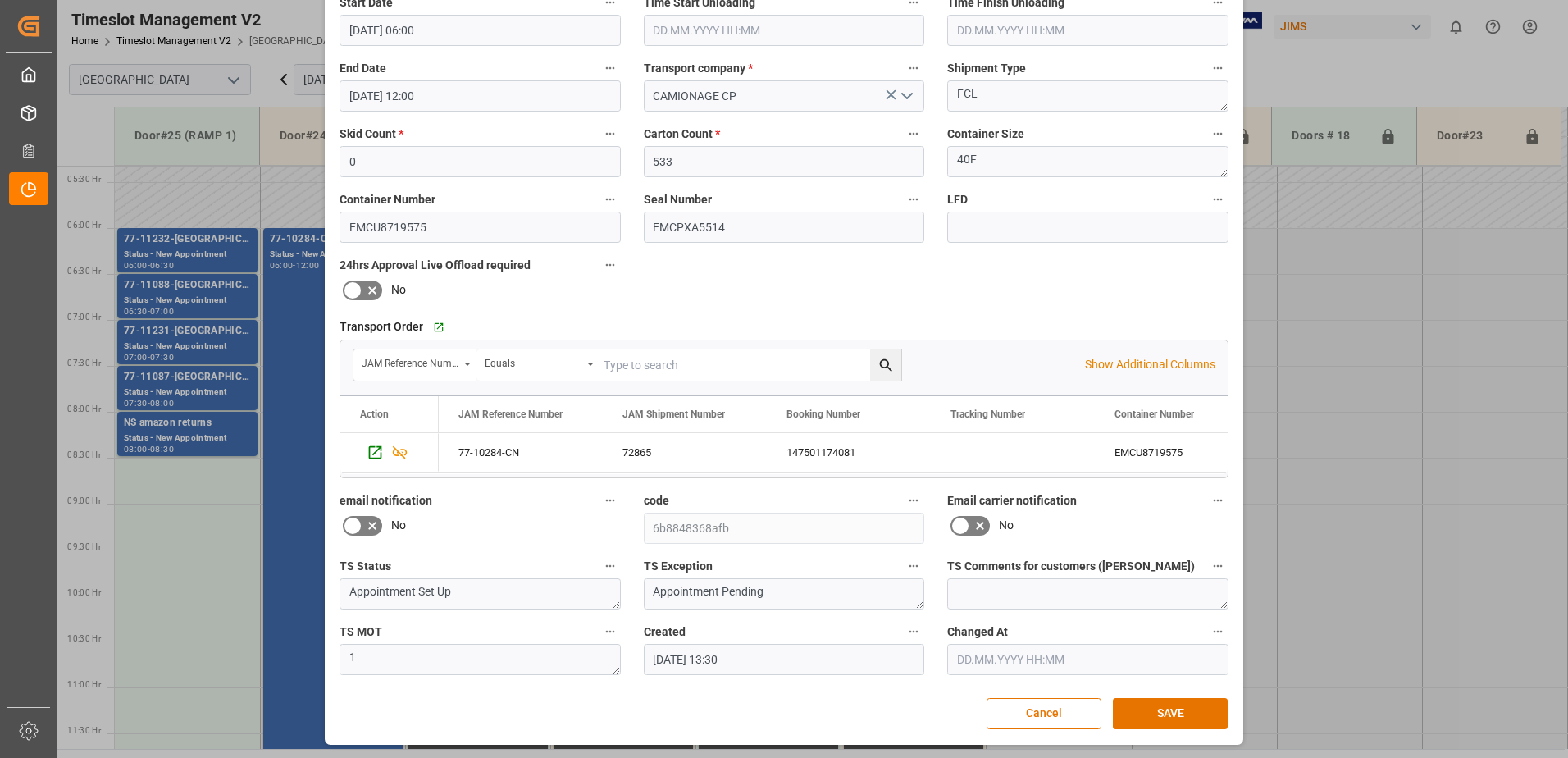
scroll to position [239, 0]
type textarea "CHAUVET INO6(56)"
click at [1168, 715] on button "SAVE" at bounding box center [1170, 712] width 115 height 31
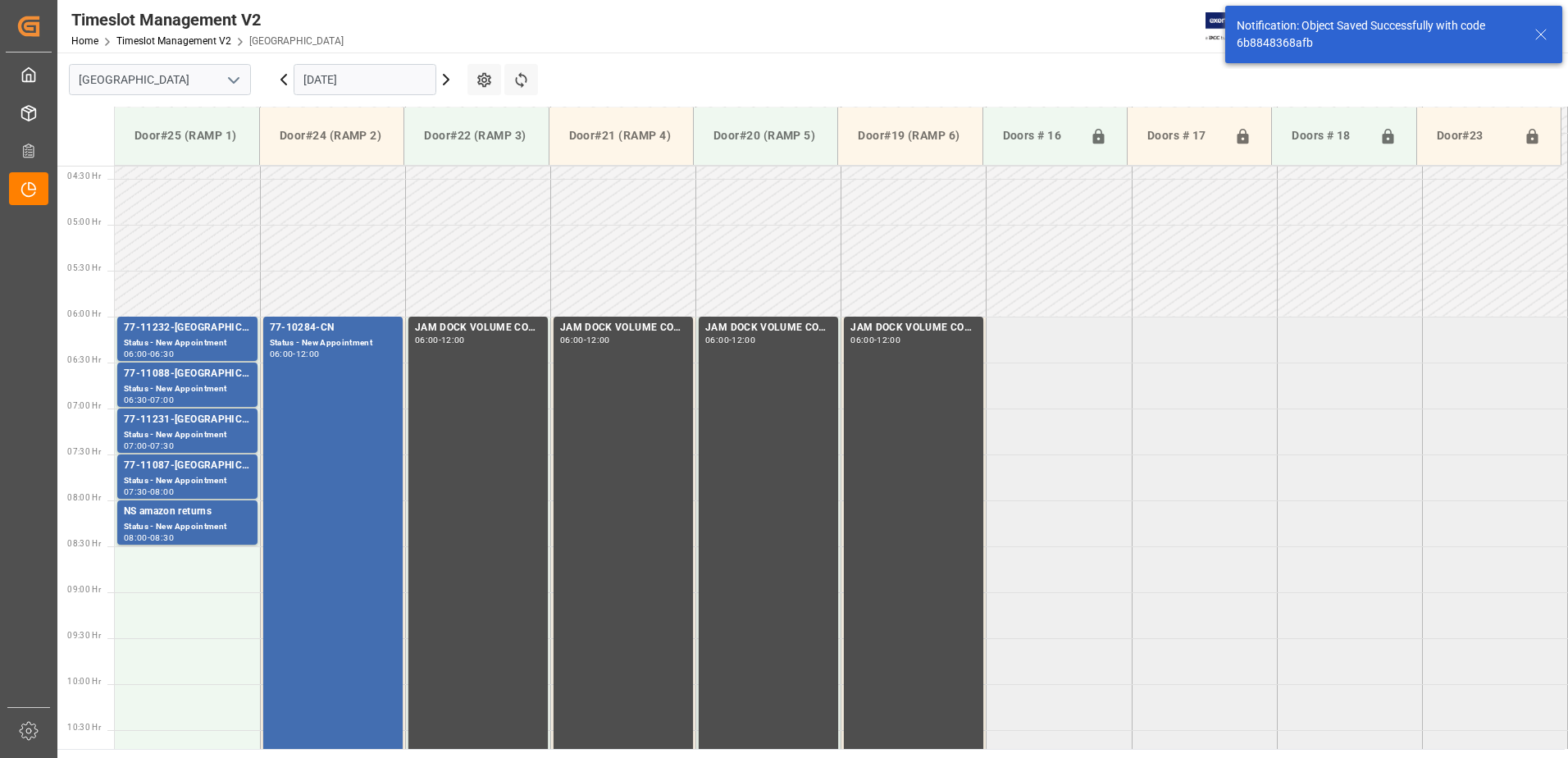
scroll to position [449, 0]
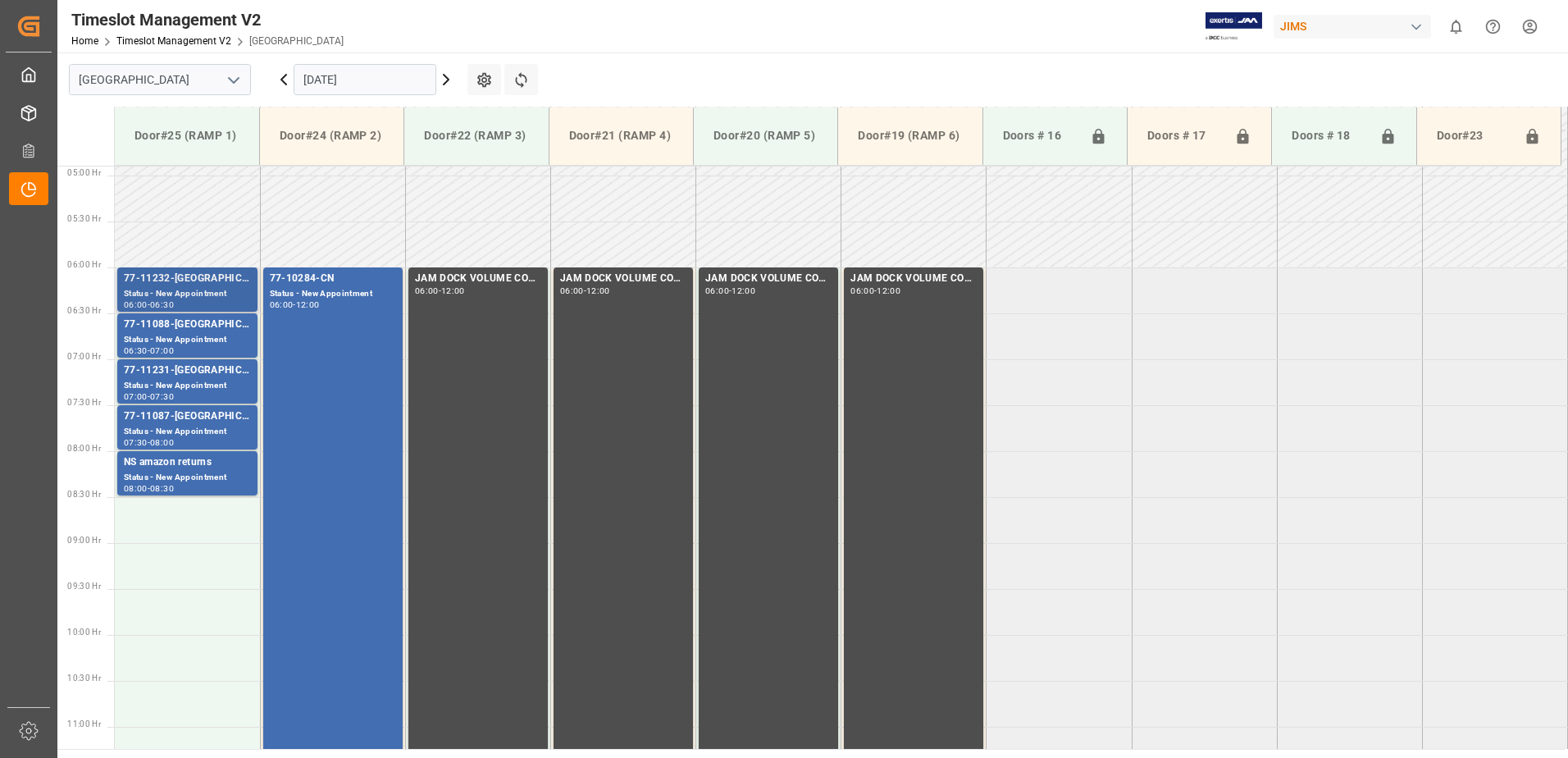
click at [164, 288] on div "Status - New Appointment" at bounding box center [187, 295] width 127 height 14
click at [185, 337] on div "Status - New Appointment" at bounding box center [187, 340] width 127 height 14
click at [190, 383] on div "Status - New Appointment" at bounding box center [187, 386] width 127 height 14
click at [179, 429] on div "Status - New Appointment" at bounding box center [187, 432] width 127 height 14
click at [178, 468] on div "NS amazon returns" at bounding box center [187, 463] width 127 height 17
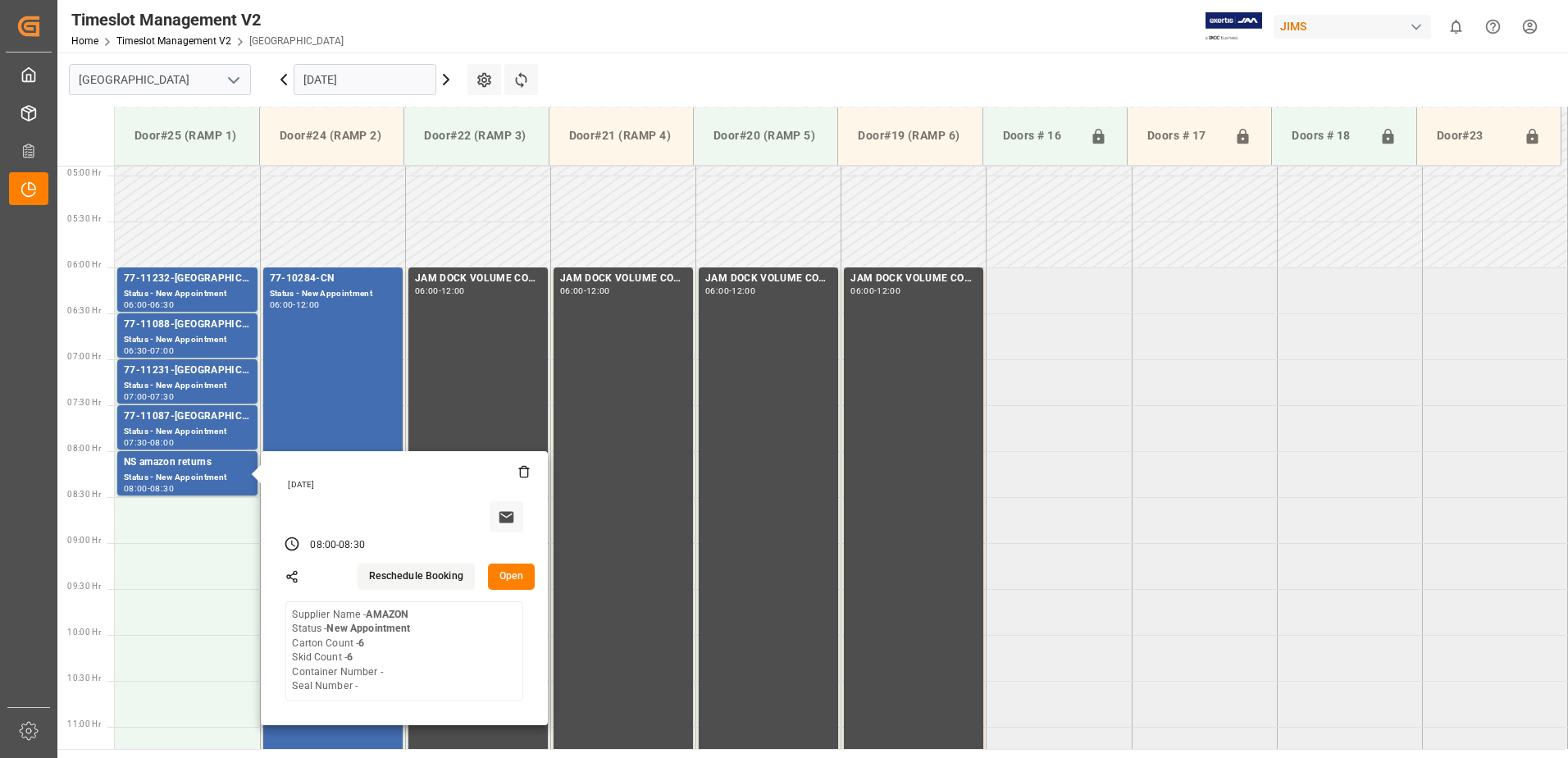
click at [373, 81] on input "08.10.2025" at bounding box center [365, 79] width 142 height 31
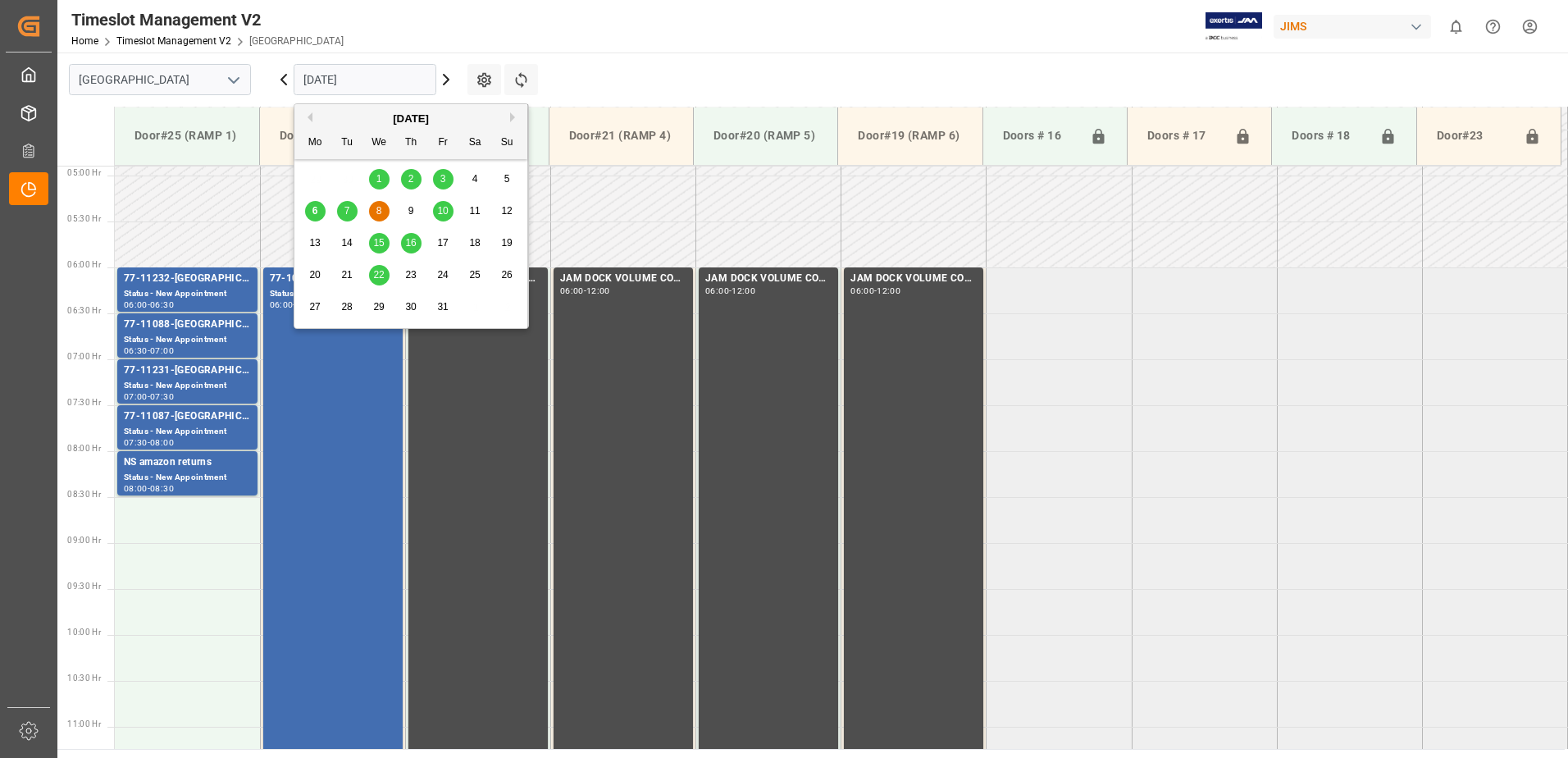
click at [346, 208] on span "7" at bounding box center [347, 210] width 6 height 11
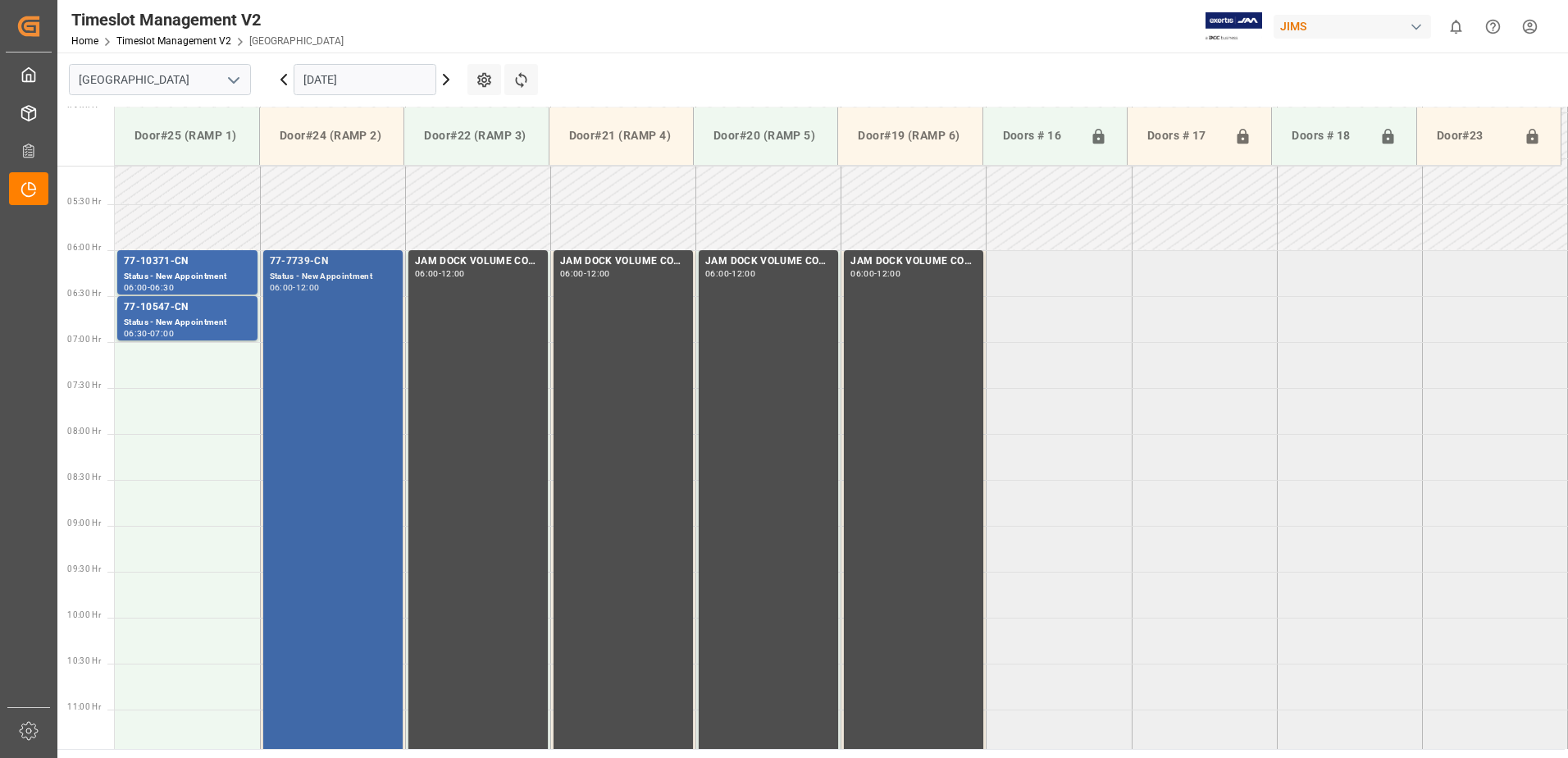
scroll to position [407, 0]
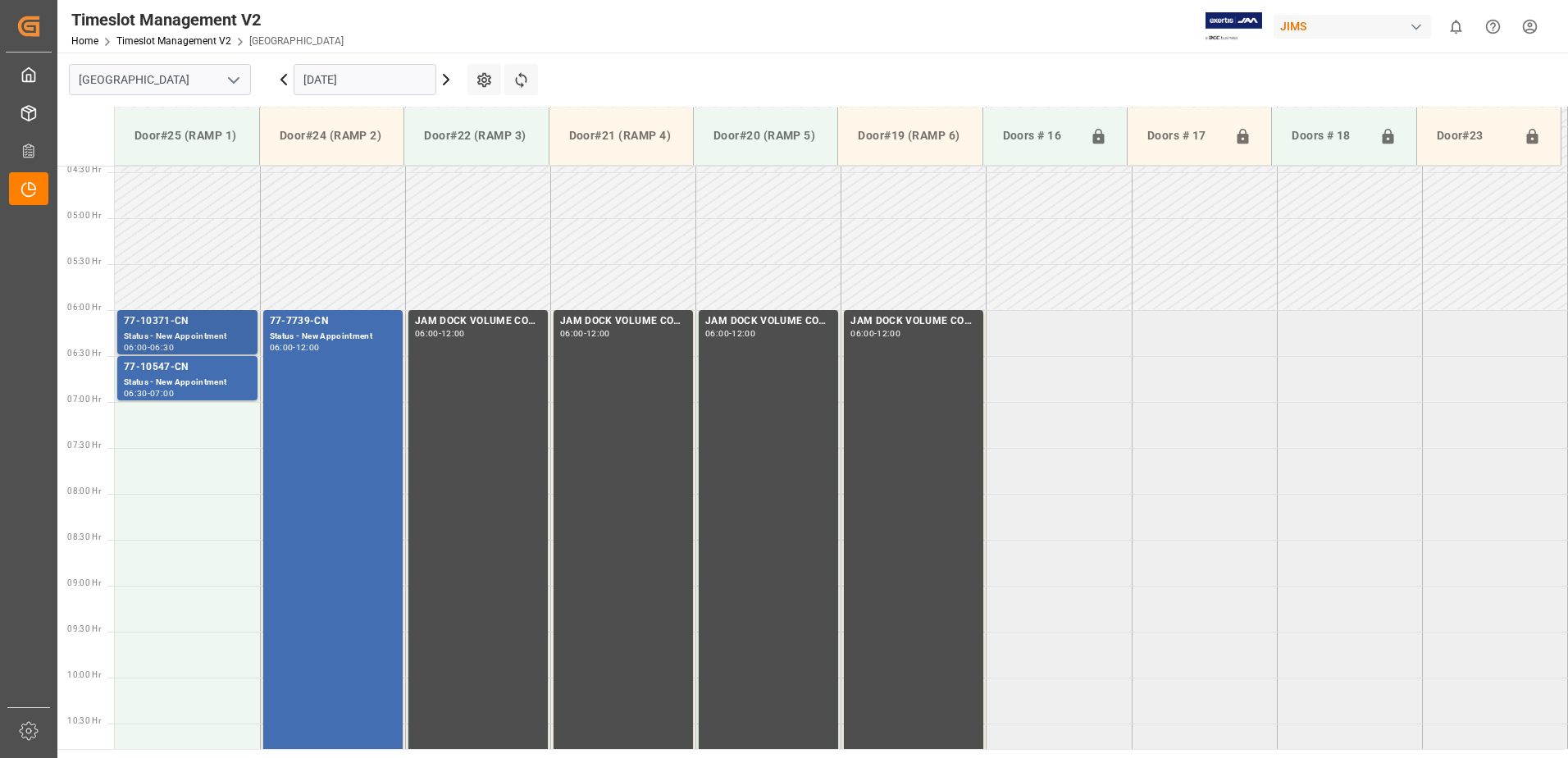
click at [178, 328] on div "77-10371-CN" at bounding box center [187, 321] width 127 height 17
click at [171, 374] on div "77-10547-CN" at bounding box center [187, 368] width 127 height 17
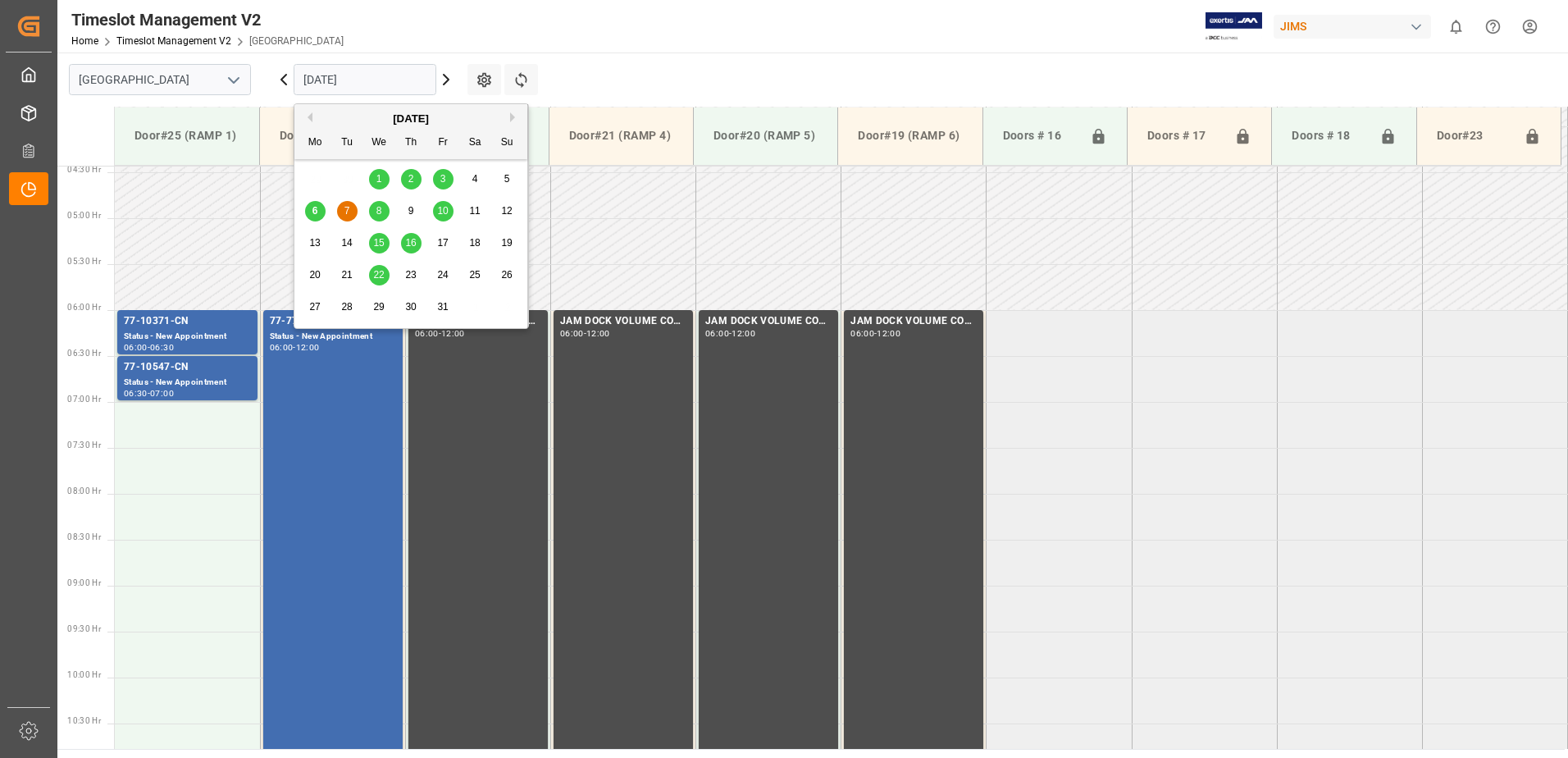
click at [386, 79] on input "[DATE]" at bounding box center [365, 79] width 142 height 31
click at [446, 211] on span "10" at bounding box center [442, 210] width 11 height 11
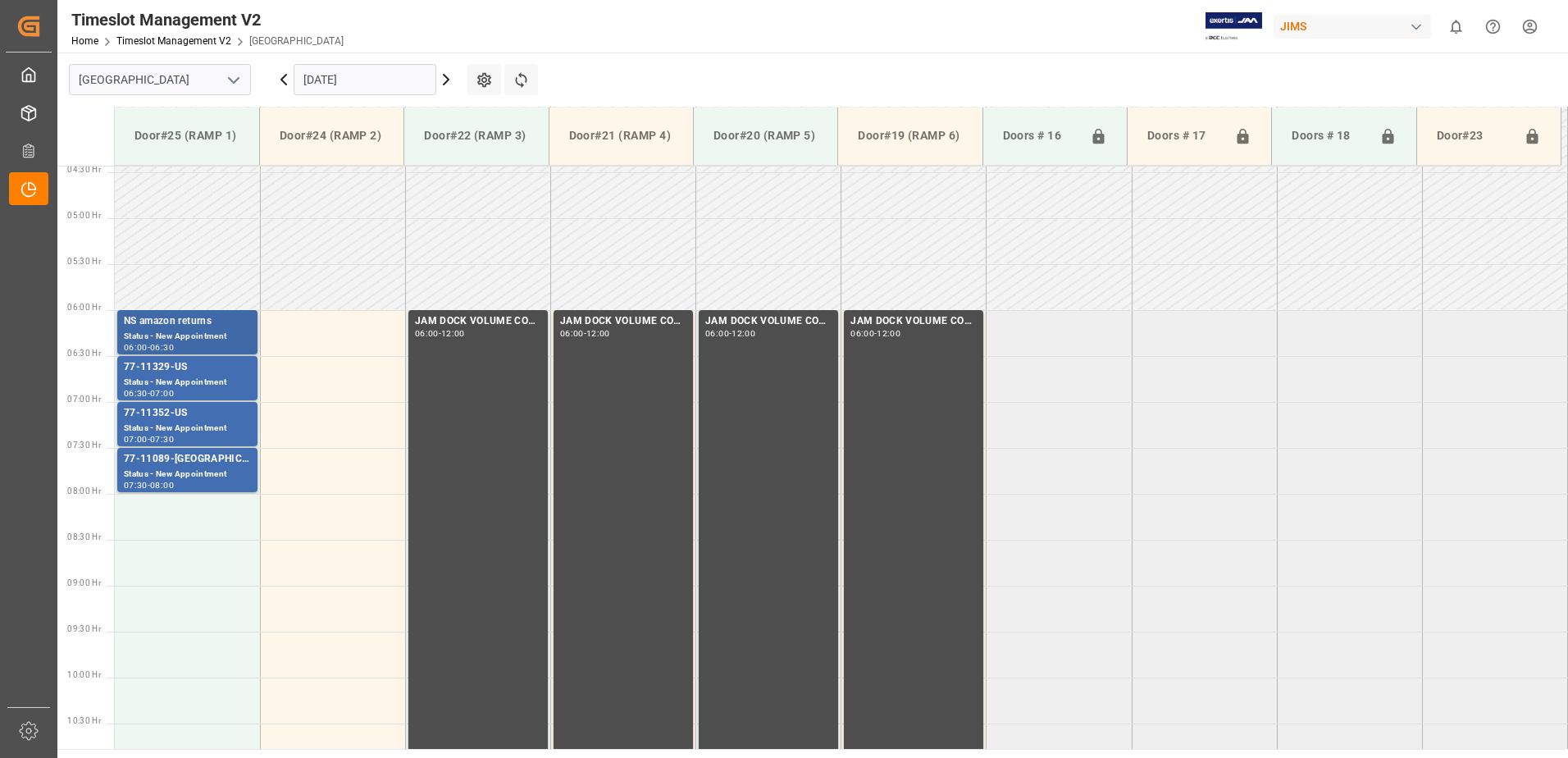
click at [212, 331] on div "Status - New Appointment" at bounding box center [187, 337] width 127 height 14
click at [177, 371] on div "77-11329-US" at bounding box center [187, 368] width 127 height 17
click at [187, 422] on div "Status - New Appointment" at bounding box center [187, 429] width 127 height 14
click at [187, 468] on div "Status - New Appointment" at bounding box center [187, 475] width 127 height 14
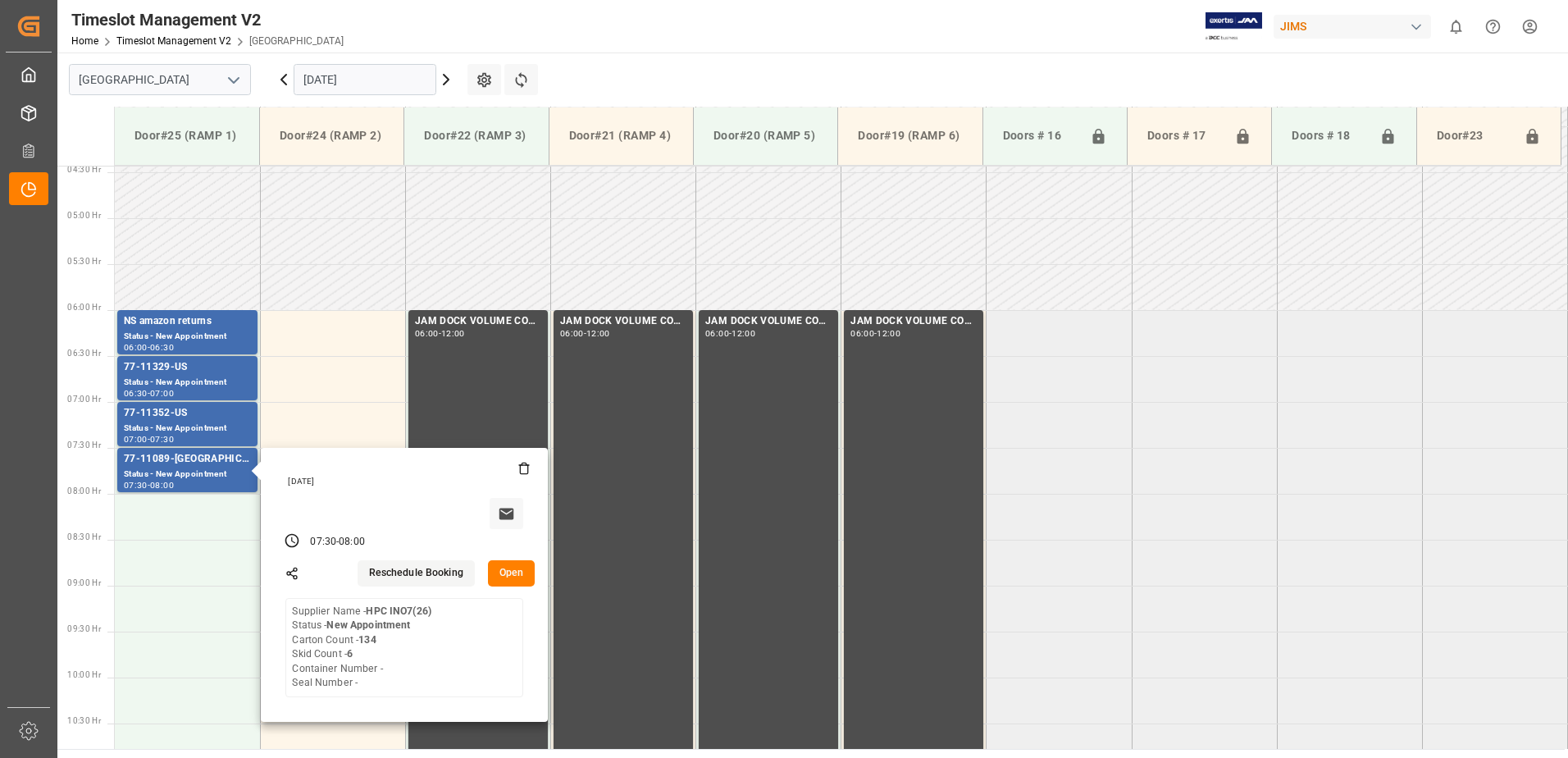
click at [388, 81] on input "10.10.2025" at bounding box center [365, 79] width 142 height 31
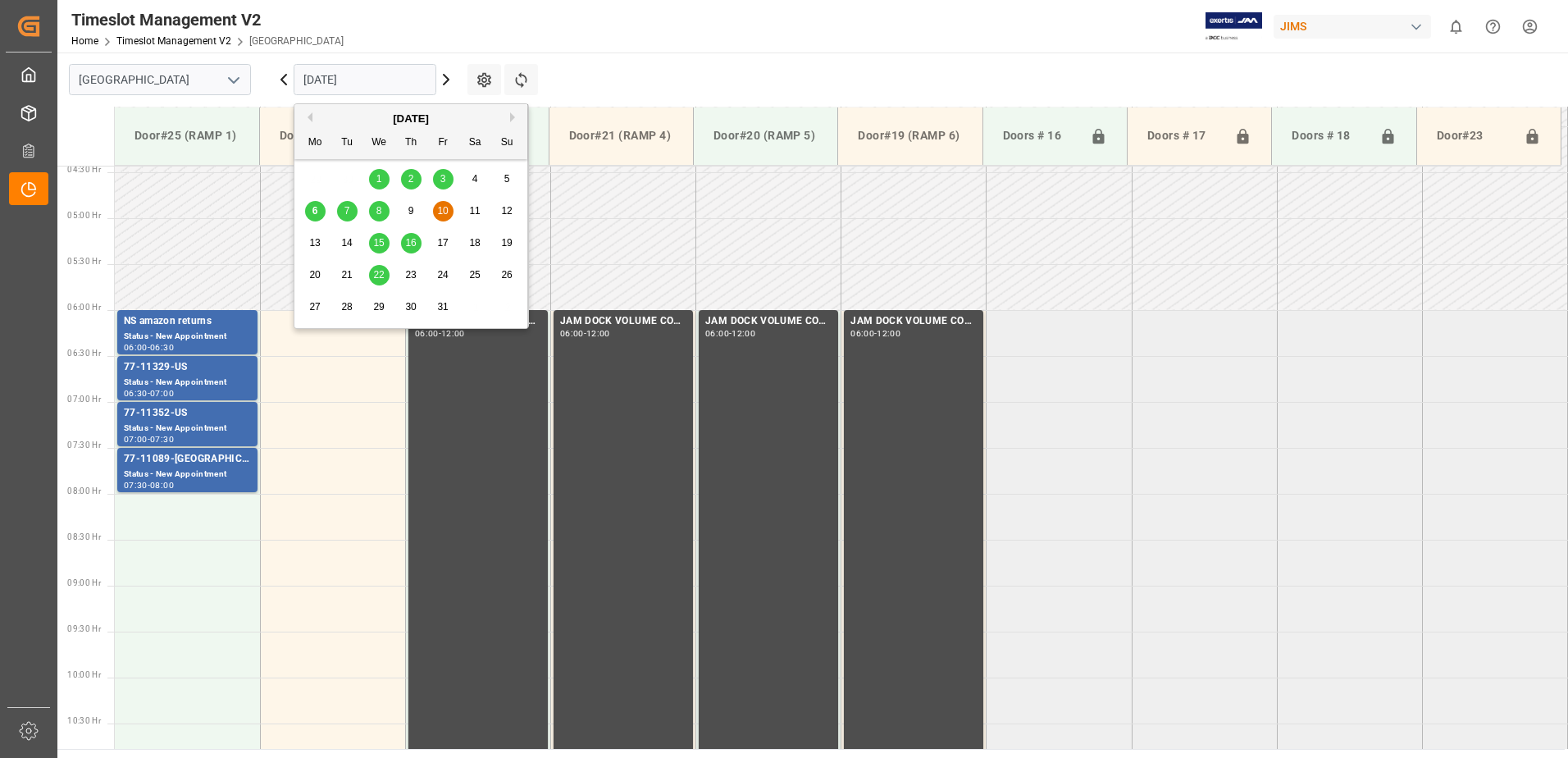
click at [316, 213] on span "6" at bounding box center [315, 210] width 6 height 11
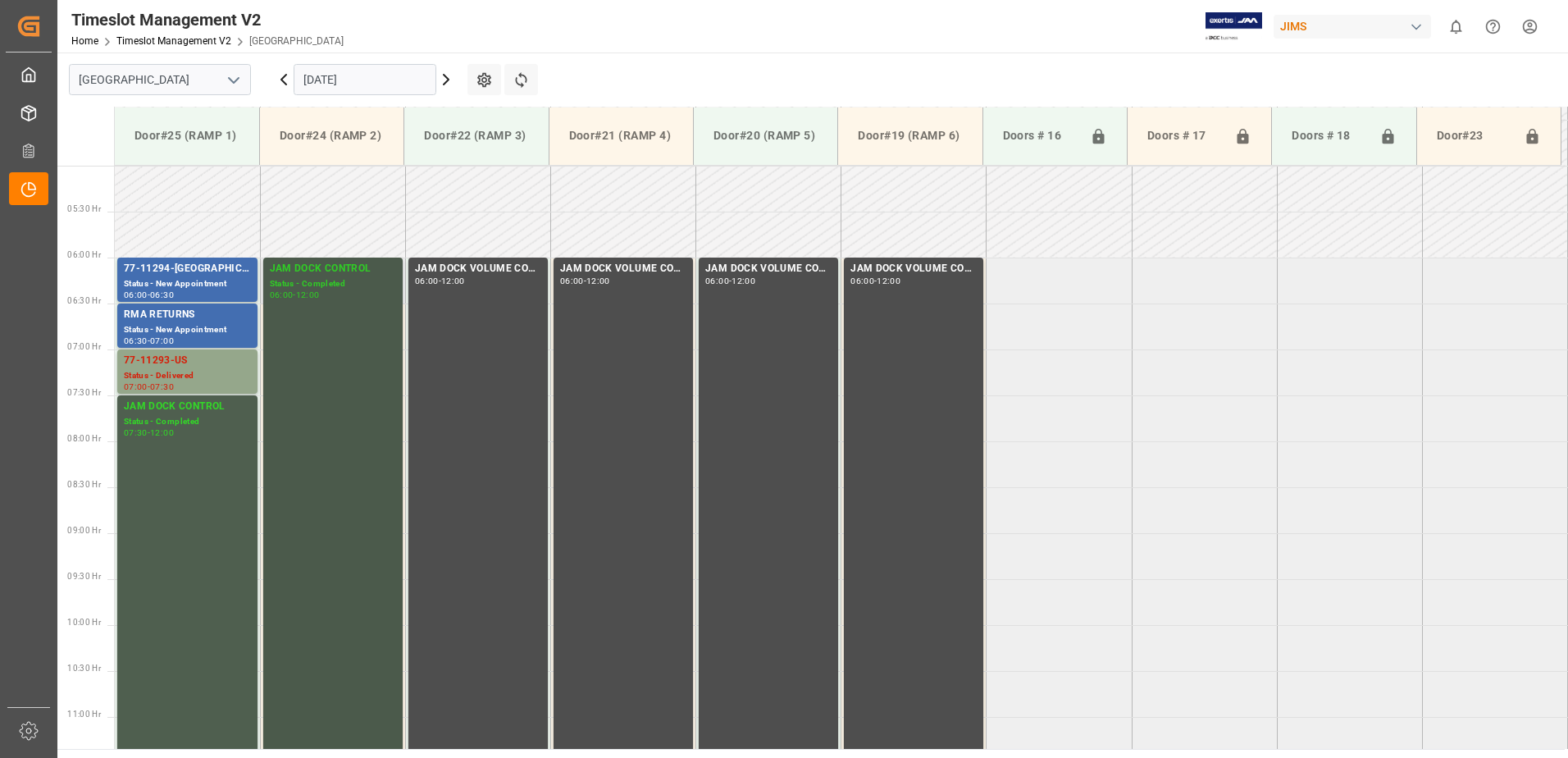
scroll to position [489, 0]
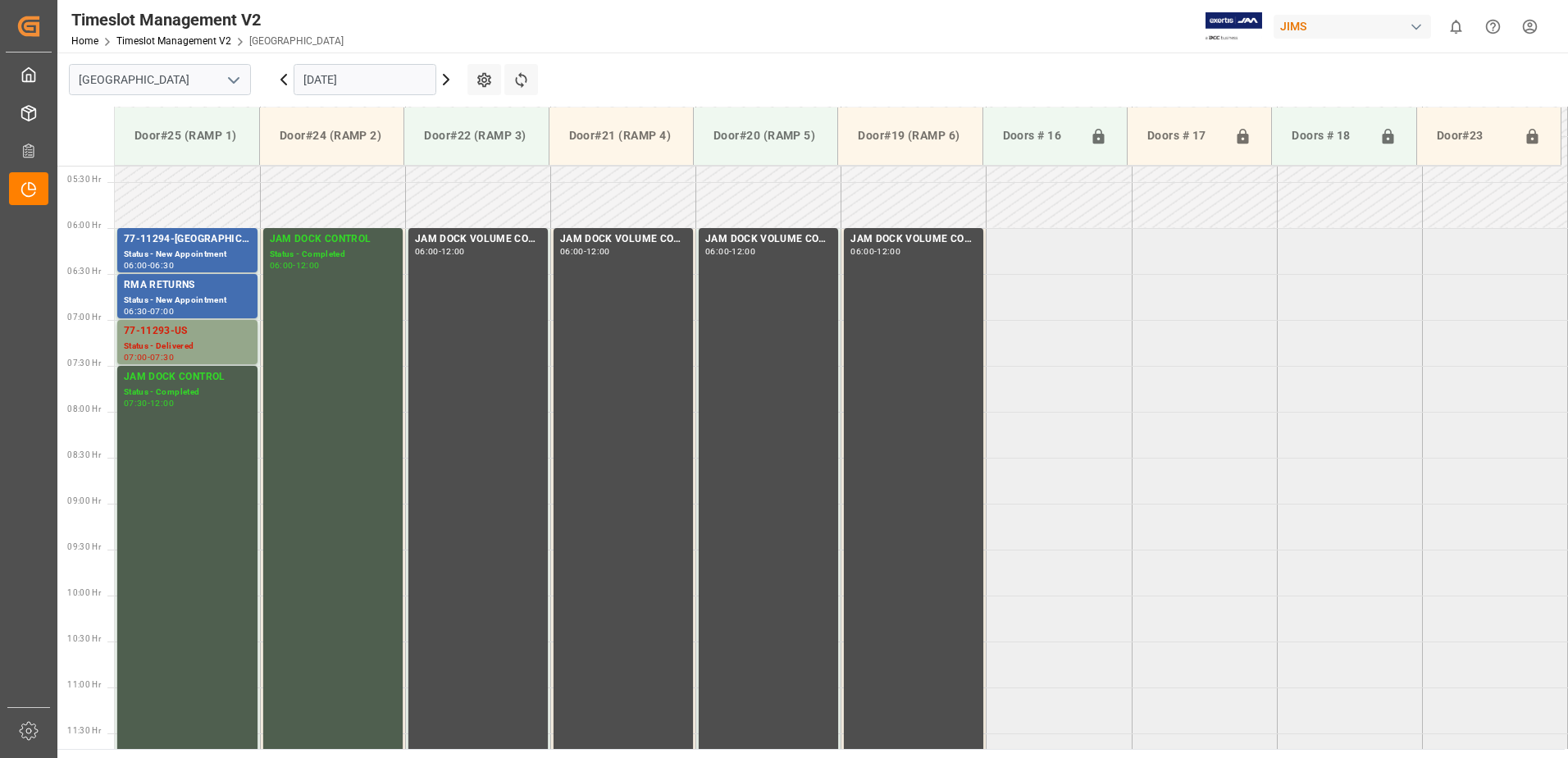
click at [445, 79] on icon at bounding box center [446, 79] width 19 height 19
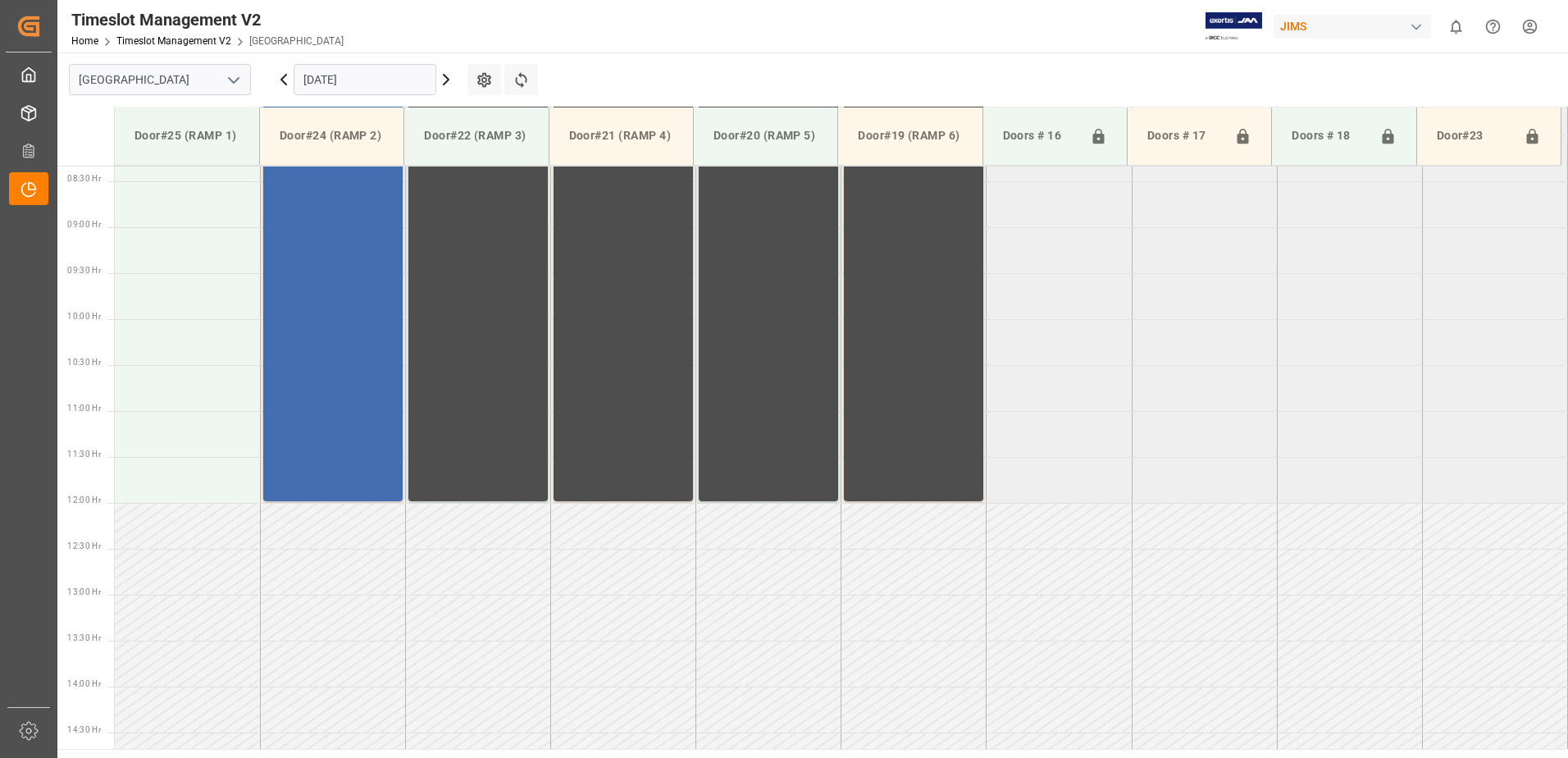
scroll to position [817, 0]
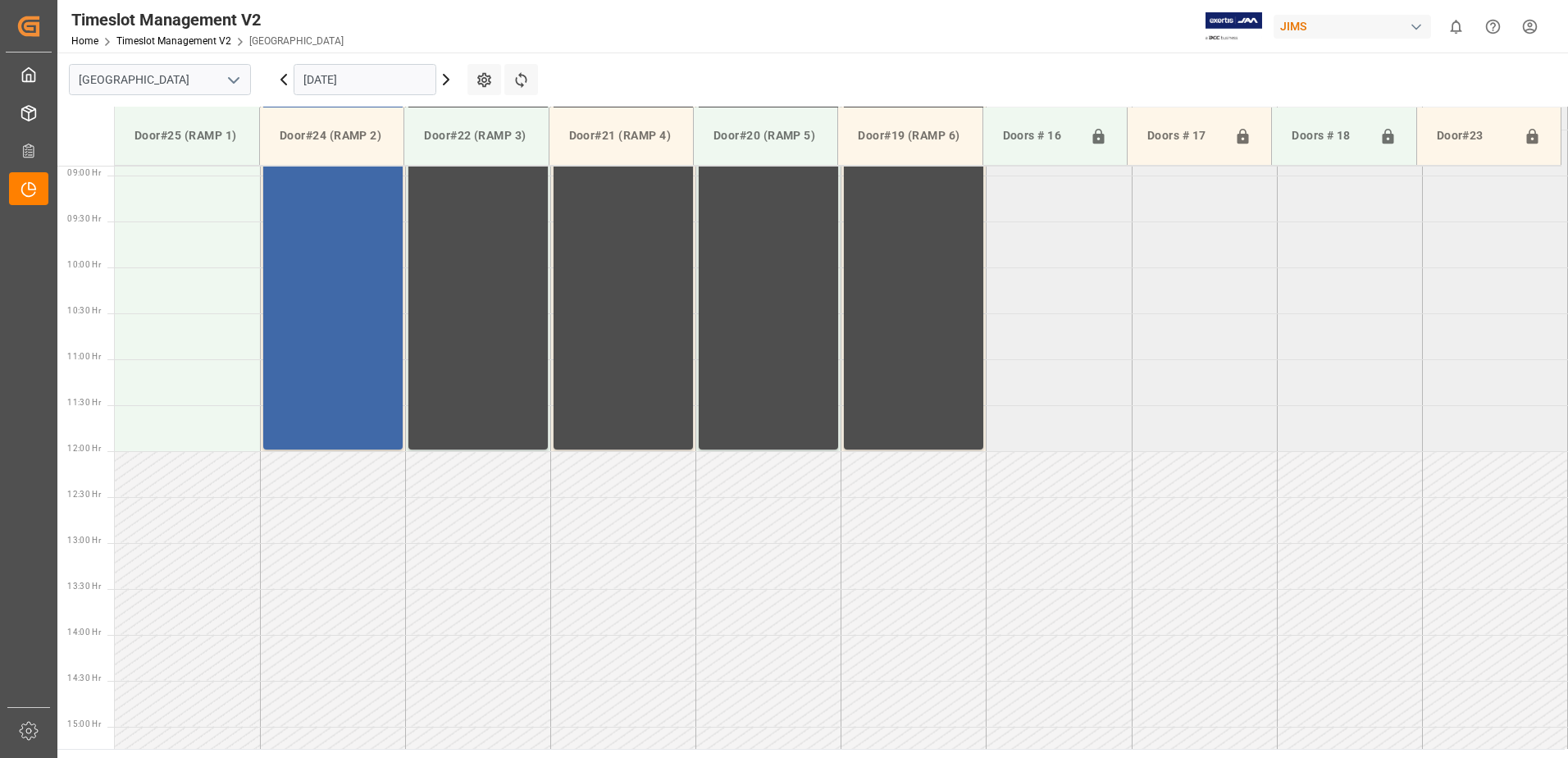
click at [367, 288] on div "77-7739-CN Status - New Appointment 06:00 - 12:00" at bounding box center [333, 175] width 127 height 543
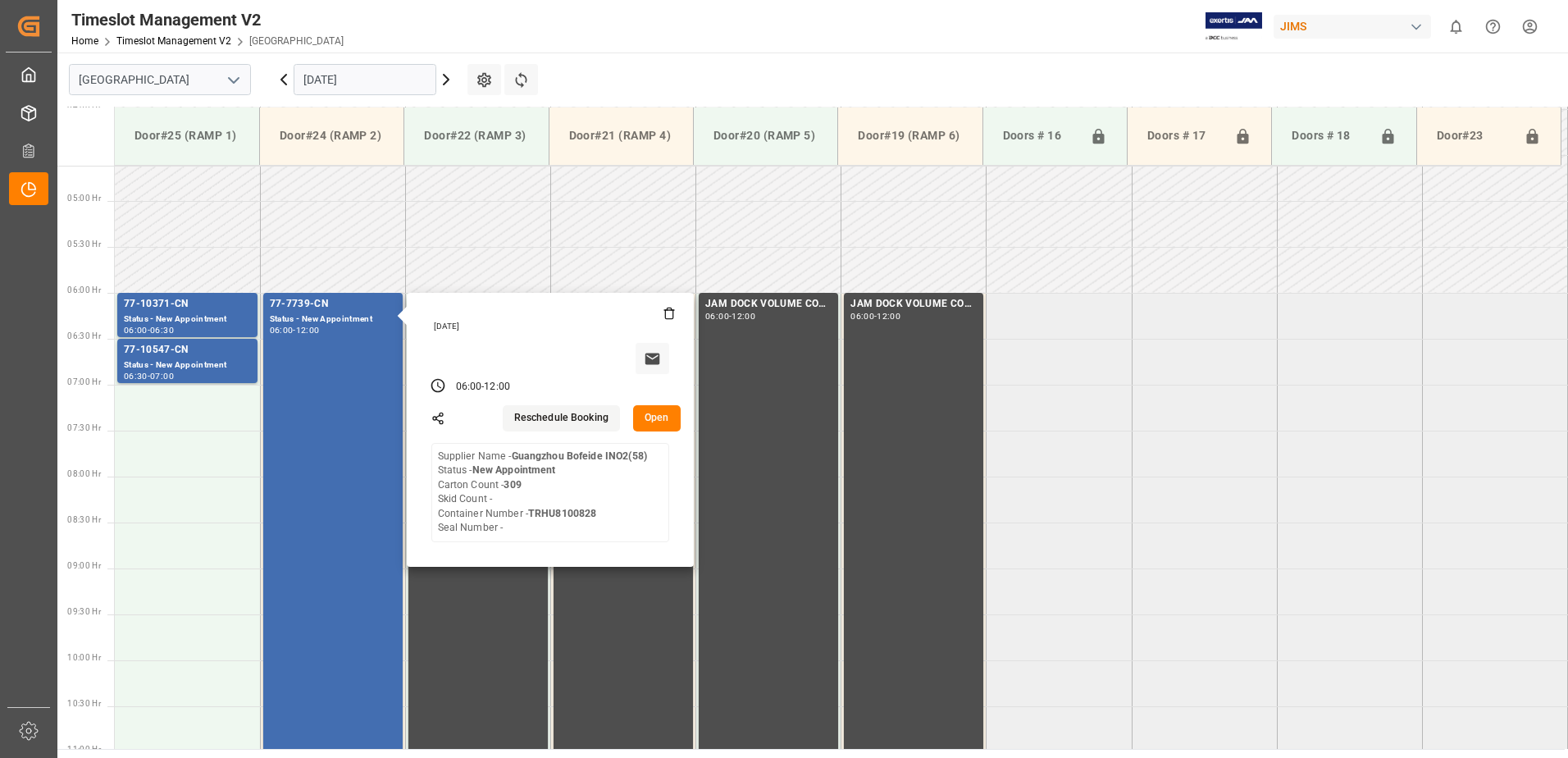
scroll to position [407, 0]
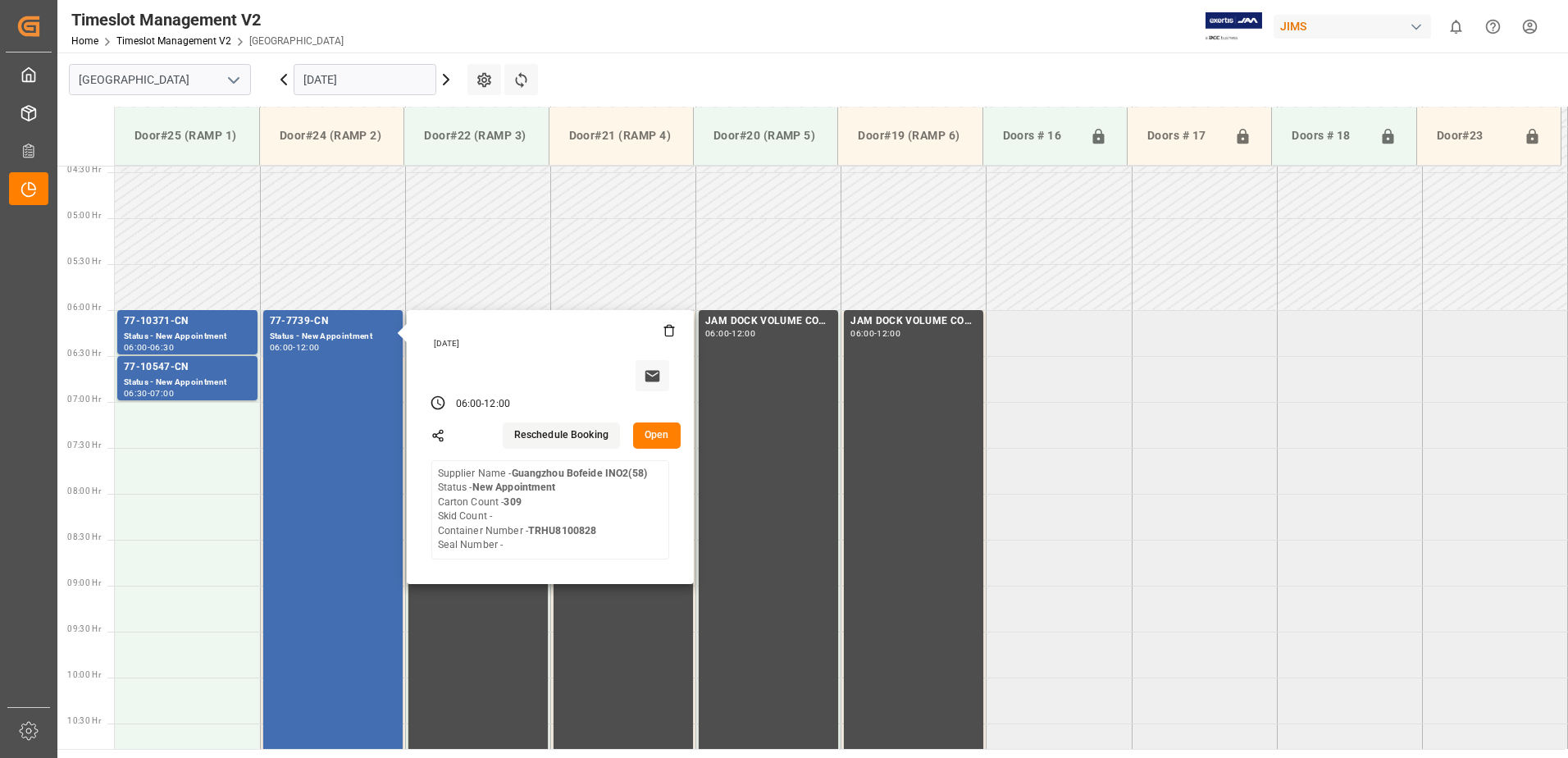
click at [657, 434] on button "Open" at bounding box center [657, 436] width 47 height 26
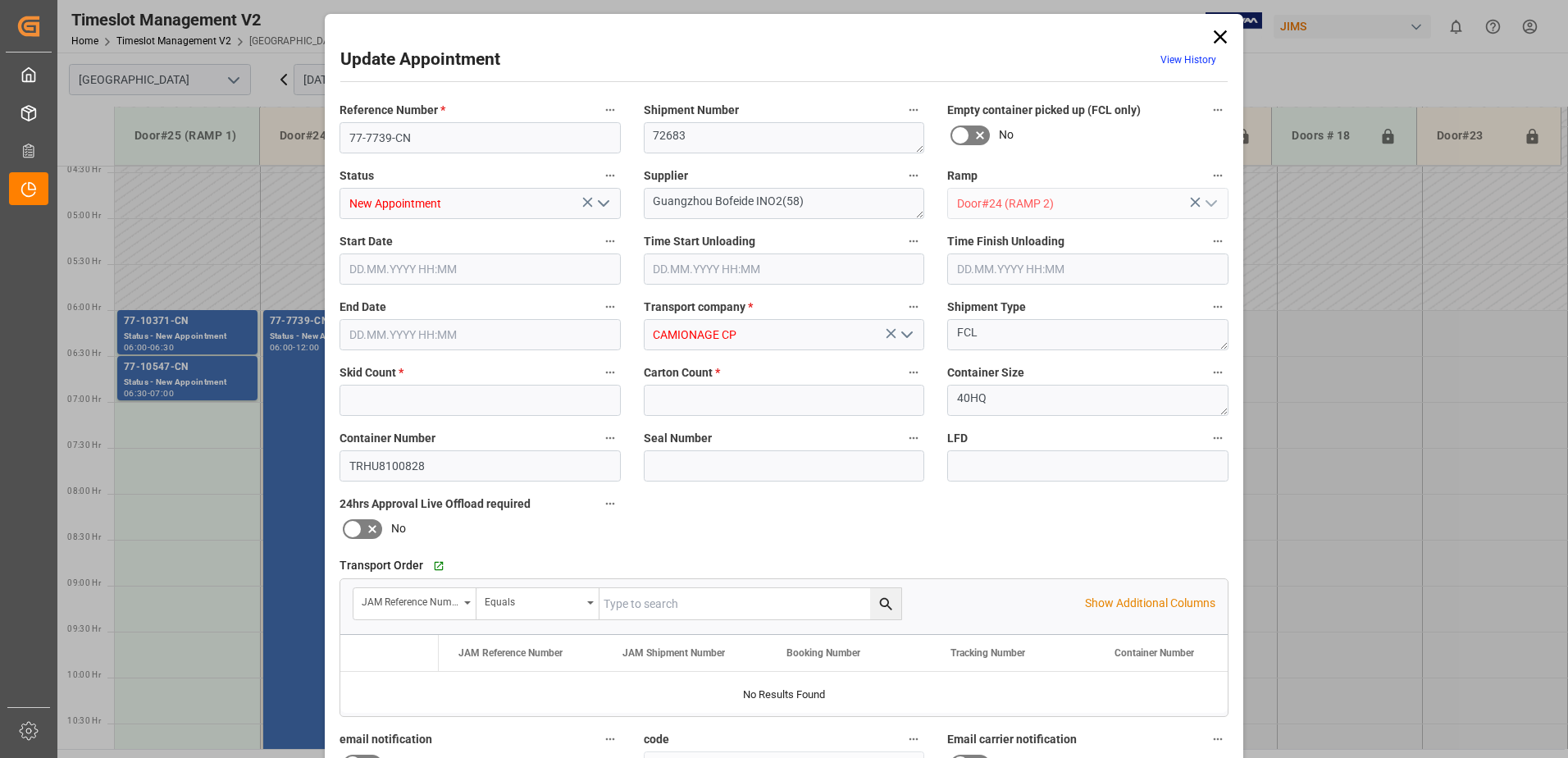
type input "0"
type input "309"
type input "[DATE] 06:00"
type input "[DATE] 12:00"
type input "[DATE] 13:16"
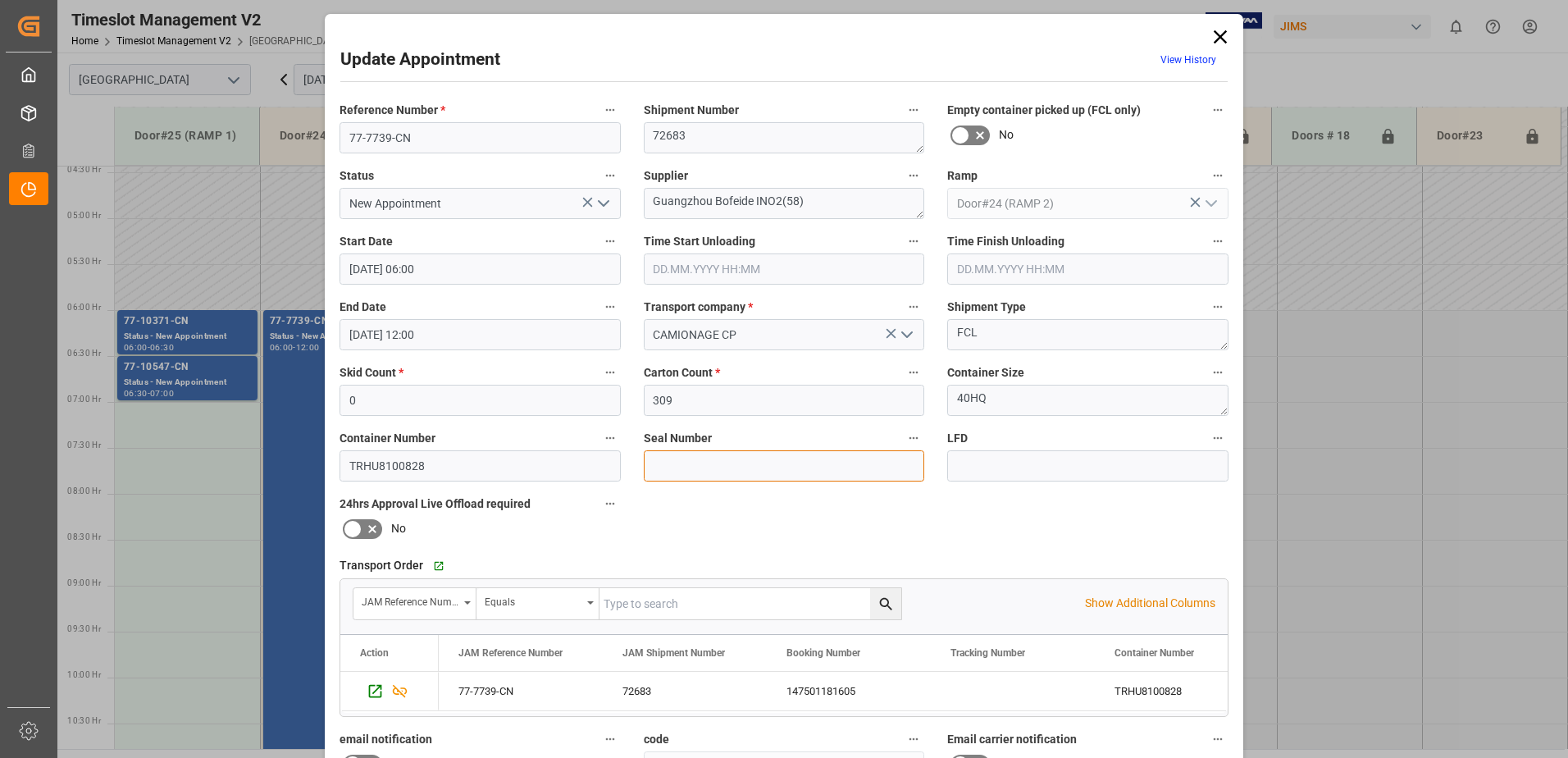
click at [675, 467] on input at bounding box center [784, 465] width 281 height 31
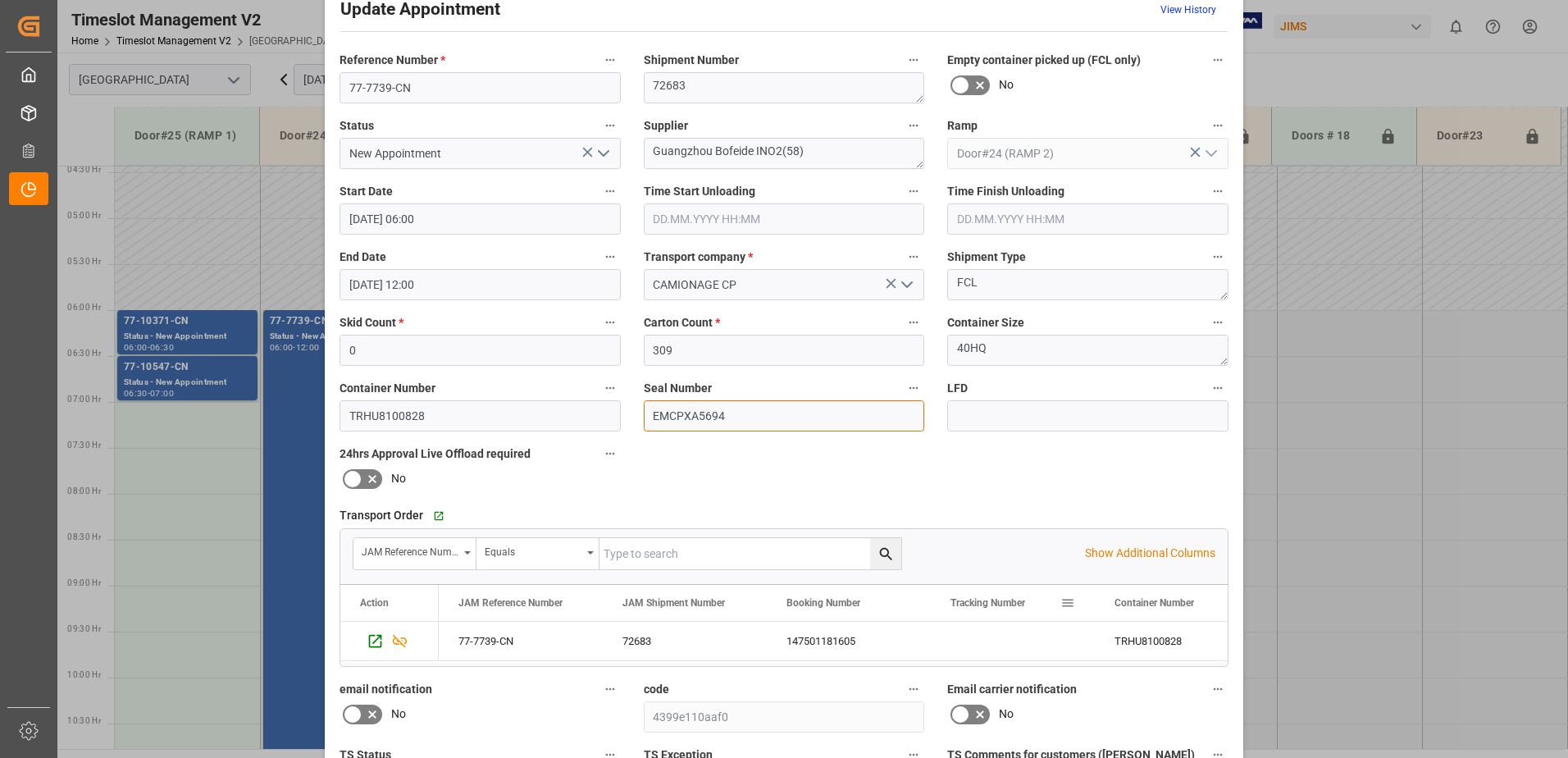
scroll to position [239, 0]
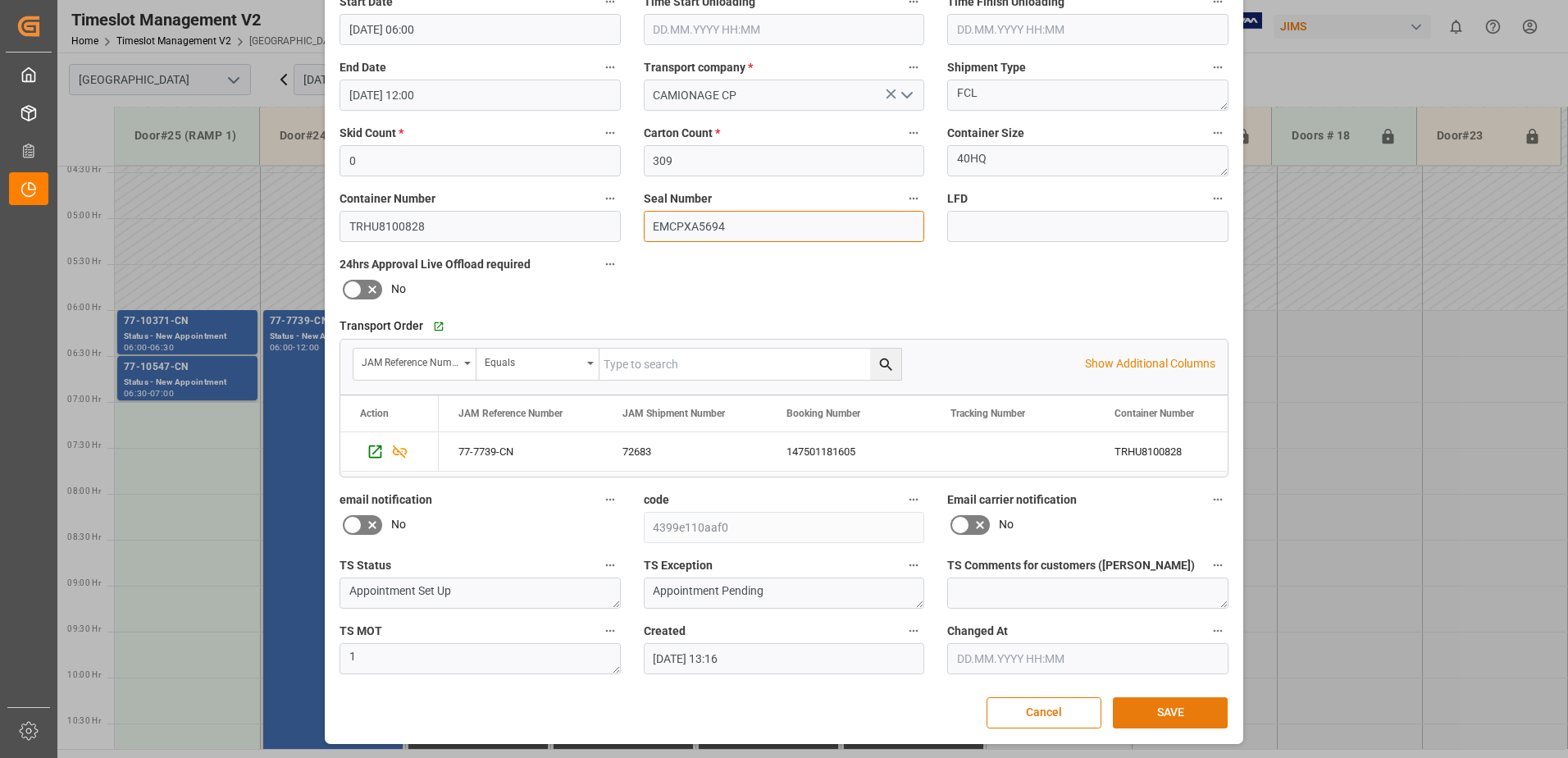
type input "EMCPXA5694"
click at [1171, 708] on button "SAVE" at bounding box center [1170, 712] width 115 height 31
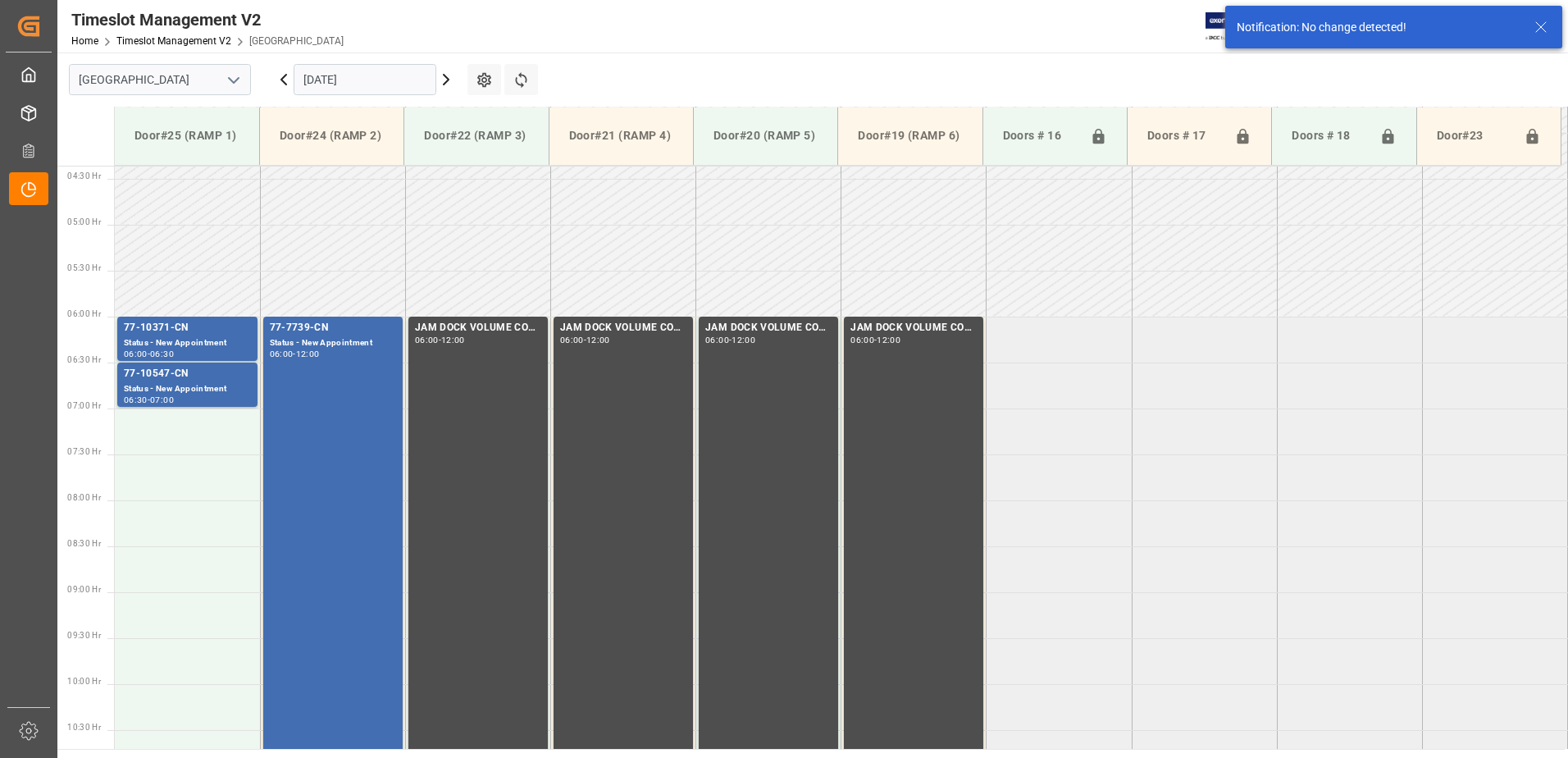
scroll to position [449, 0]
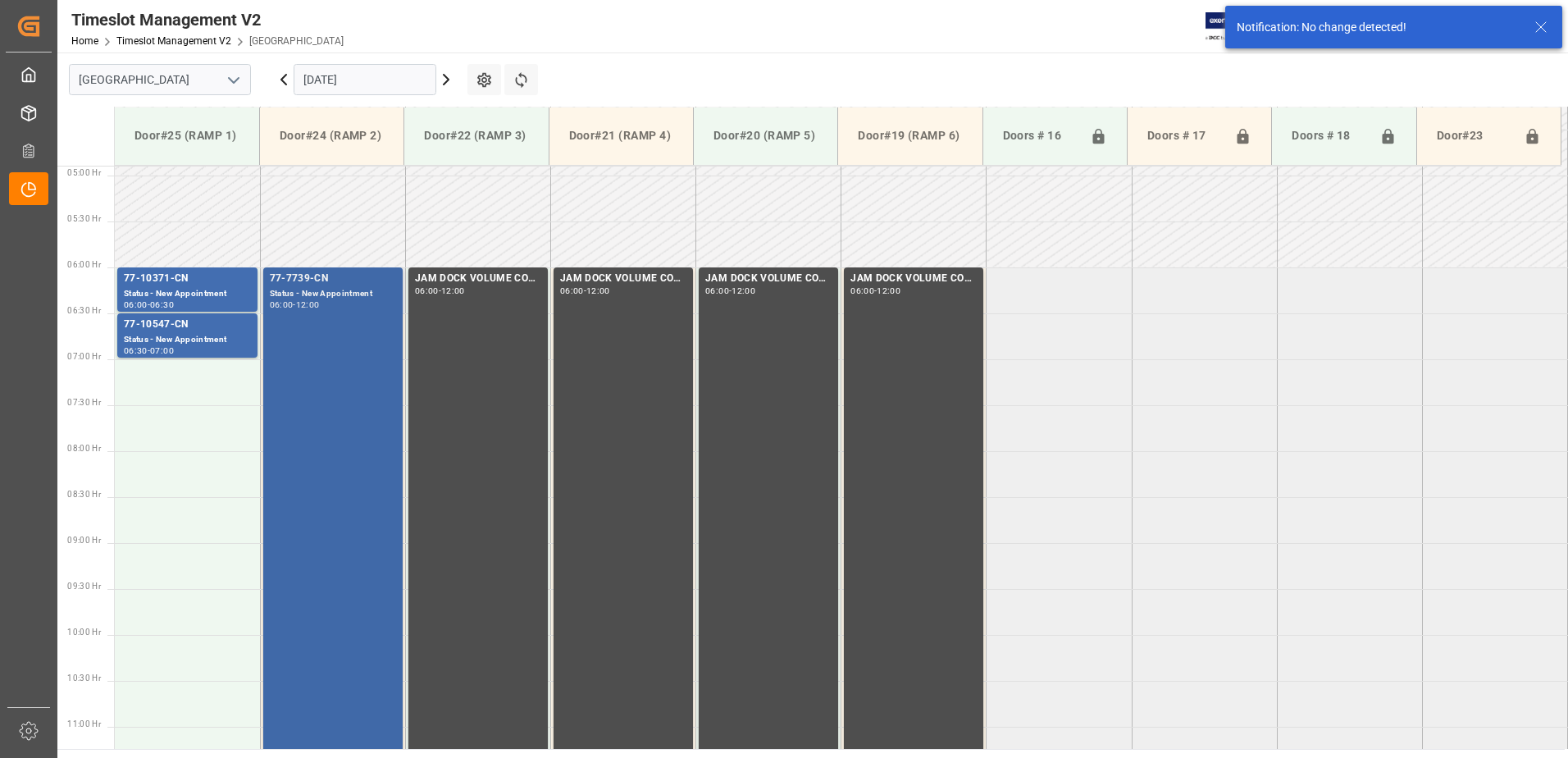
click at [343, 353] on div "77-7739-CN Status - New Appointment 06:00 - 12:00" at bounding box center [333, 543] width 127 height 543
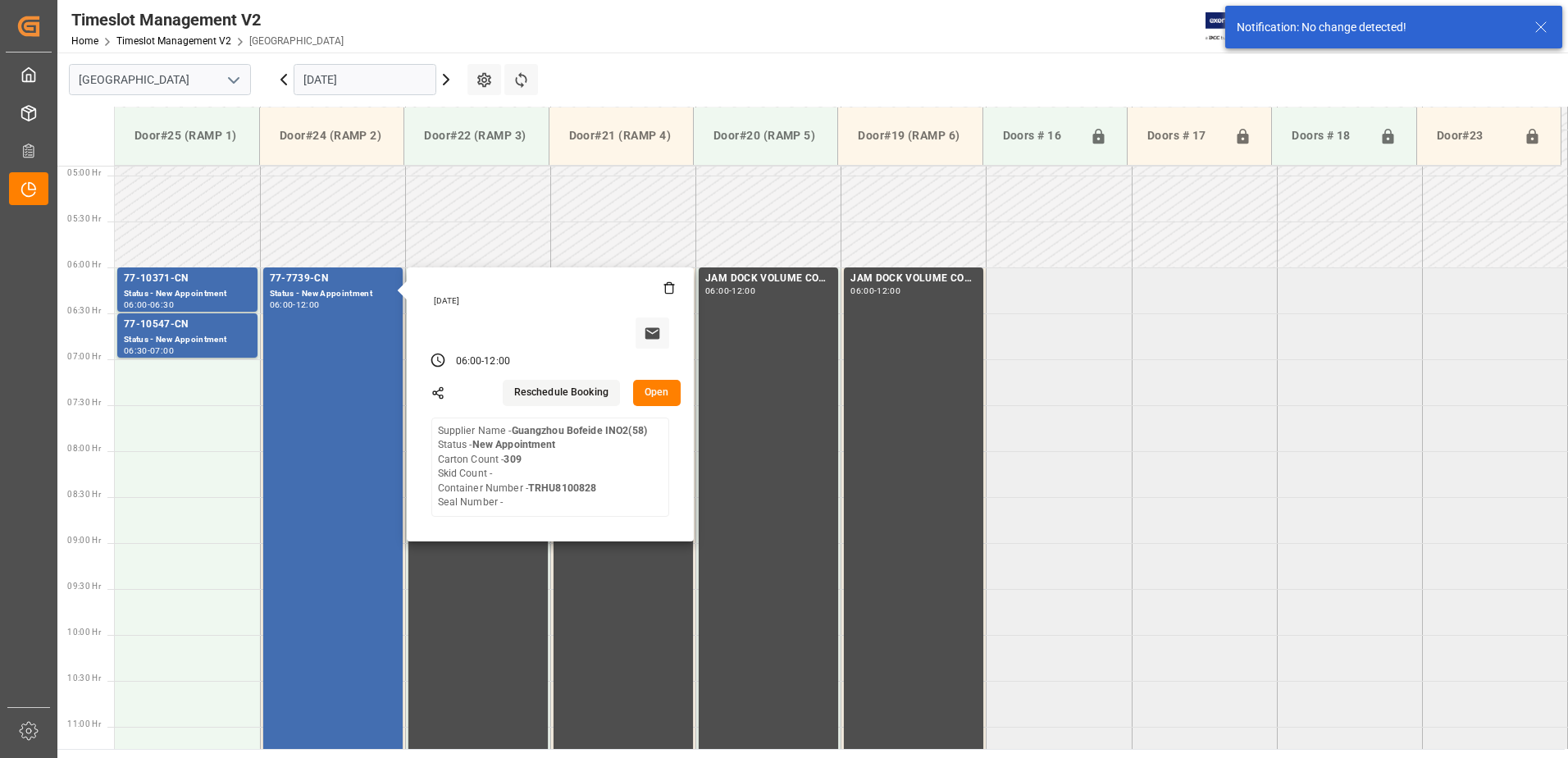
click at [653, 392] on button "Open" at bounding box center [657, 393] width 47 height 26
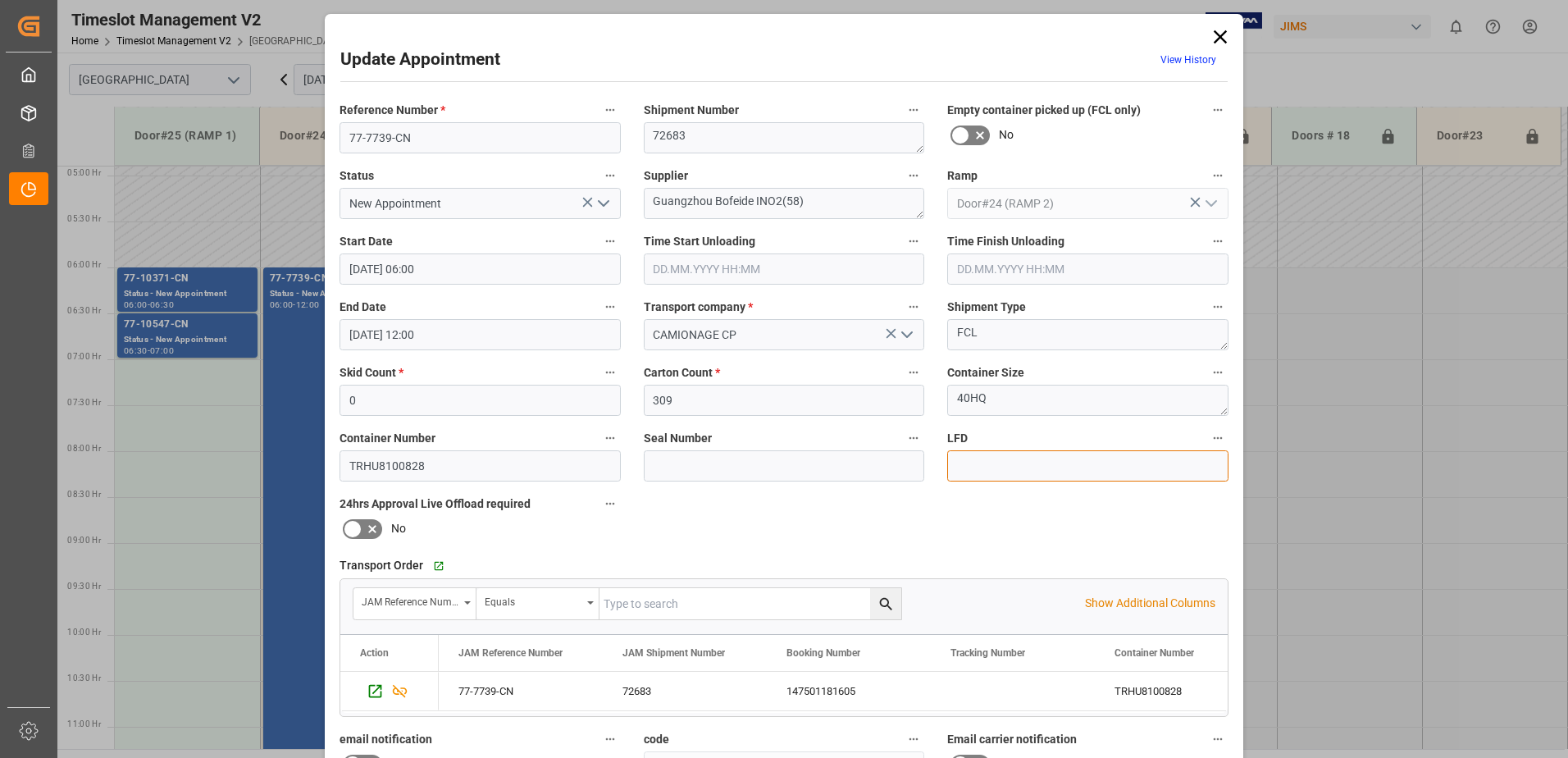
click at [991, 466] on input at bounding box center [1088, 465] width 281 height 31
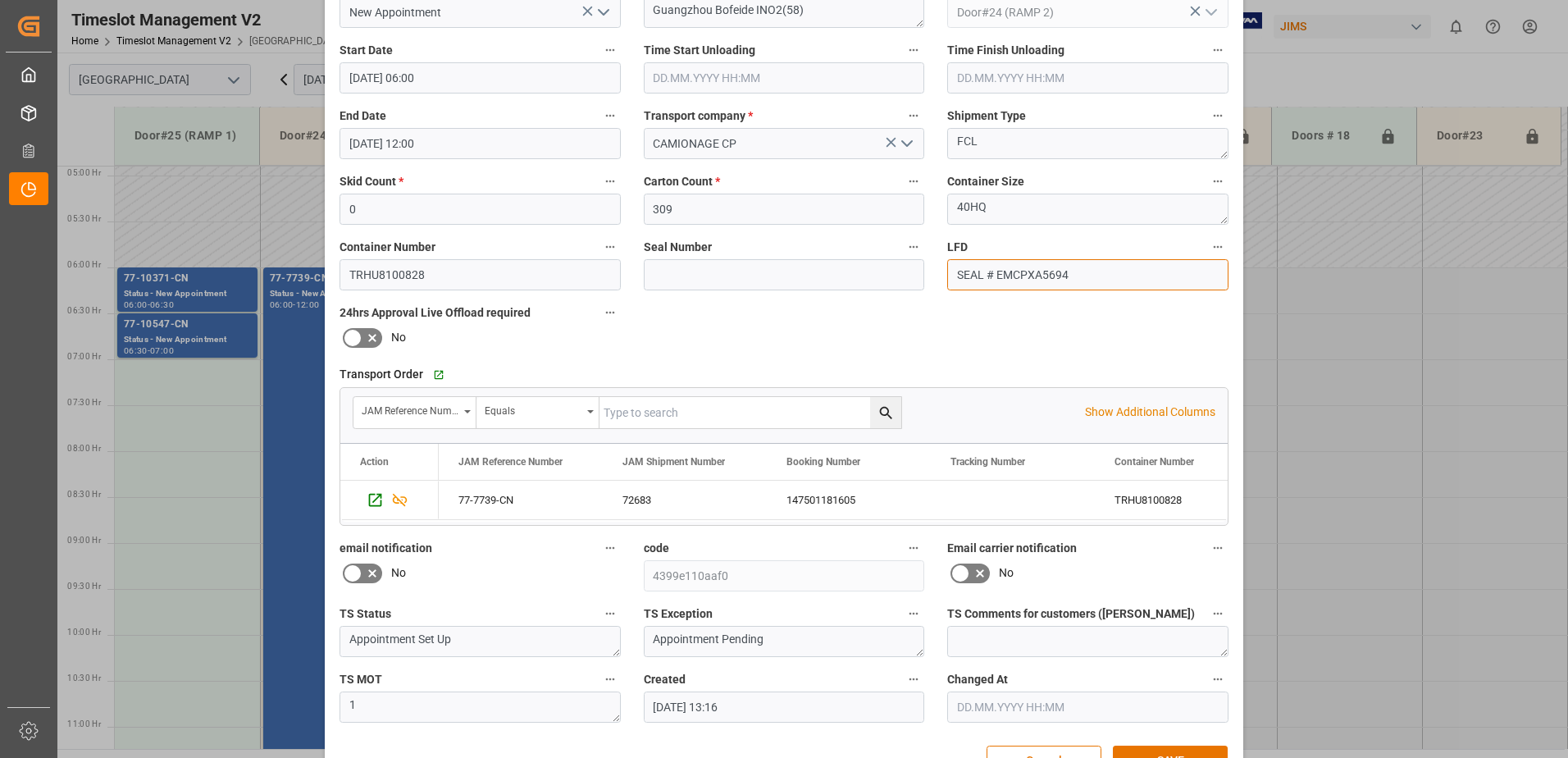
scroll to position [239, 0]
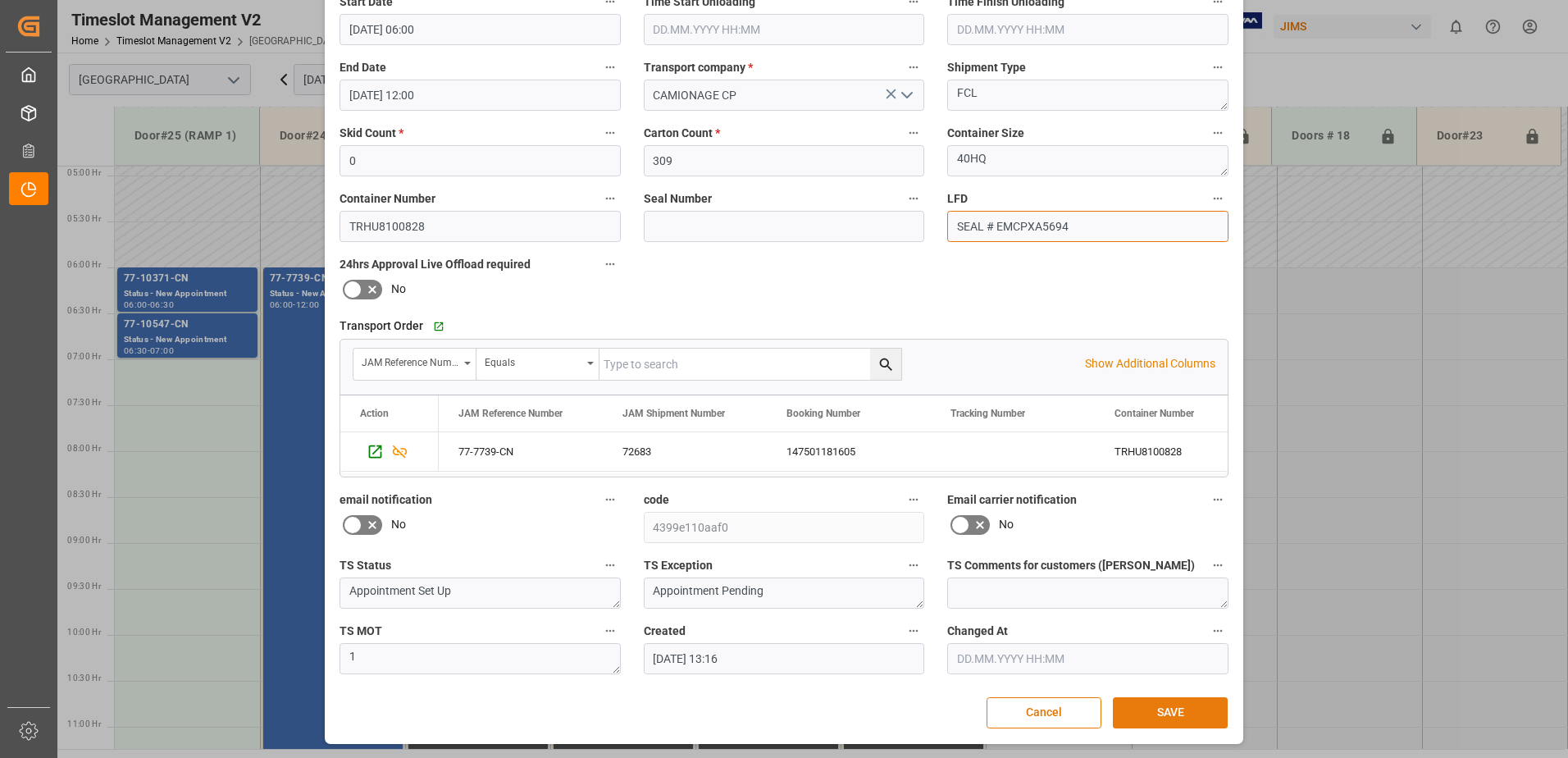
type input "SEAL # EMCPXA5694"
click at [1174, 717] on button "SAVE" at bounding box center [1170, 712] width 115 height 31
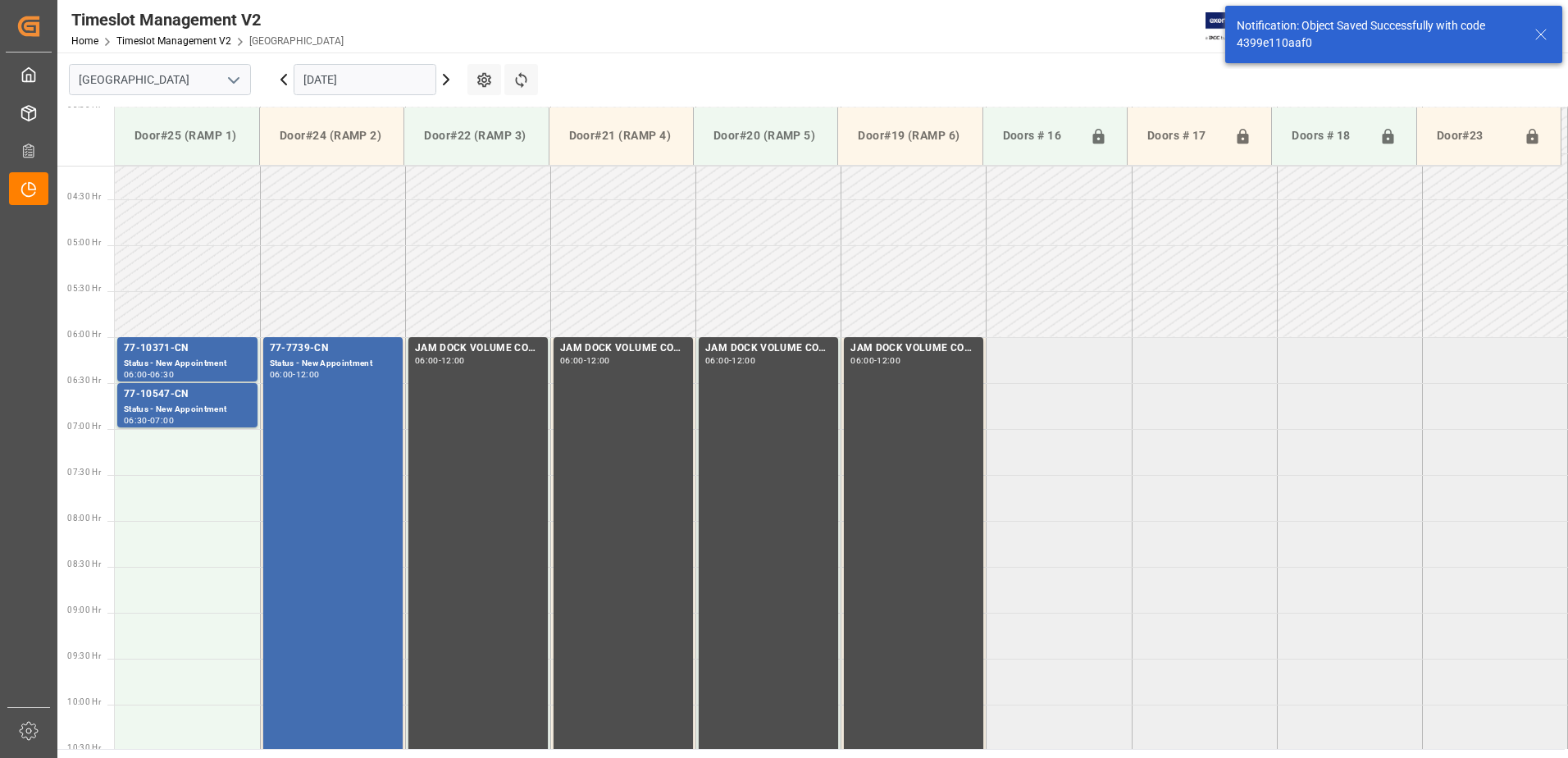
scroll to position [449, 0]
